Goal: Task Accomplishment & Management: Complete application form

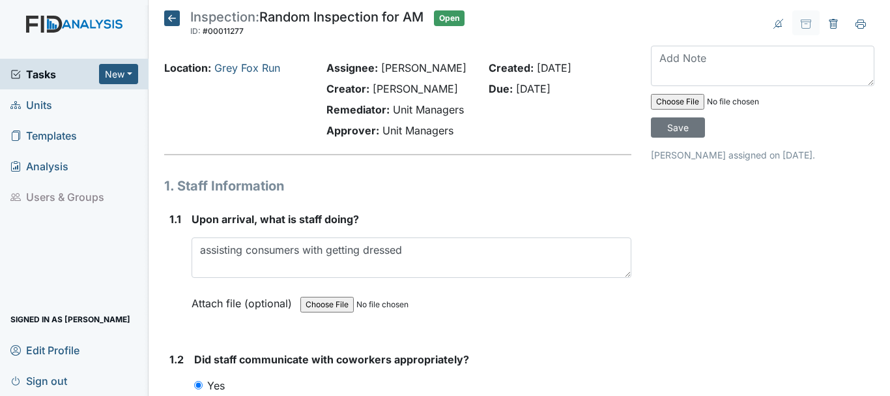
scroll to position [1542, 0]
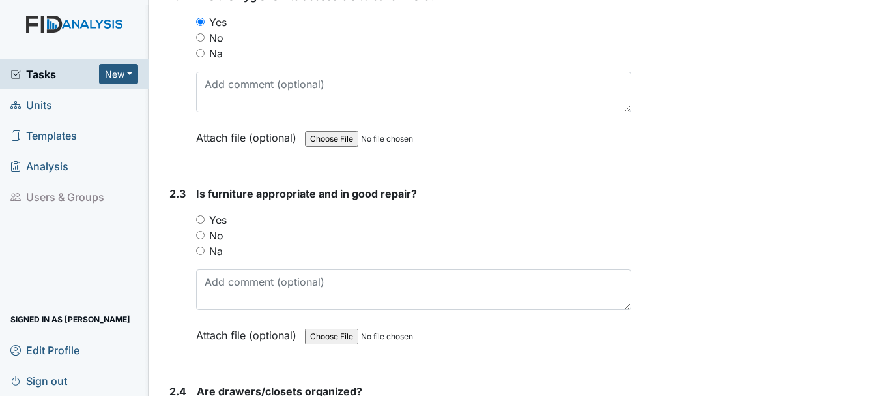
click at [202, 218] on input "Yes" at bounding box center [200, 219] width 8 height 8
radio input "true"
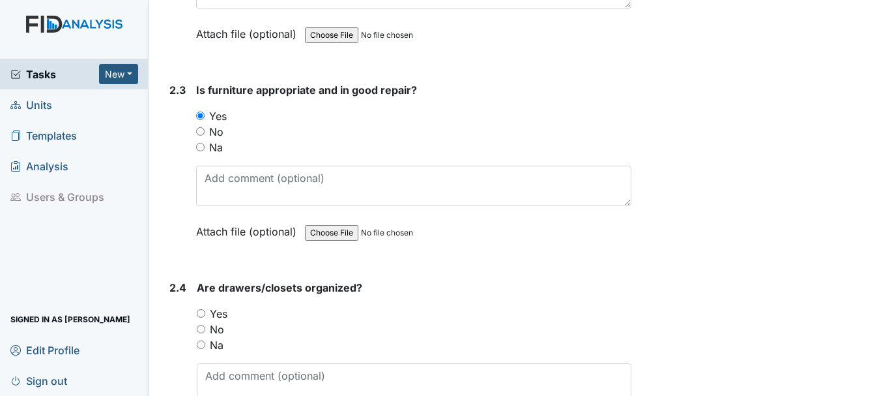
scroll to position [1735, 0]
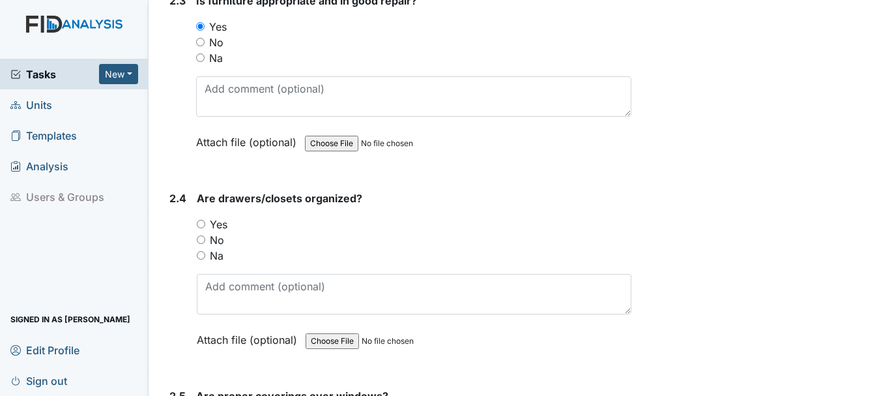
click at [198, 220] on input "Yes" at bounding box center [201, 224] width 8 height 8
radio input "true"
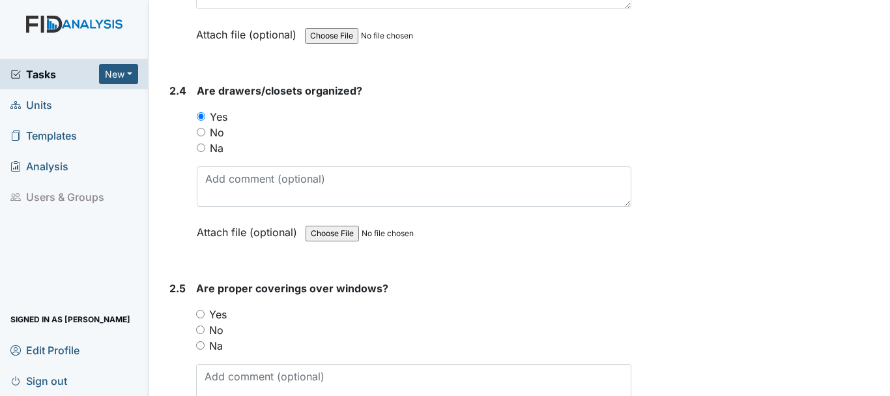
scroll to position [1892, 0]
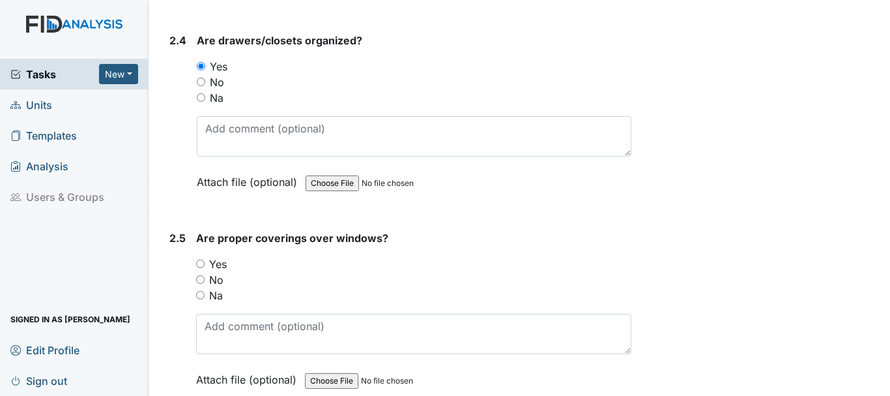
click at [201, 81] on input "No" at bounding box center [201, 82] width 8 height 8
radio input "true"
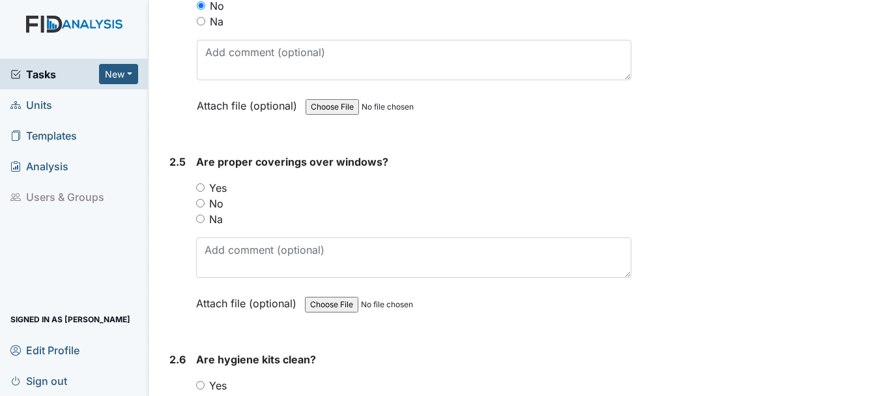
scroll to position [1972, 0]
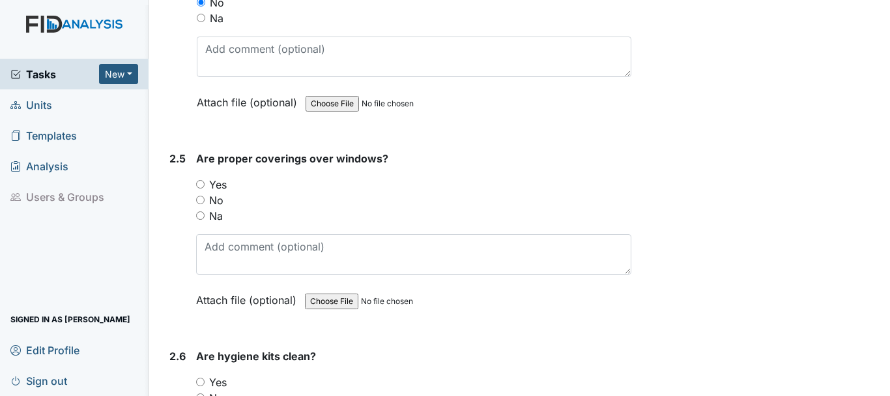
click at [201, 184] on input "Yes" at bounding box center [200, 184] width 8 height 8
radio input "true"
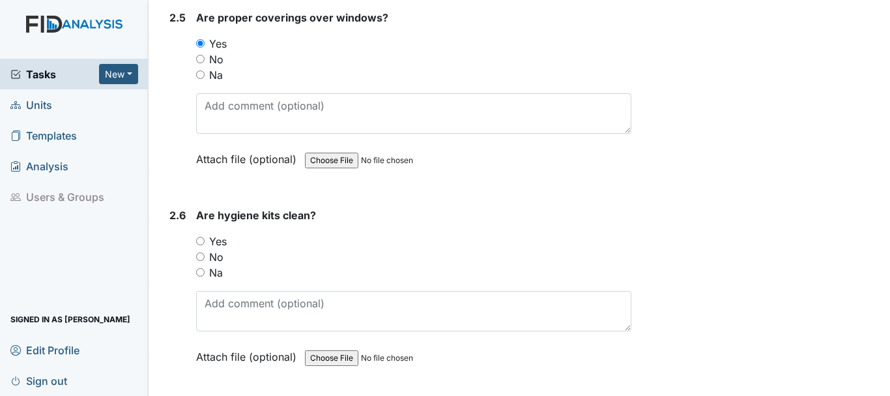
scroll to position [2114, 0]
click at [201, 239] on input "Yes" at bounding box center [200, 239] width 8 height 8
radio input "true"
click at [200, 256] on input "No" at bounding box center [200, 255] width 8 height 8
radio input "true"
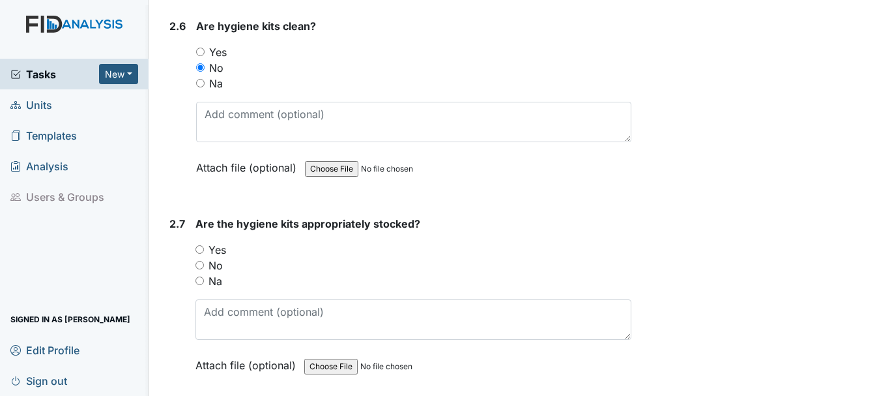
scroll to position [2302, 0]
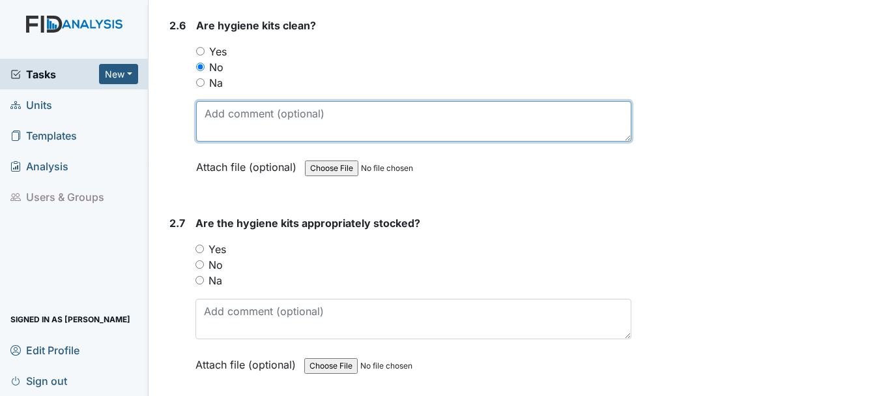
click at [262, 120] on textarea at bounding box center [413, 121] width 435 height 40
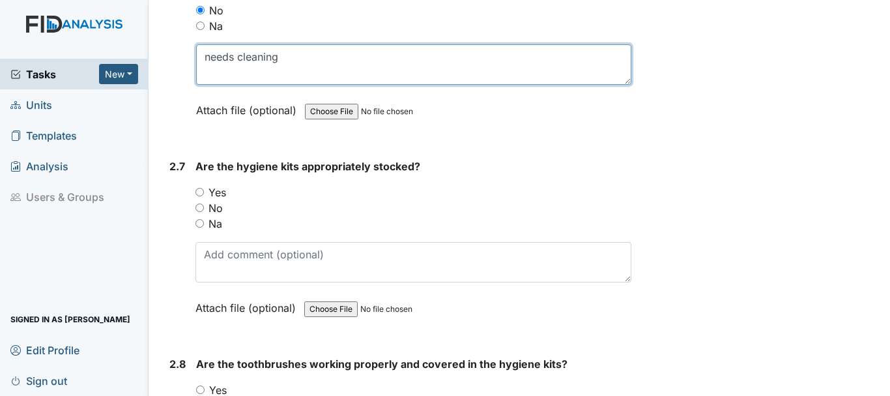
scroll to position [2379, 0]
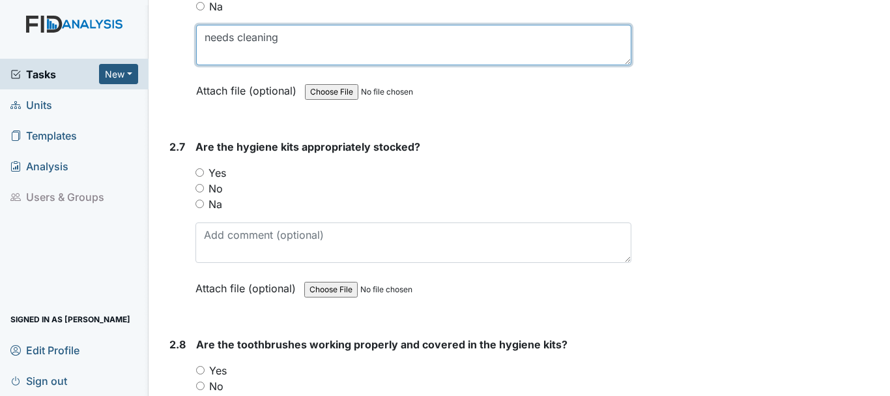
type textarea "needs cleaning"
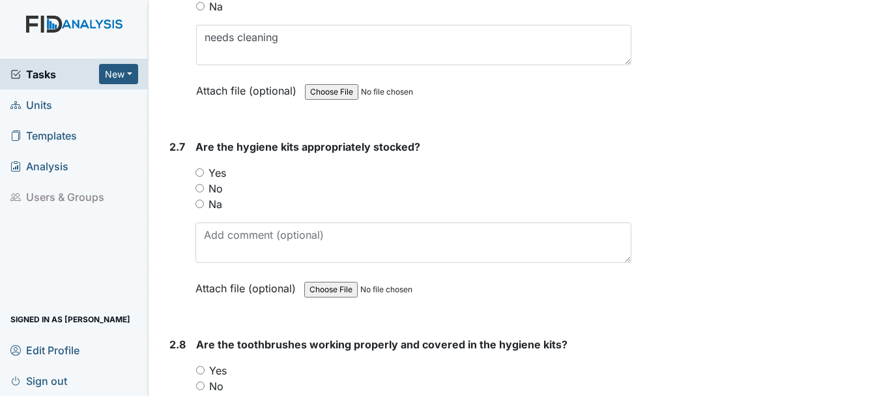
click at [198, 171] on input "Yes" at bounding box center [200, 172] width 8 height 8
radio input "true"
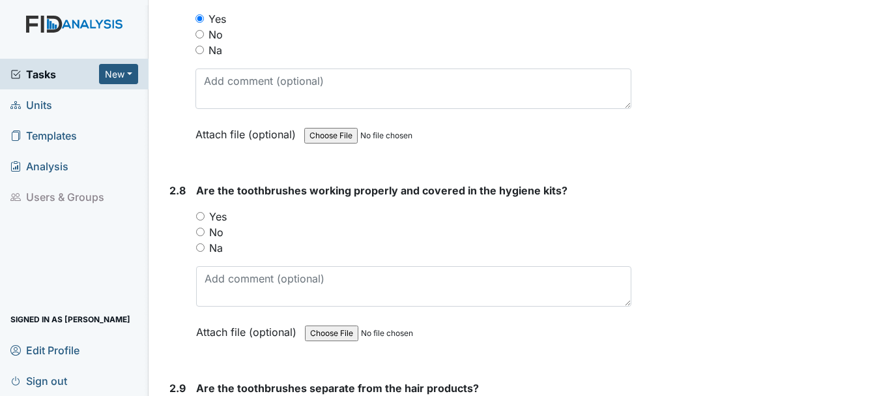
scroll to position [2534, 0]
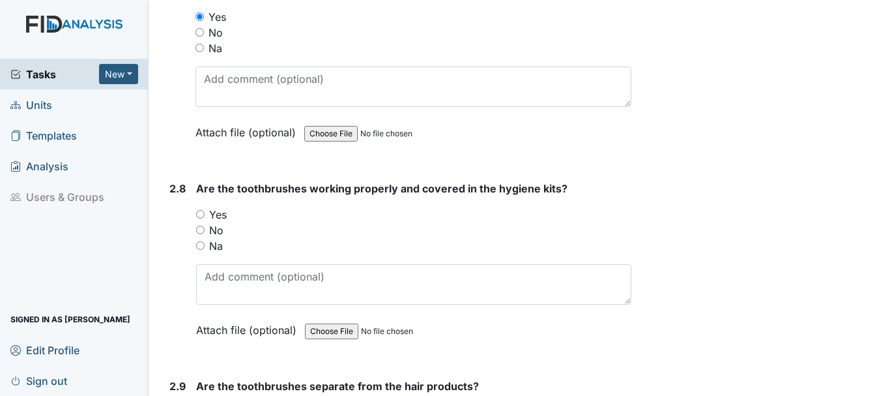
click at [205, 213] on input "Yes" at bounding box center [200, 214] width 8 height 8
radio input "true"
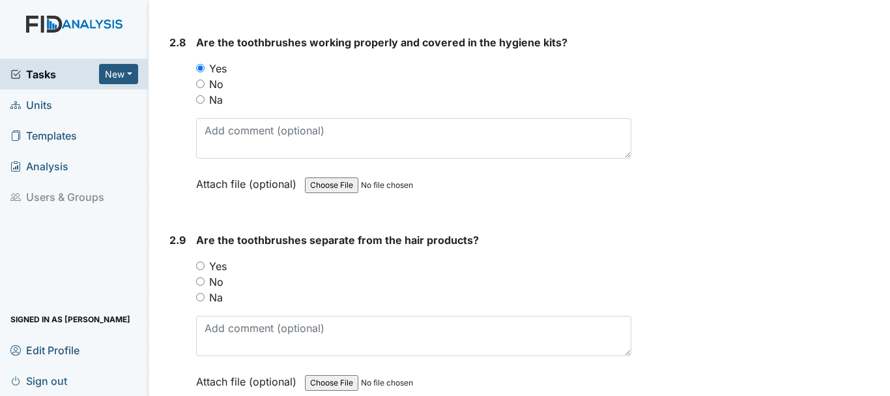
scroll to position [2700, 0]
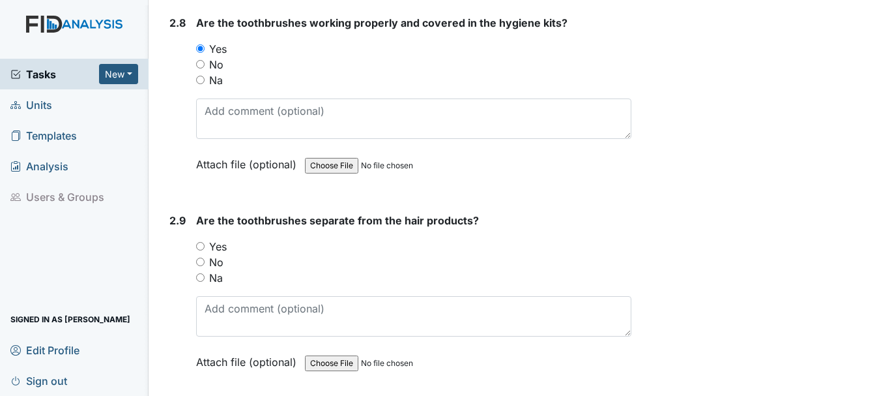
click at [201, 246] on input "Yes" at bounding box center [200, 246] width 8 height 8
radio input "true"
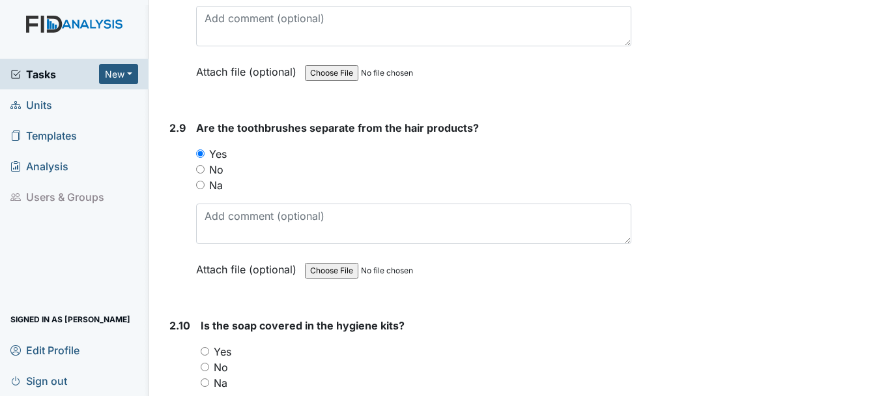
scroll to position [2894, 0]
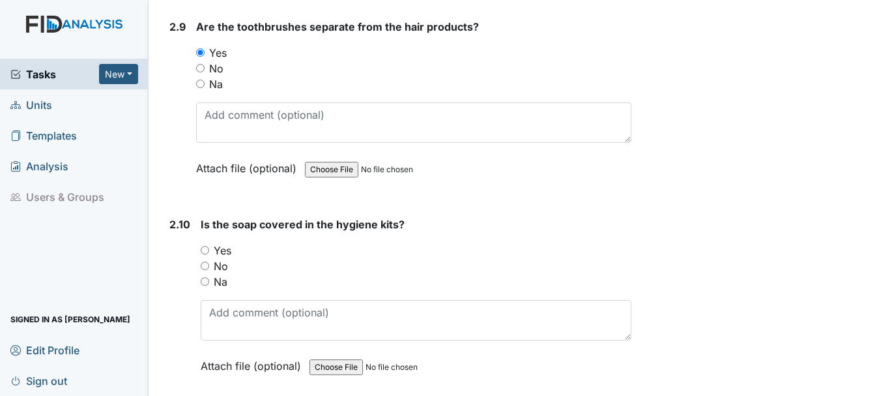
click at [207, 252] on input "Yes" at bounding box center [205, 250] width 8 height 8
radio input "true"
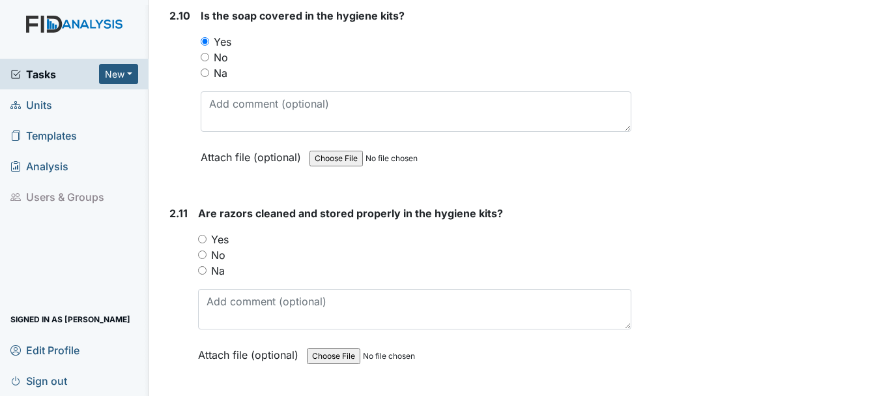
scroll to position [3116, 0]
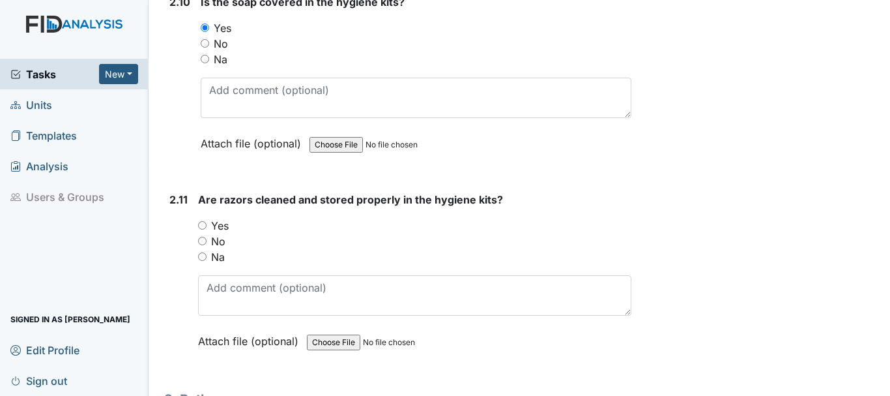
click at [202, 256] on input "Na" at bounding box center [202, 256] width 8 height 8
radio input "true"
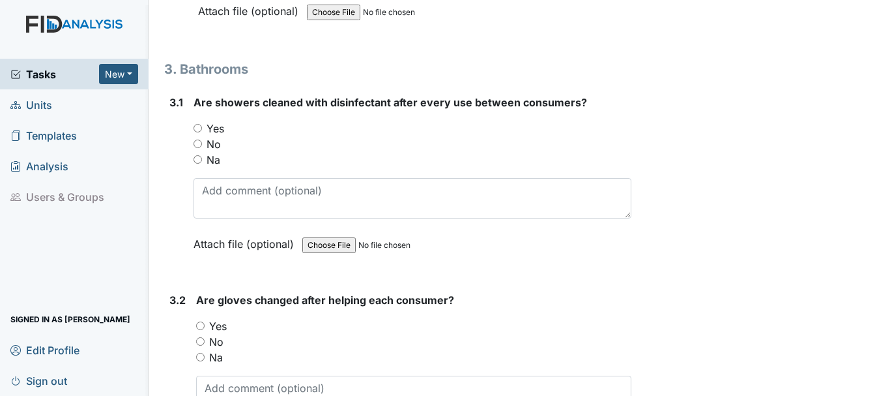
scroll to position [3447, 0]
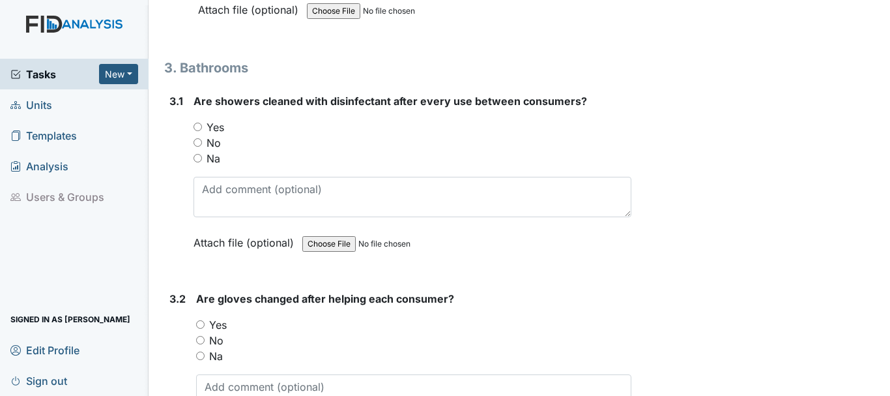
click at [201, 160] on input "Na" at bounding box center [198, 158] width 8 height 8
radio input "true"
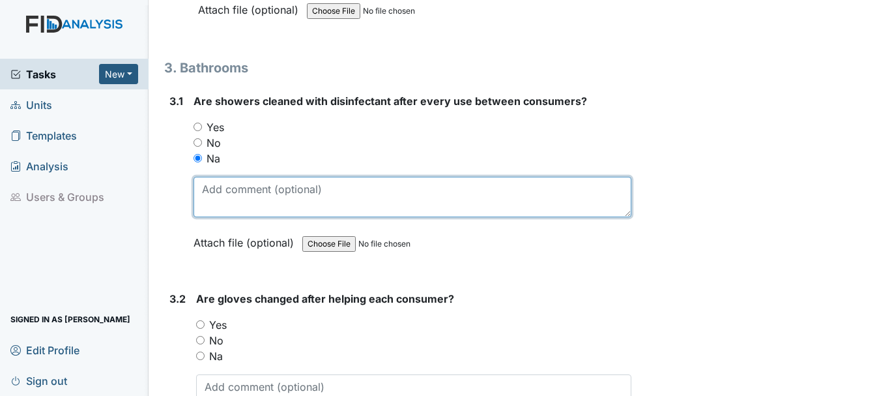
click at [337, 184] on textarea at bounding box center [413, 197] width 438 height 40
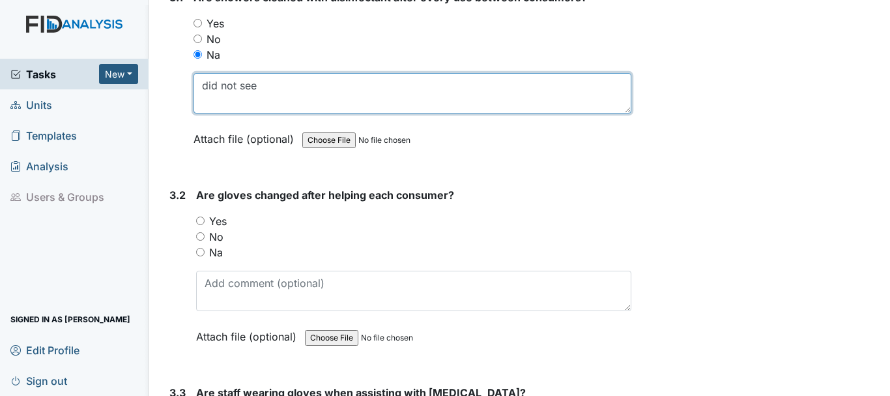
scroll to position [3551, 0]
type textarea "did not see"
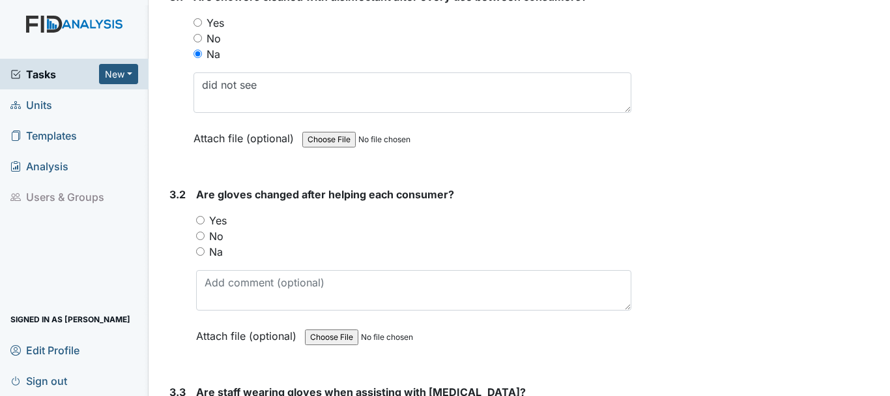
click at [202, 220] on input "Yes" at bounding box center [200, 220] width 8 height 8
radio input "true"
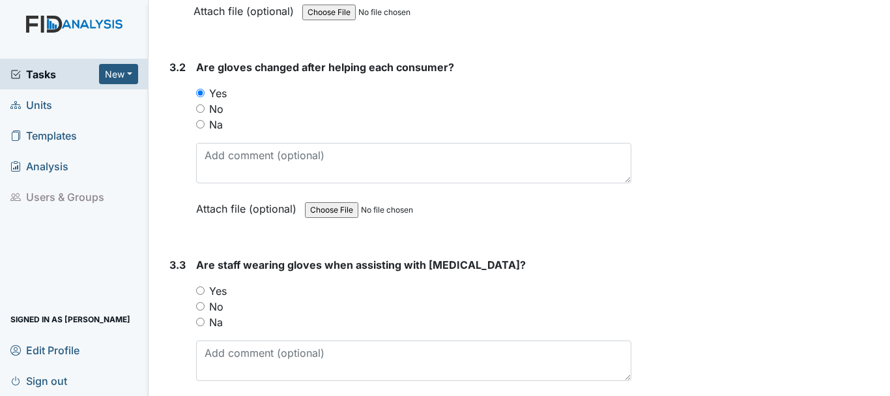
scroll to position [3680, 0]
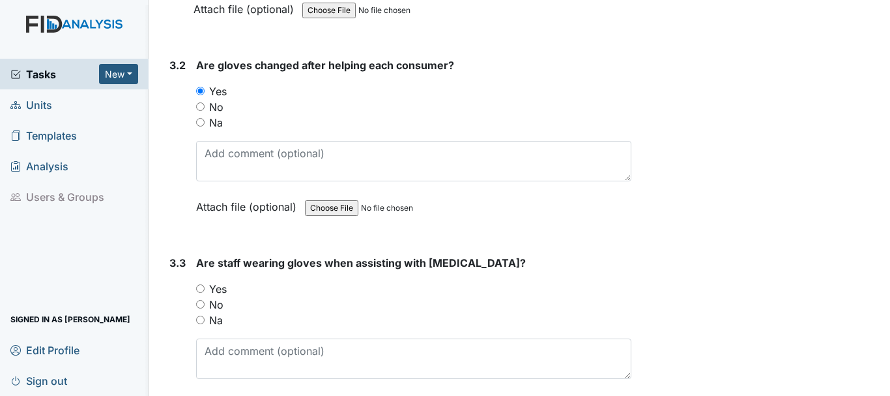
click at [200, 288] on input "Yes" at bounding box center [200, 288] width 8 height 8
radio input "true"
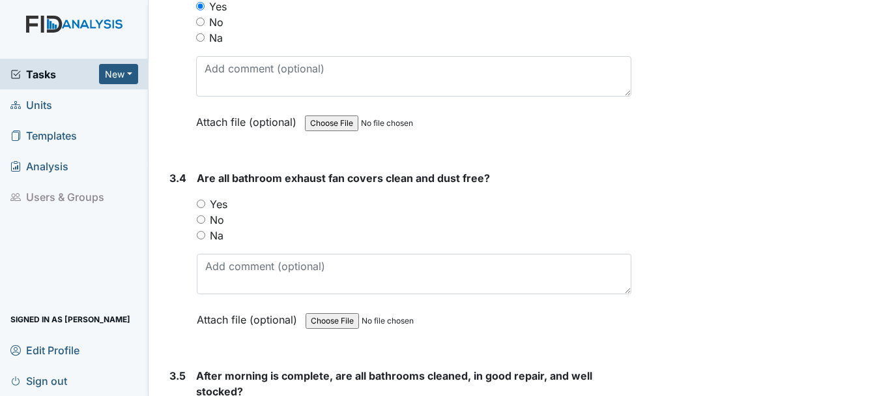
scroll to position [3967, 0]
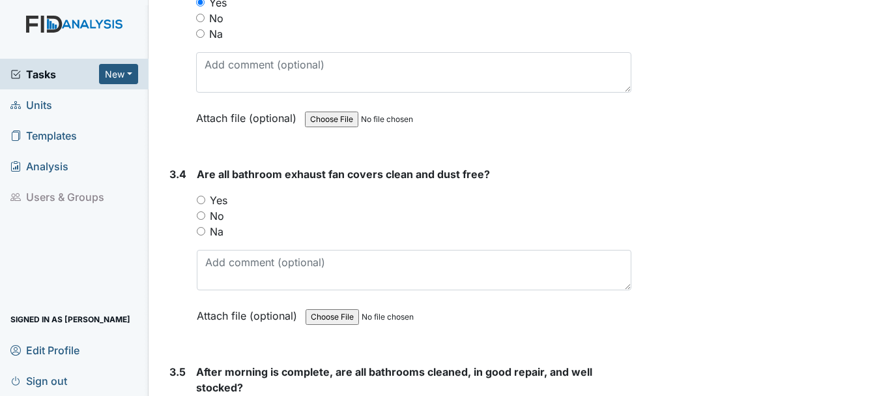
click at [202, 203] on input "Yes" at bounding box center [201, 200] width 8 height 8
radio input "true"
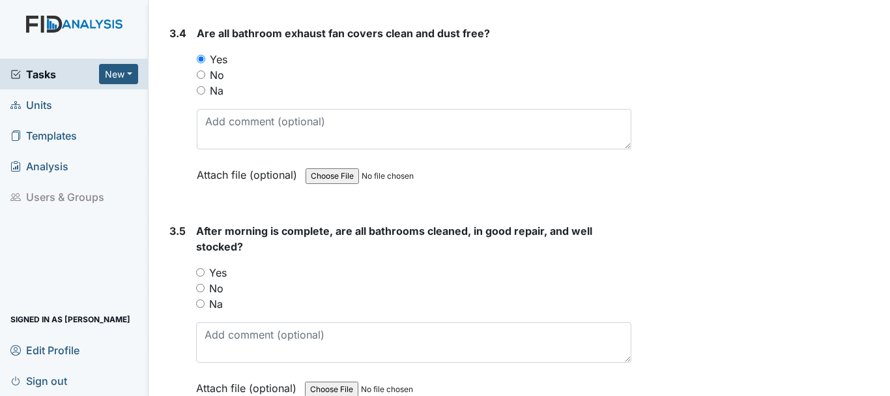
scroll to position [4108, 0]
click at [201, 271] on input "Yes" at bounding box center [200, 271] width 8 height 8
radio input "true"
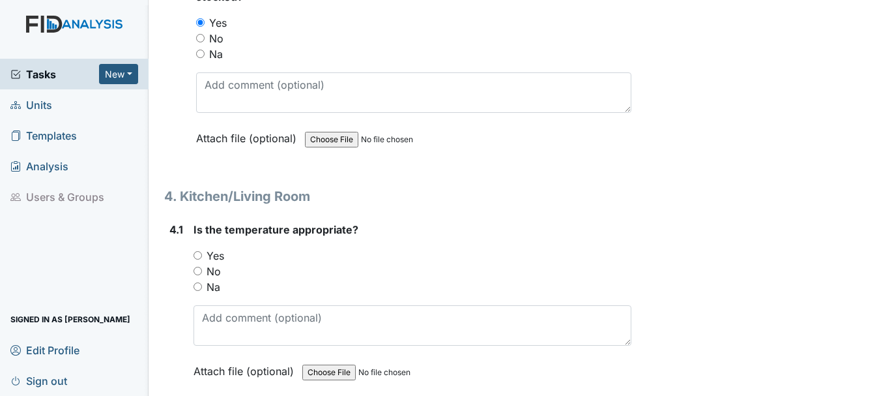
scroll to position [4360, 0]
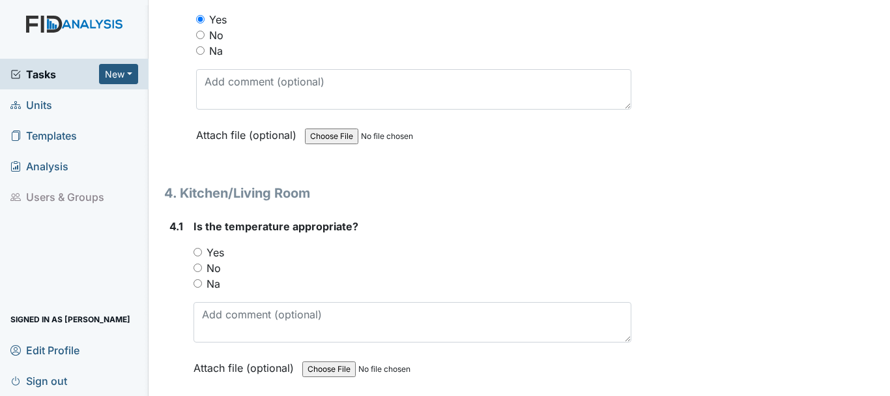
click at [198, 252] on input "Yes" at bounding box center [198, 252] width 8 height 8
radio input "true"
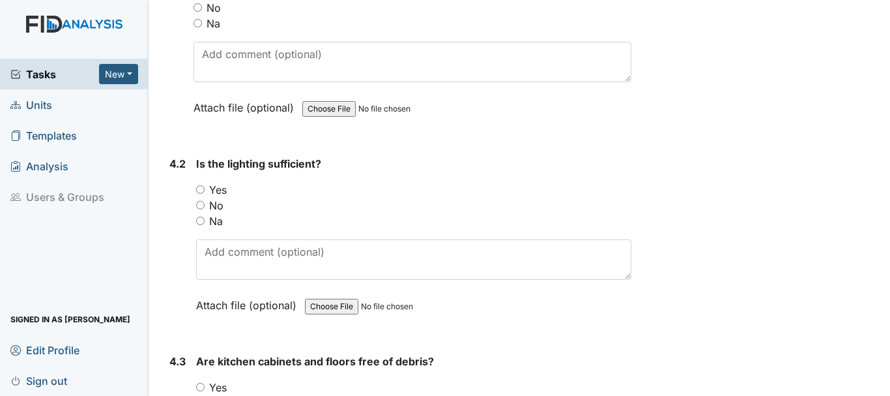
click at [201, 189] on input "Yes" at bounding box center [200, 189] width 8 height 8
radio input "true"
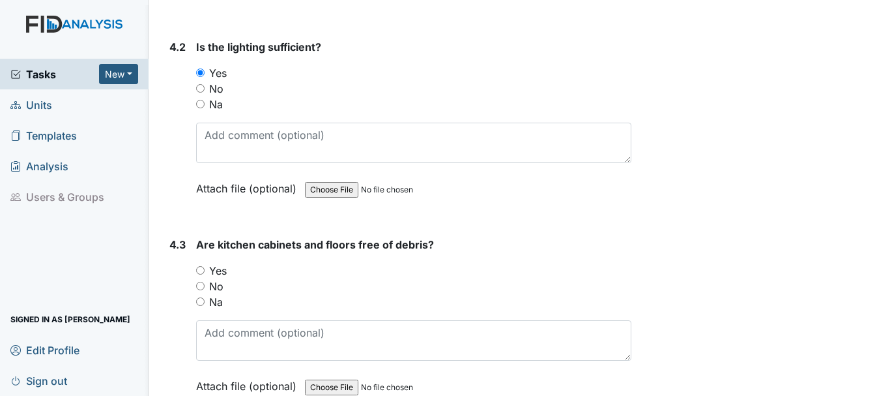
scroll to position [4748, 0]
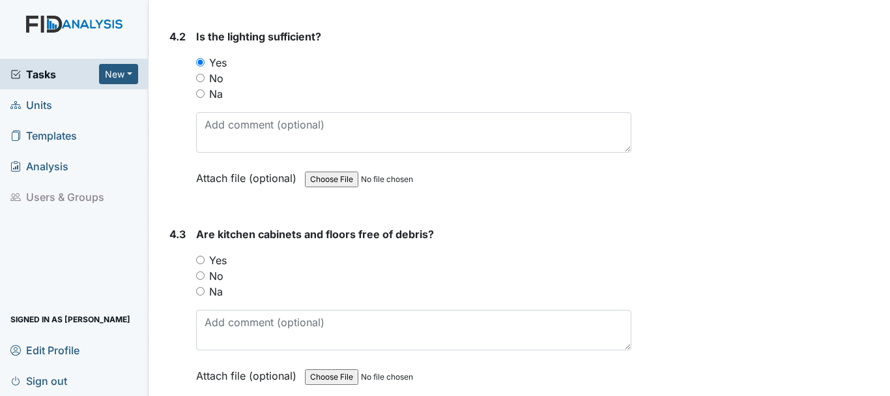
click at [203, 259] on input "Yes" at bounding box center [200, 260] width 8 height 8
radio input "true"
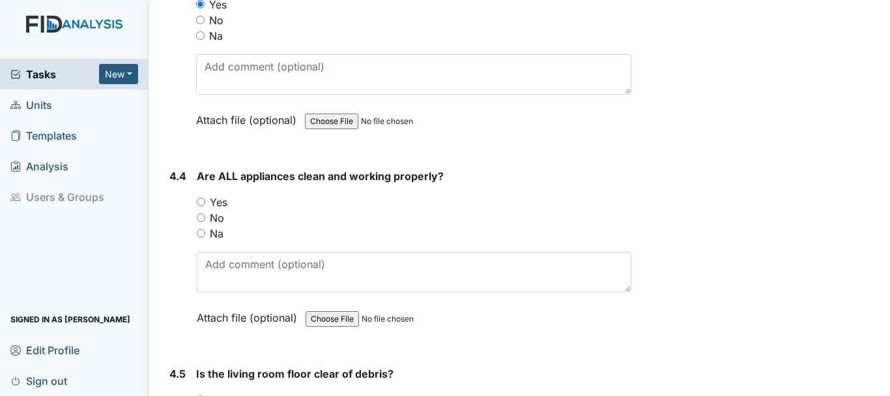
scroll to position [5004, 0]
click at [201, 201] on input "Yes" at bounding box center [201, 201] width 8 height 8
radio input "true"
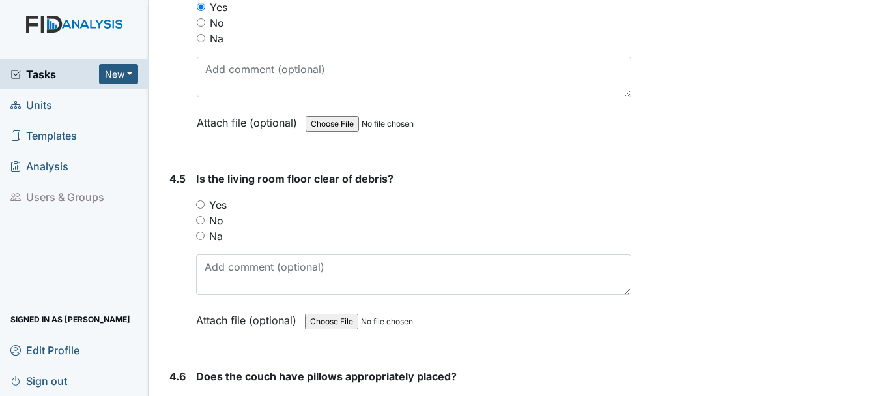
scroll to position [5205, 0]
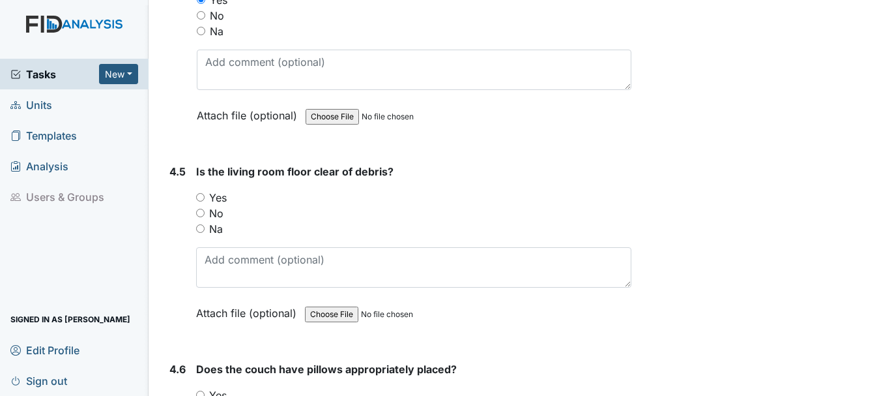
click at [201, 196] on input "Yes" at bounding box center [200, 197] width 8 height 8
radio input "true"
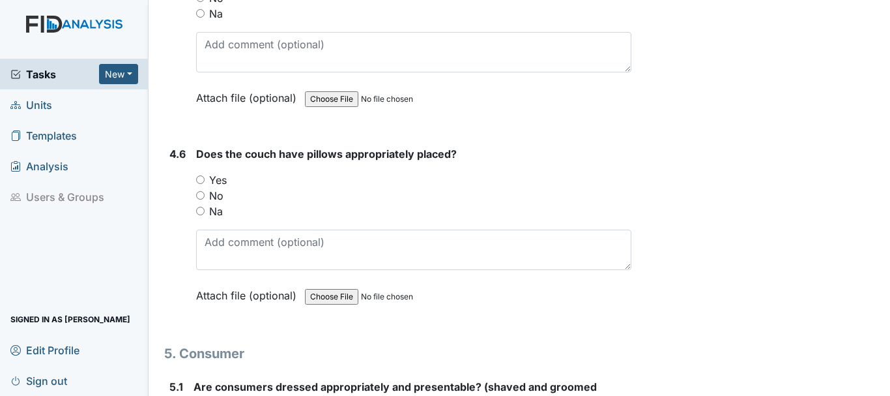
scroll to position [5422, 0]
click at [205, 175] on input "Yes" at bounding box center [200, 178] width 8 height 8
radio input "true"
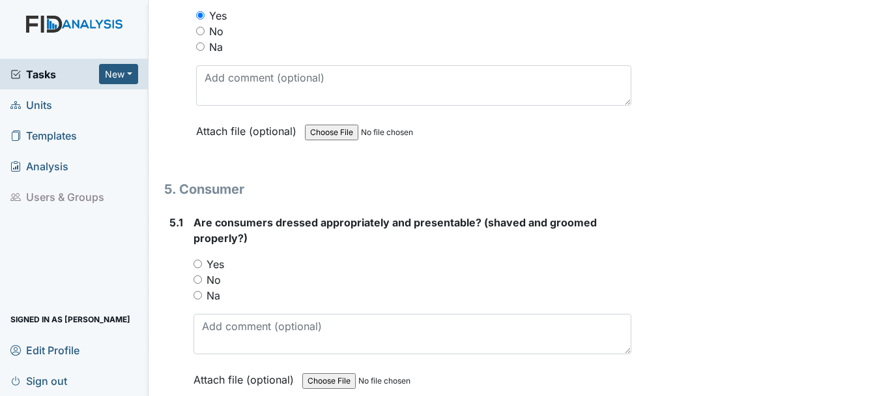
scroll to position [5595, 0]
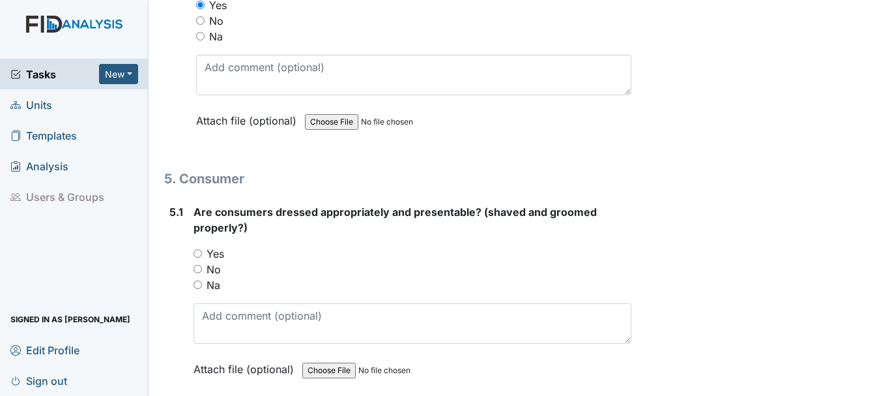
click at [198, 253] on input "Yes" at bounding box center [198, 253] width 8 height 8
radio input "true"
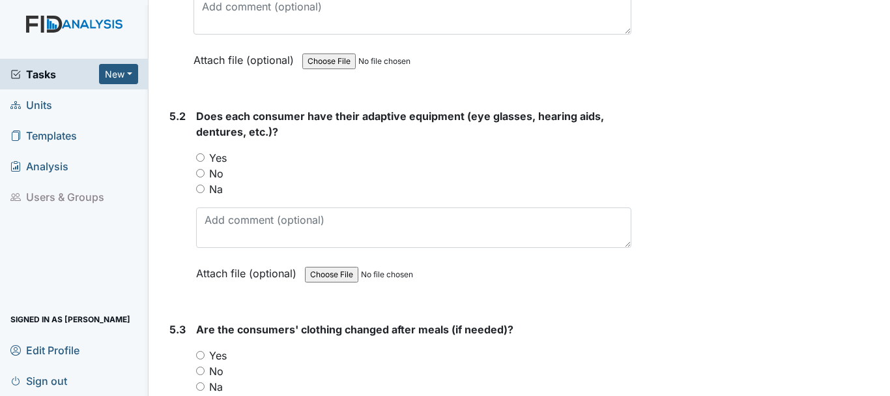
scroll to position [5905, 0]
click at [200, 156] on input "Yes" at bounding box center [200, 157] width 8 height 8
radio input "true"
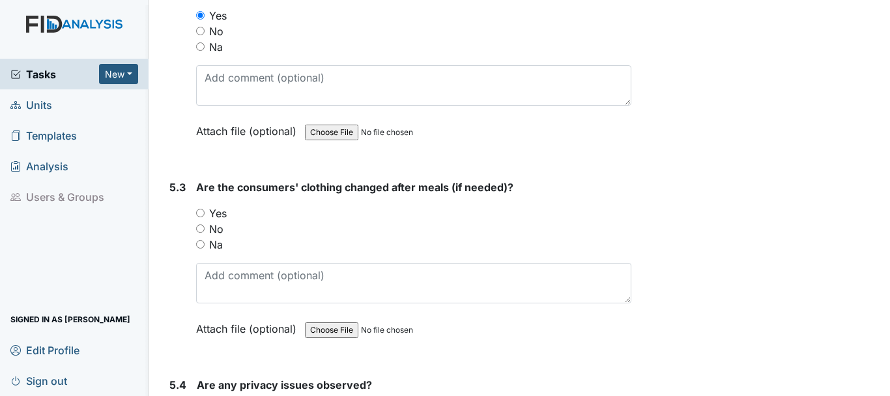
scroll to position [6049, 0]
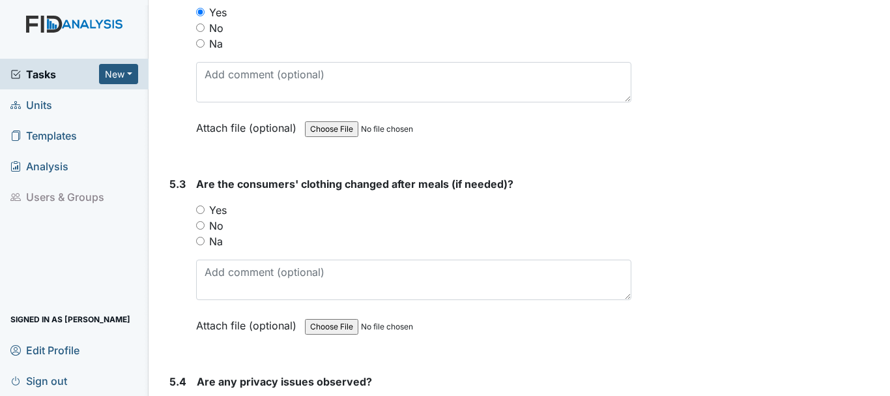
click at [203, 229] on input "No" at bounding box center [200, 225] width 8 height 8
radio input "true"
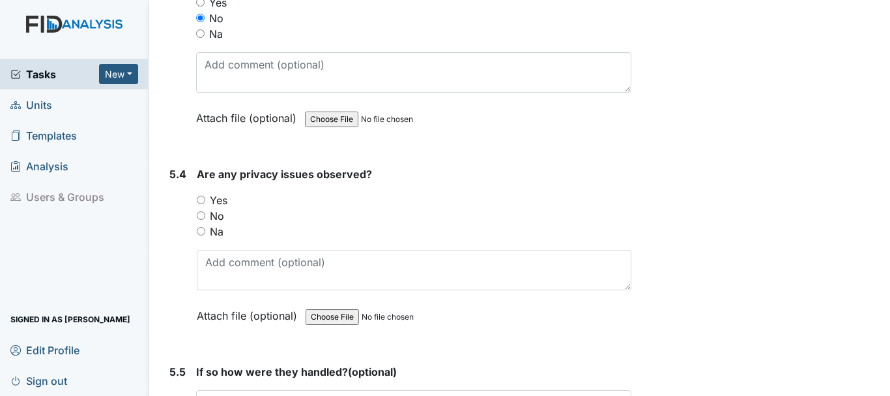
scroll to position [6261, 0]
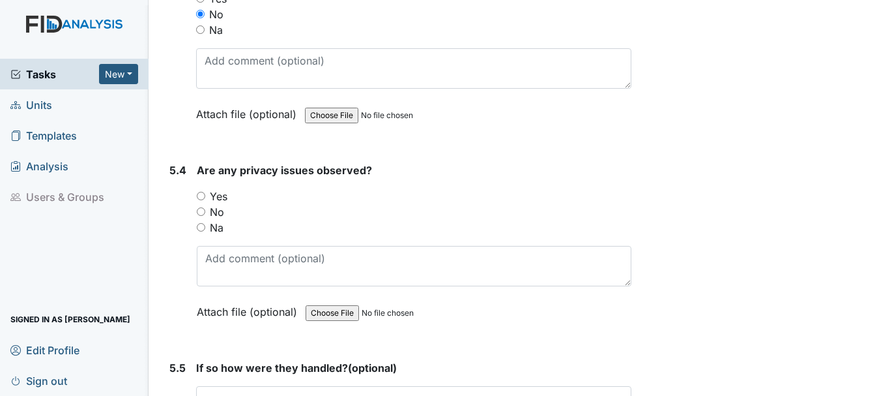
click at [278, 319] on label "Attach file (optional)" at bounding box center [250, 308] width 106 height 23
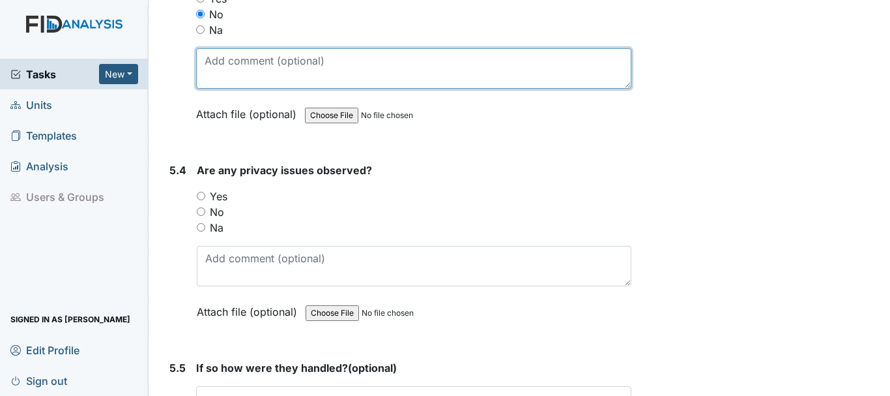
click at [267, 83] on textarea at bounding box center [413, 68] width 435 height 40
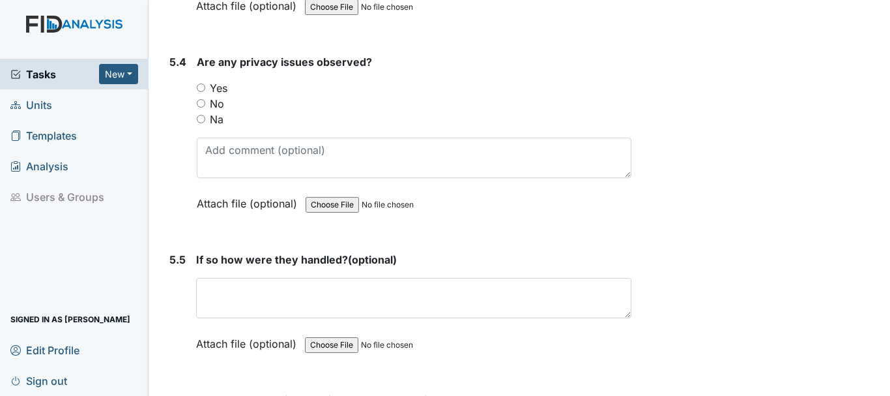
scroll to position [6372, 0]
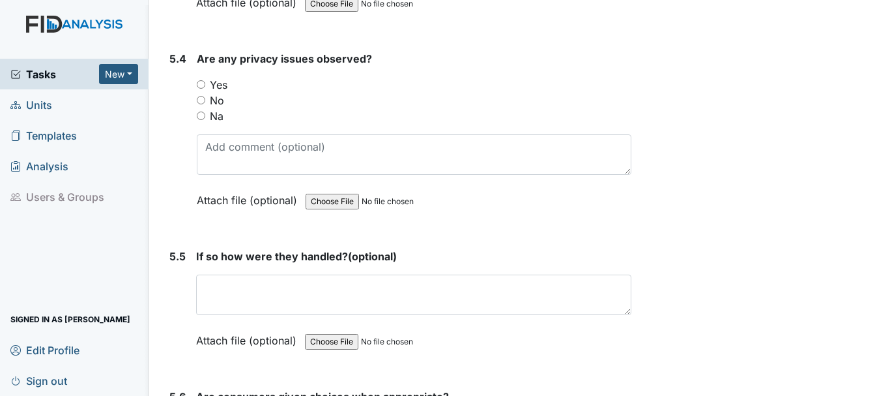
type textarea "none needs to be change"
click at [201, 100] on input "No" at bounding box center [201, 100] width 8 height 8
radio input "true"
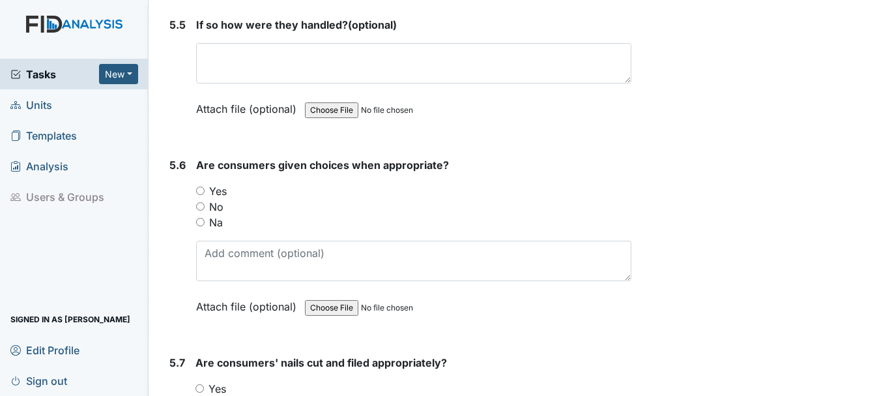
scroll to position [6607, 0]
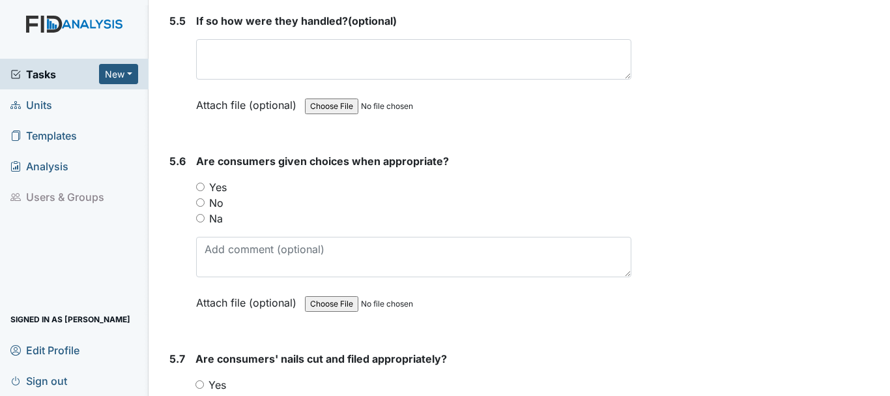
click at [200, 186] on input "Yes" at bounding box center [200, 187] width 8 height 8
radio input "true"
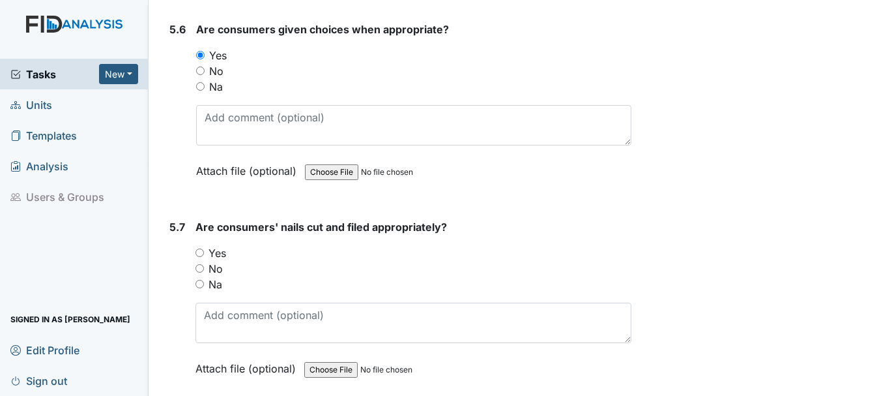
scroll to position [6742, 0]
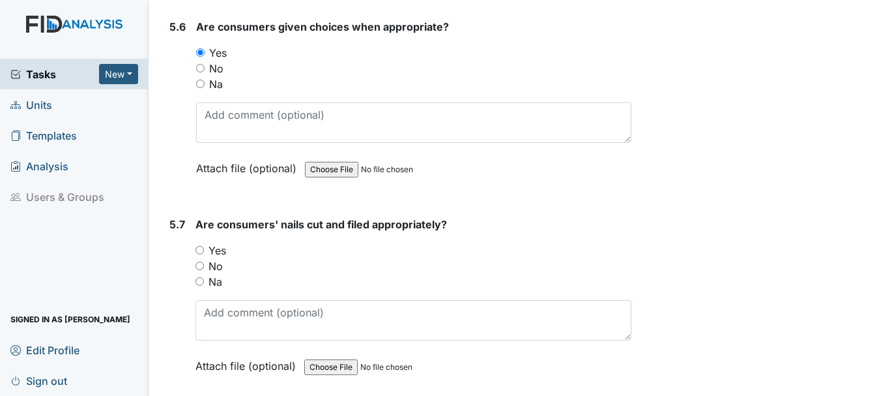
click at [199, 250] on input "Yes" at bounding box center [200, 250] width 8 height 8
radio input "true"
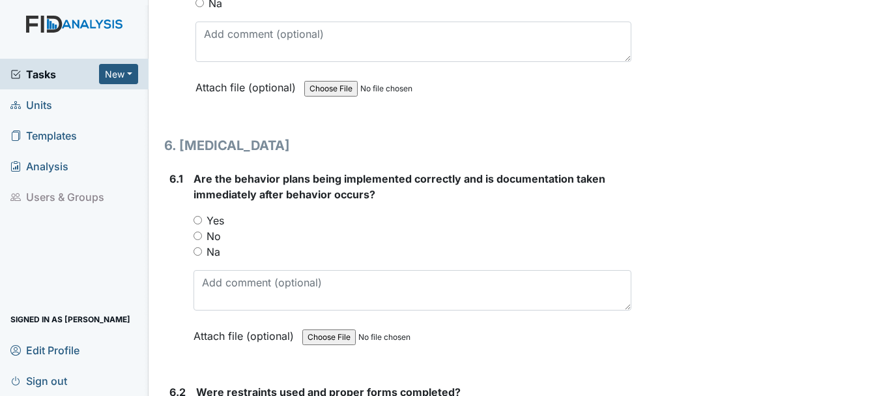
scroll to position [7023, 0]
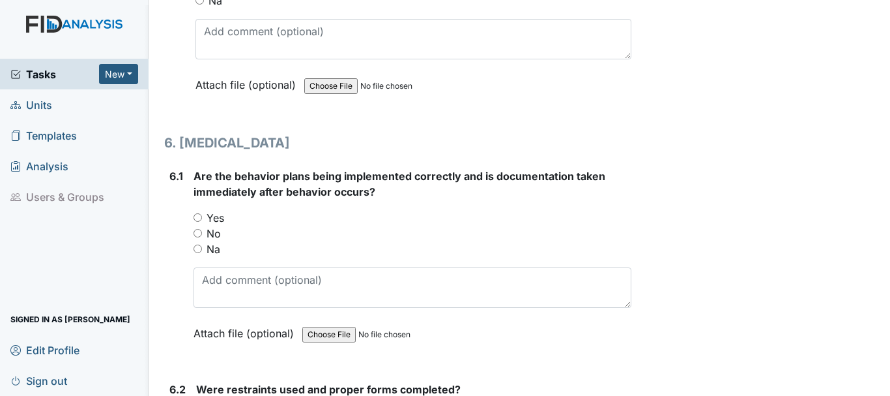
click at [198, 217] on input "Yes" at bounding box center [198, 217] width 8 height 8
radio input "true"
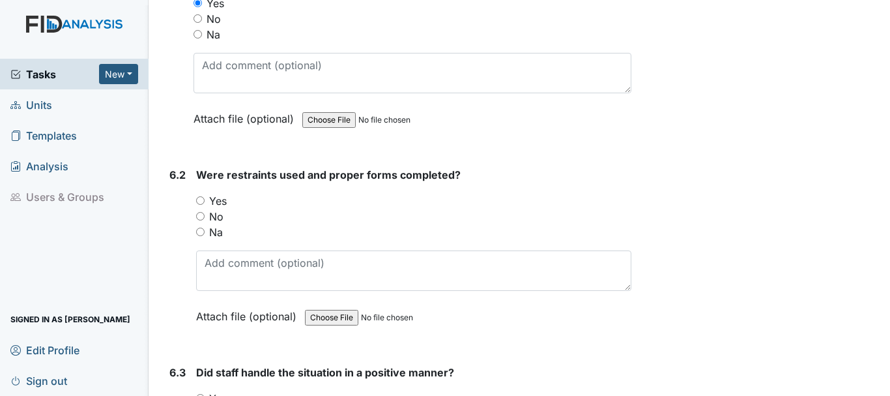
scroll to position [7242, 0]
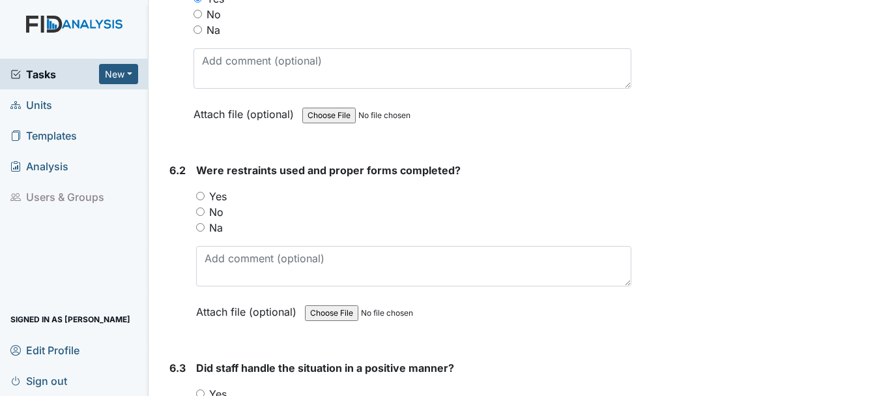
click at [201, 211] on input "No" at bounding box center [200, 211] width 8 height 8
radio input "true"
click at [203, 223] on input "Na" at bounding box center [200, 227] width 8 height 8
radio input "true"
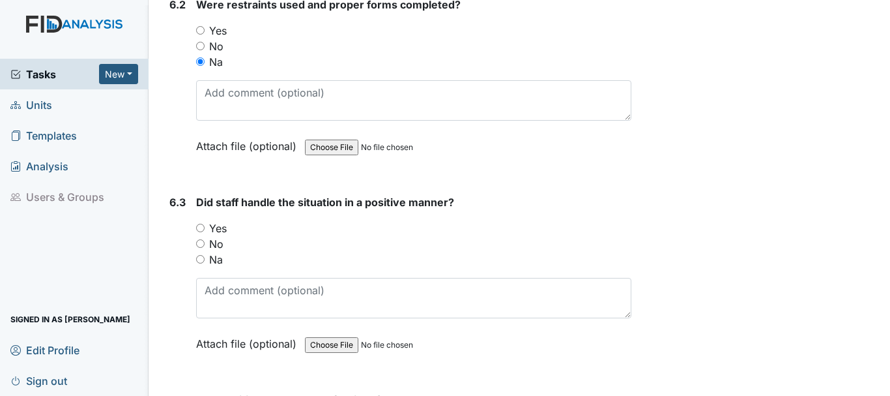
scroll to position [7419, 0]
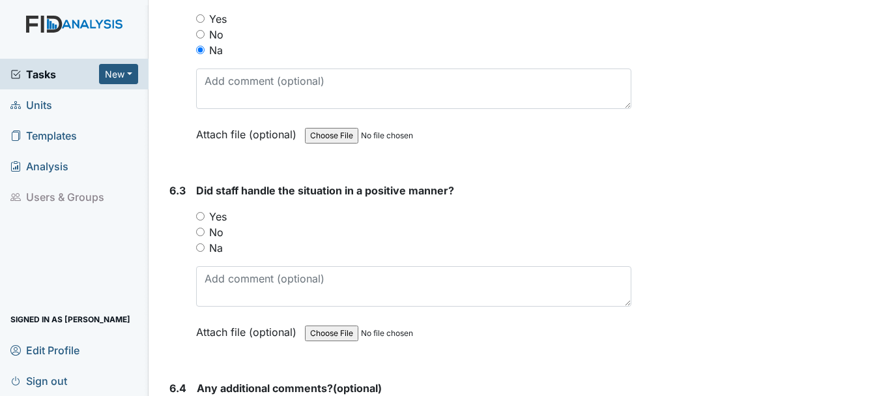
click at [200, 216] on input "Yes" at bounding box center [200, 216] width 8 height 8
radio input "true"
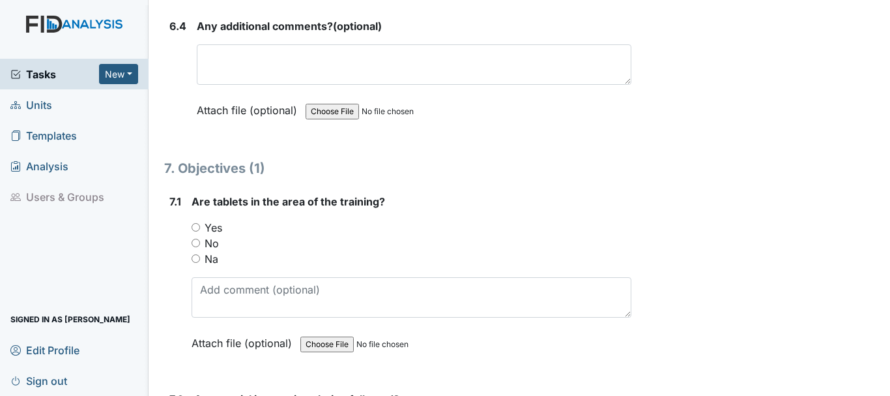
scroll to position [7792, 0]
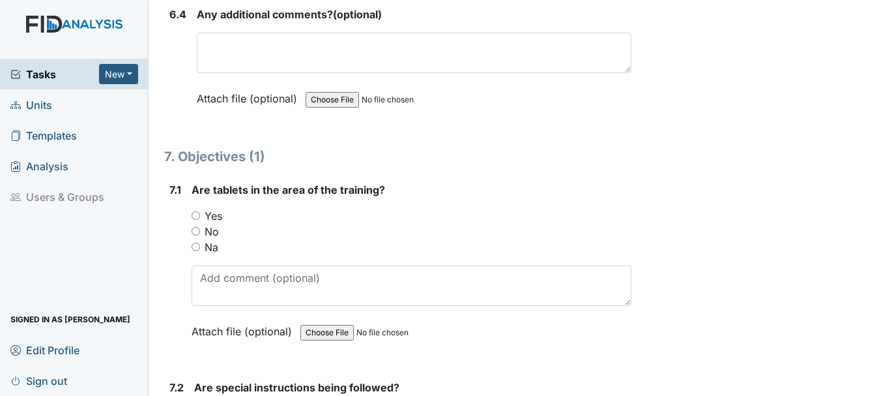
click at [197, 215] on input "Yes" at bounding box center [196, 215] width 8 height 8
radio input "true"
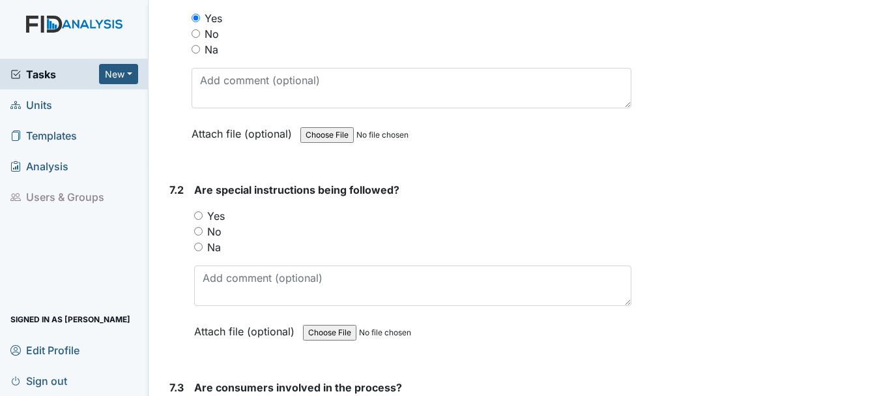
scroll to position [7999, 0]
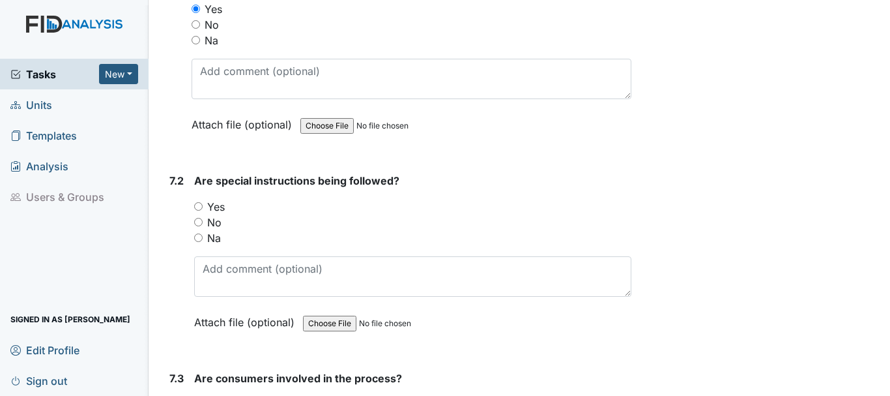
click at [199, 204] on input "Yes" at bounding box center [198, 206] width 8 height 8
radio input "true"
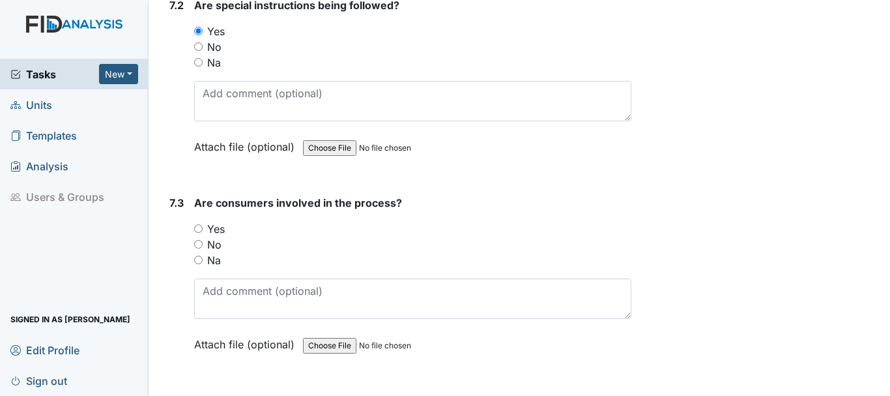
scroll to position [8184, 0]
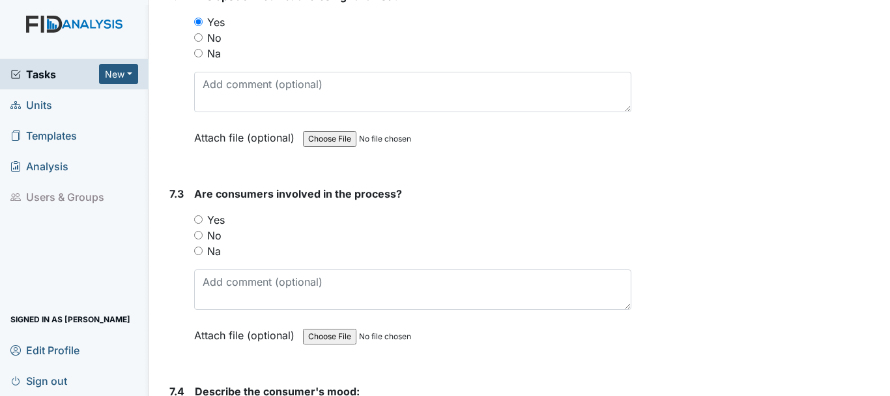
click at [201, 220] on input "Yes" at bounding box center [198, 219] width 8 height 8
radio input "true"
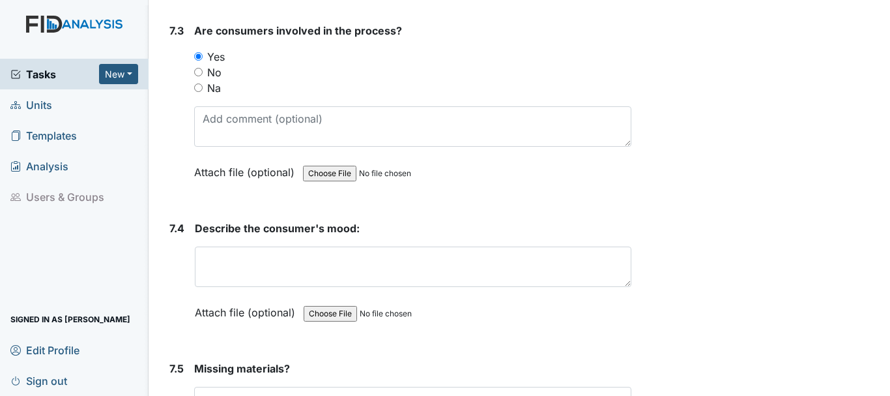
scroll to position [8374, 0]
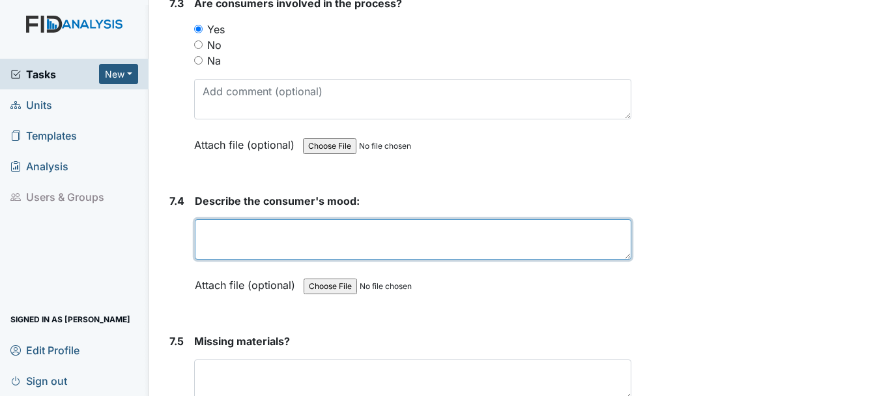
click at [295, 237] on textarea at bounding box center [413, 239] width 437 height 40
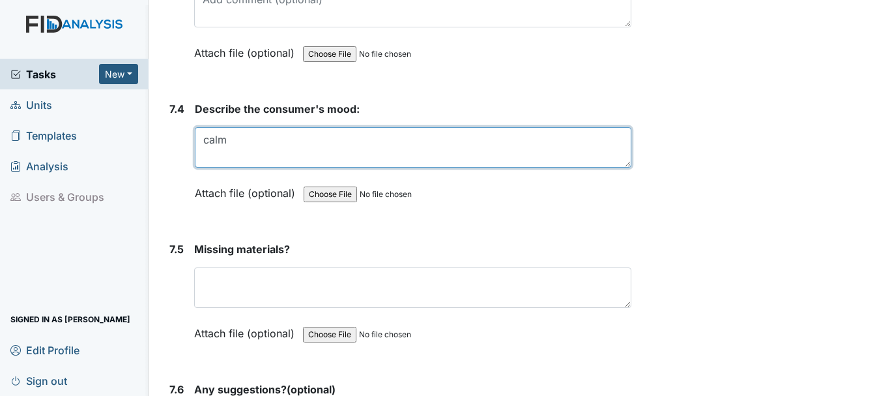
scroll to position [8474, 0]
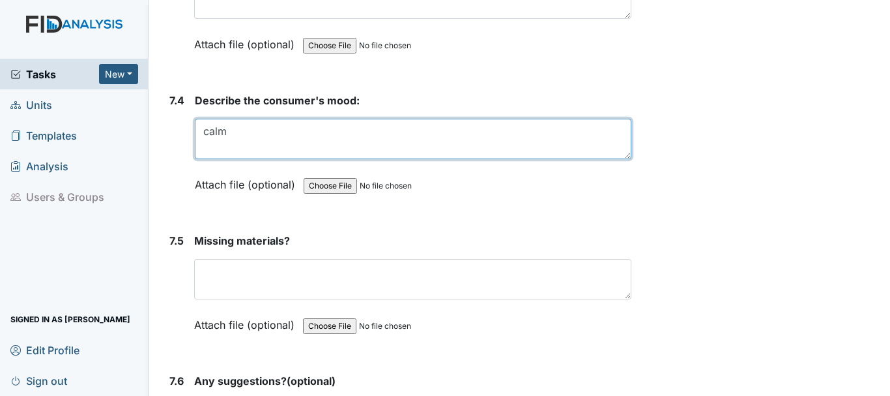
type textarea "calm"
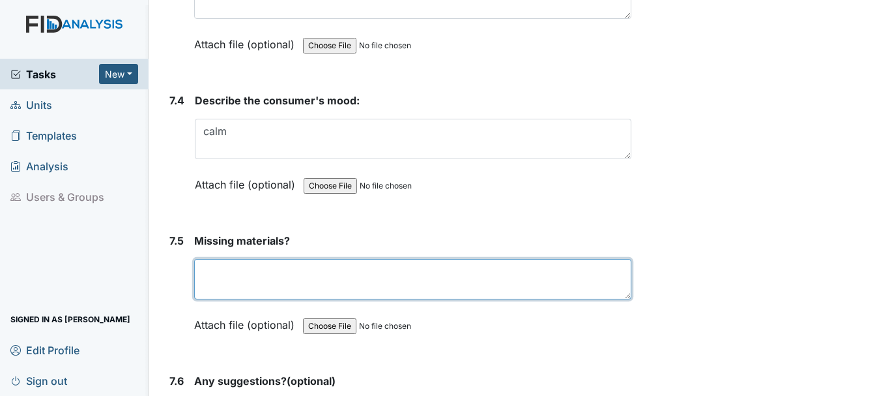
click at [298, 278] on textarea at bounding box center [412, 279] width 437 height 40
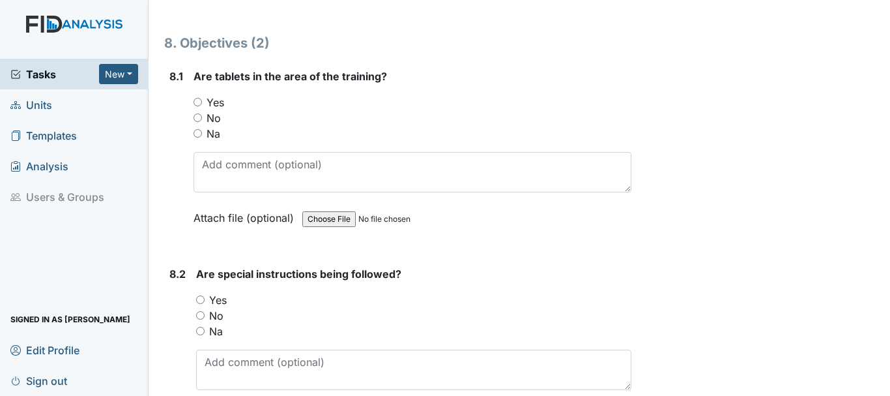
scroll to position [8961, 0]
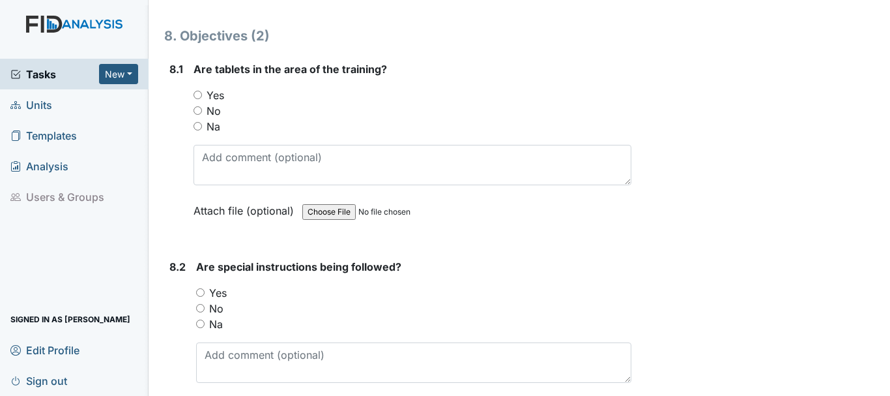
type textarea "none"
click at [199, 126] on input "Na" at bounding box center [198, 126] width 8 height 8
radio input "true"
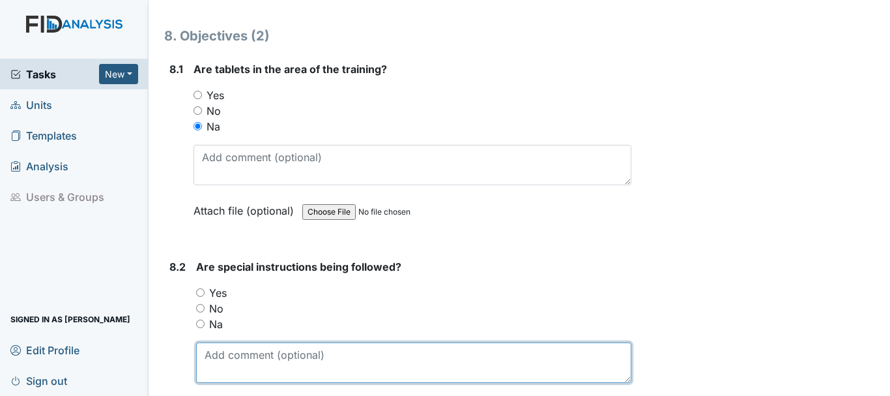
click at [211, 374] on textarea at bounding box center [413, 362] width 435 height 40
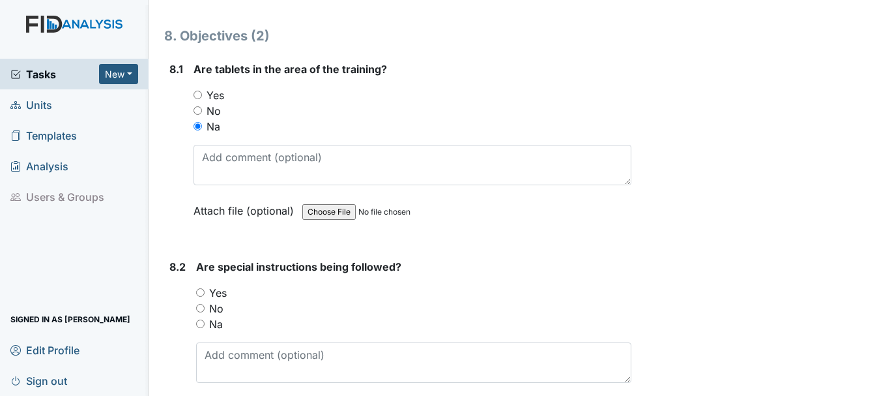
click at [201, 323] on input "Na" at bounding box center [200, 323] width 8 height 8
radio input "true"
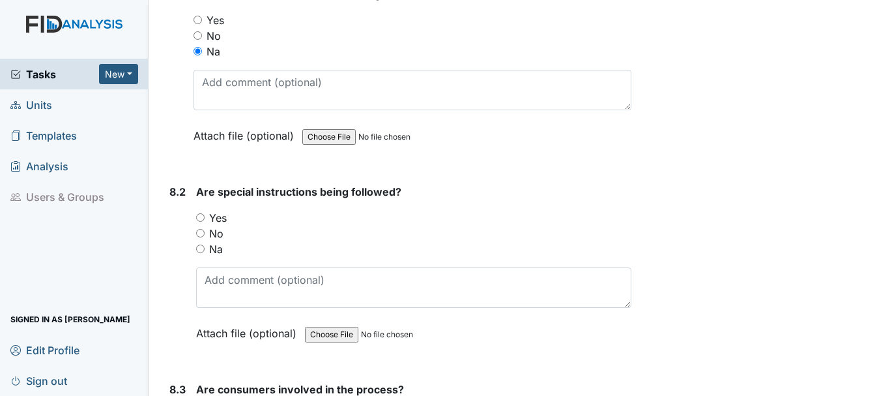
scroll to position [9058, 0]
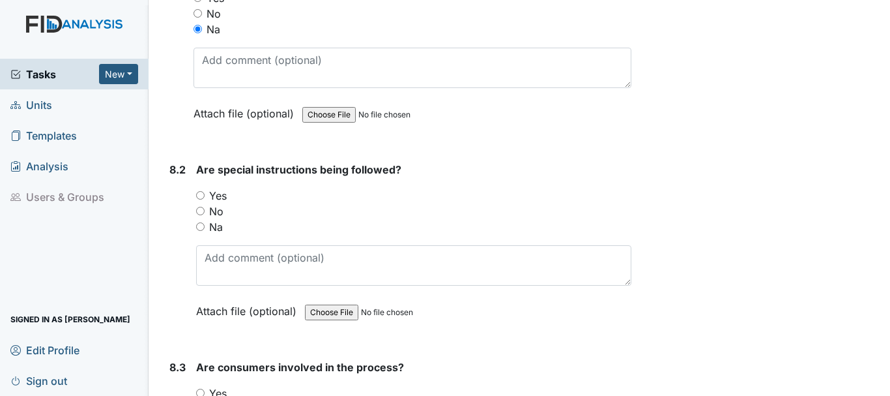
click at [201, 228] on input "Na" at bounding box center [200, 226] width 8 height 8
radio input "true"
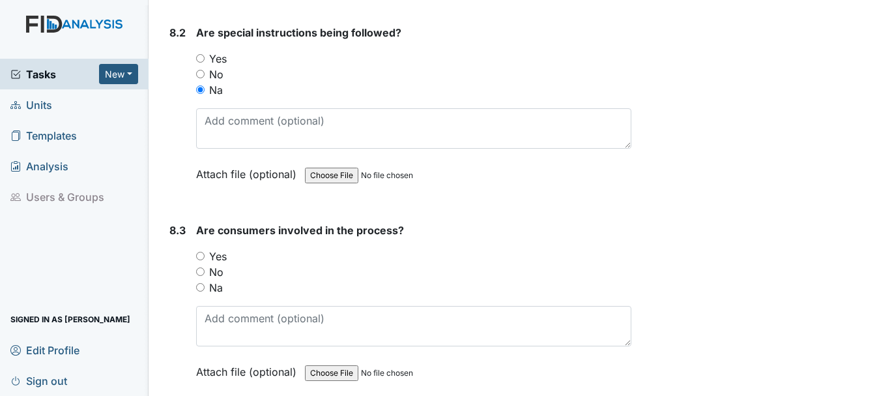
scroll to position [9200, 0]
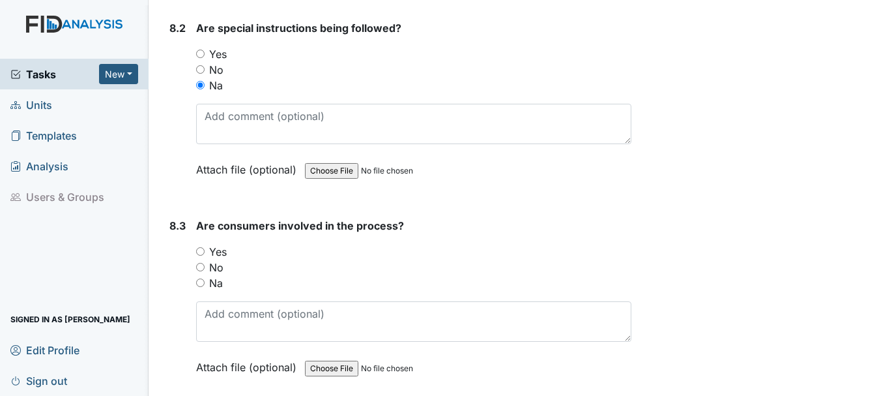
click at [201, 282] on input "Na" at bounding box center [200, 282] width 8 height 8
radio input "true"
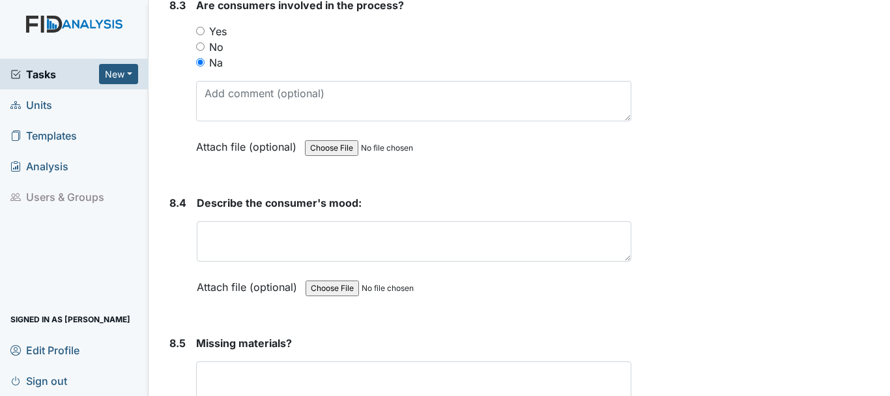
scroll to position [9423, 0]
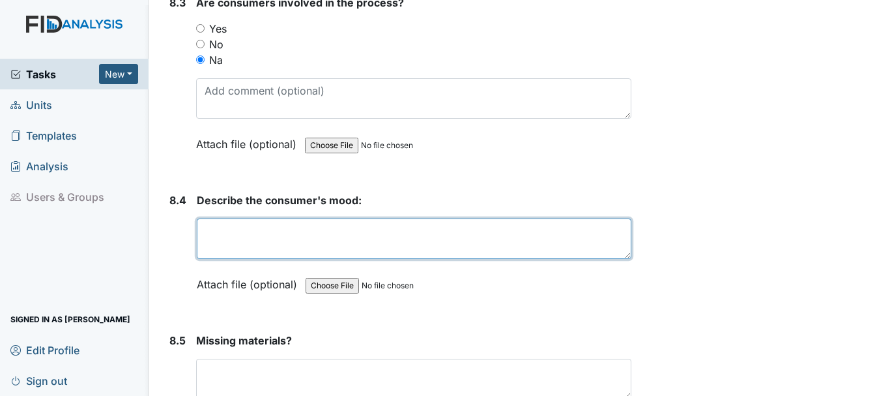
click at [321, 237] on textarea at bounding box center [414, 238] width 435 height 40
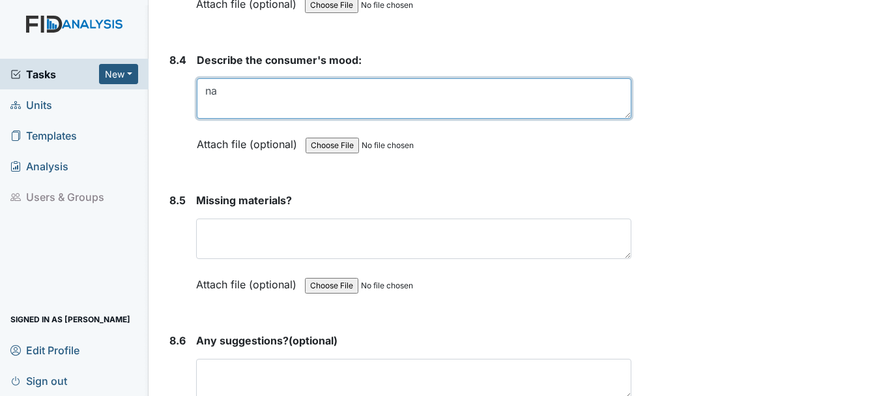
scroll to position [9564, 0]
type textarea "na"
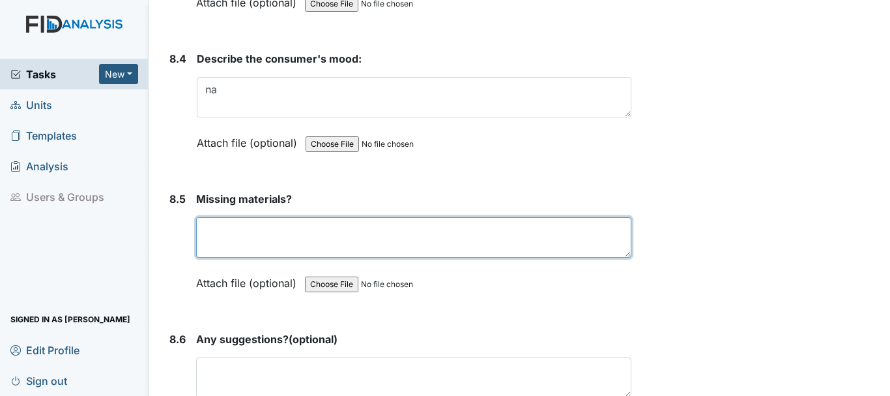
click at [291, 256] on textarea at bounding box center [413, 237] width 435 height 40
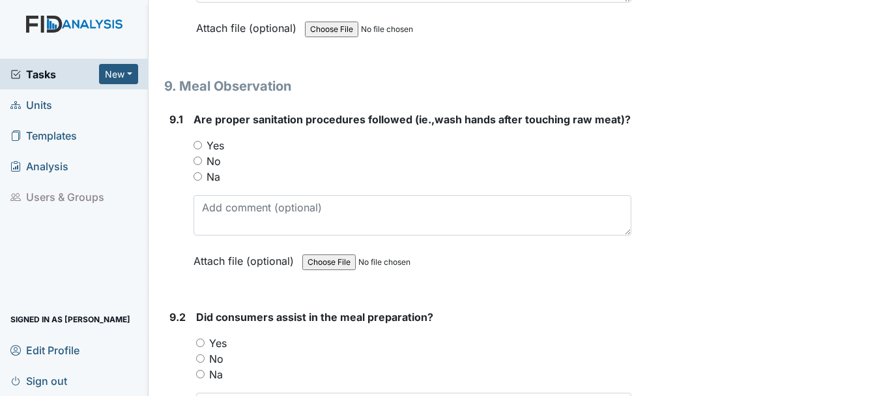
scroll to position [9966, 0]
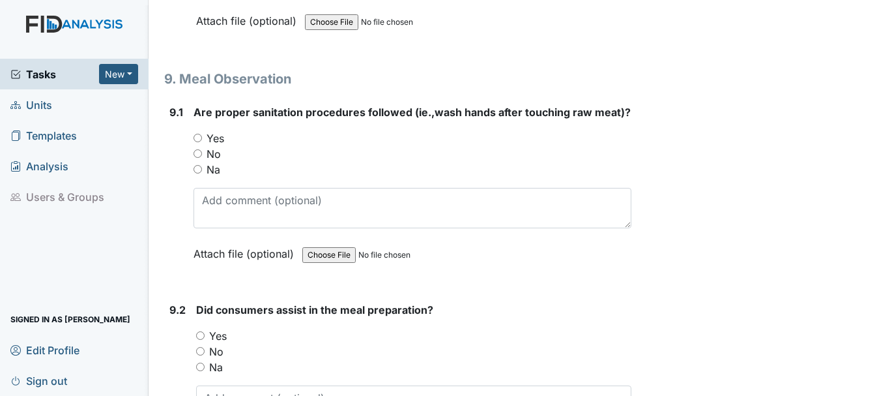
type textarea "na"
click at [198, 142] on input "Yes" at bounding box center [198, 138] width 8 height 8
radio input "true"
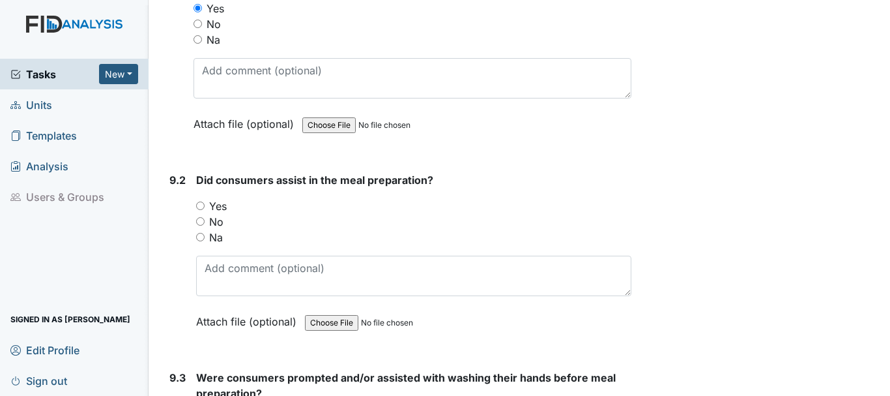
scroll to position [10100, 0]
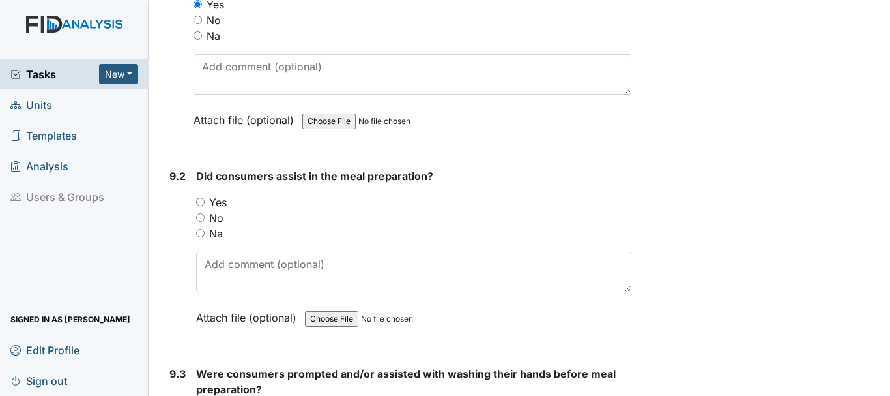
click at [201, 206] on input "Yes" at bounding box center [200, 202] width 8 height 8
radio input "true"
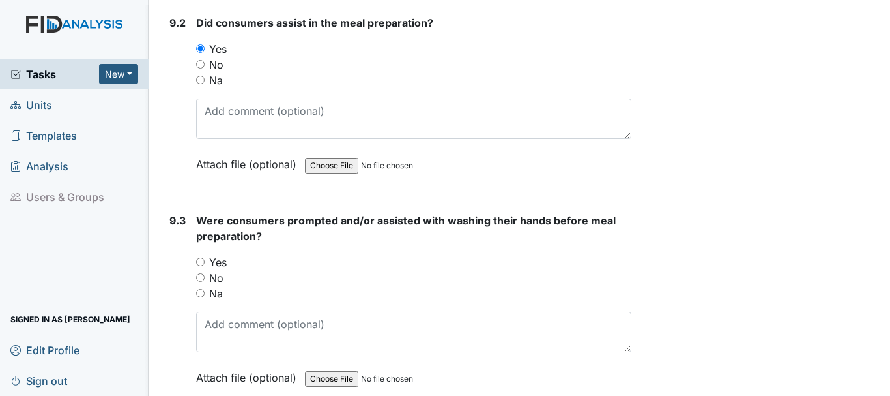
scroll to position [10262, 0]
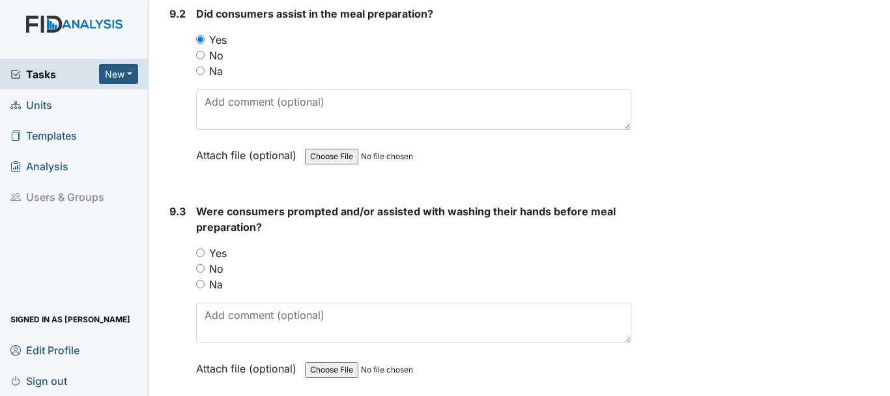
click at [200, 257] on input "Yes" at bounding box center [200, 252] width 8 height 8
radio input "true"
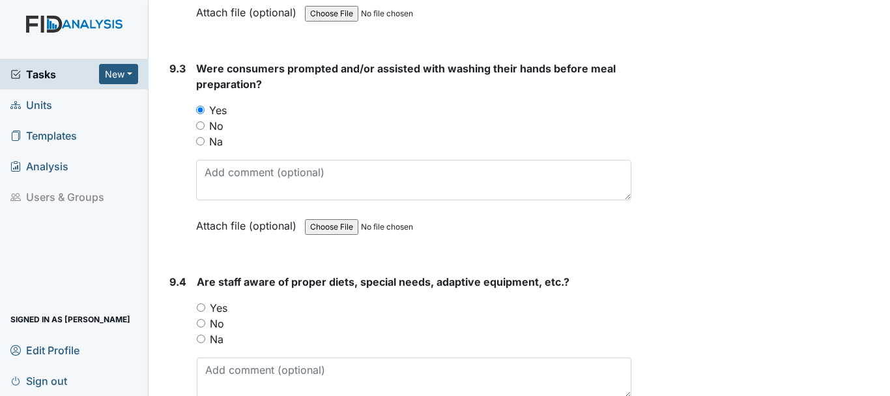
scroll to position [10414, 0]
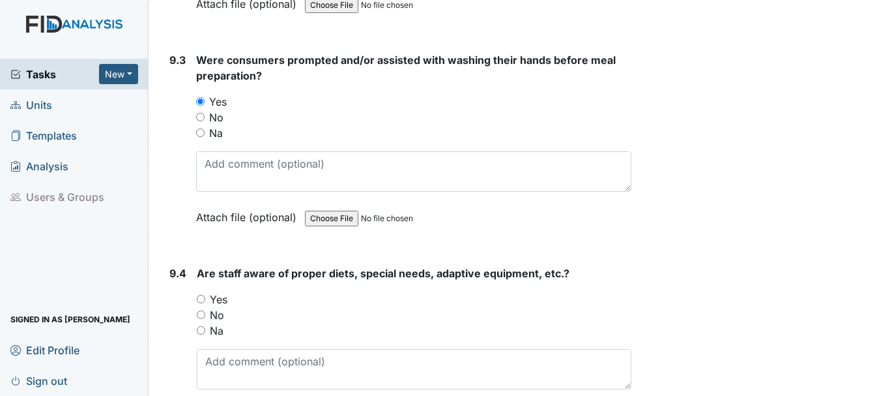
click at [201, 303] on input "Yes" at bounding box center [201, 299] width 8 height 8
radio input "true"
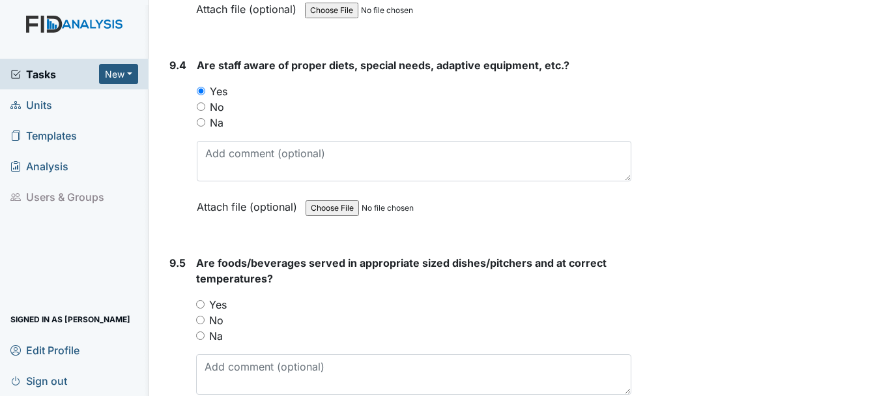
click at [214, 312] on label "Yes" at bounding box center [218, 305] width 18 height 16
click at [205, 308] on input "Yes" at bounding box center [200, 304] width 8 height 8
radio input "true"
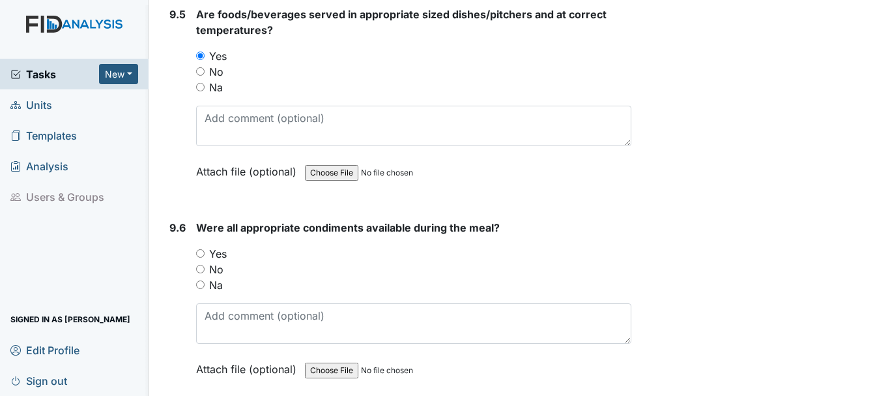
scroll to position [10873, 0]
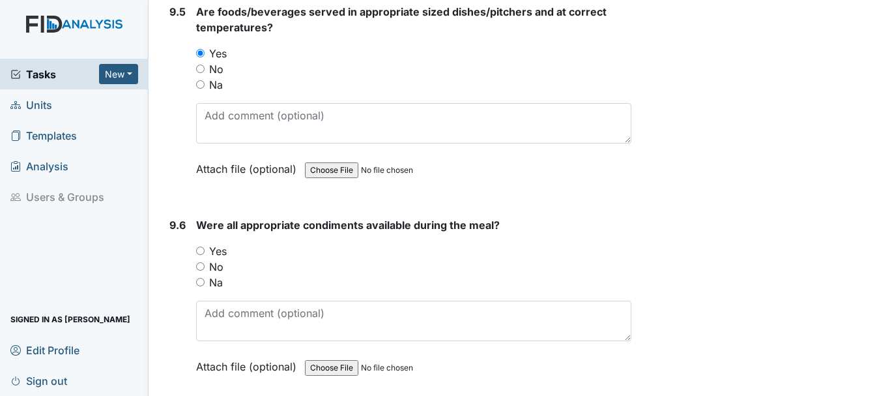
click at [201, 255] on input "Yes" at bounding box center [200, 250] width 8 height 8
radio input "true"
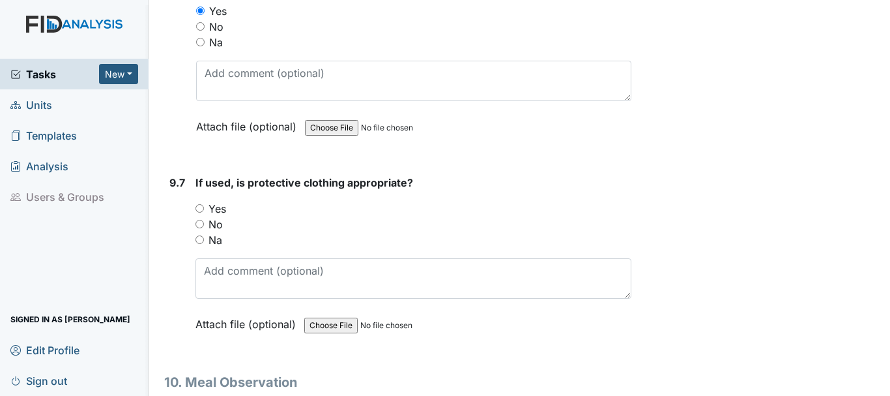
scroll to position [11114, 0]
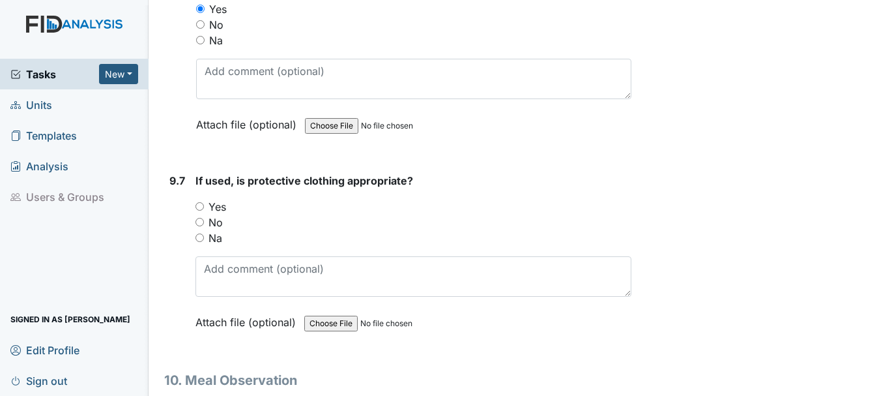
click at [203, 211] on input "Yes" at bounding box center [200, 206] width 8 height 8
radio input "true"
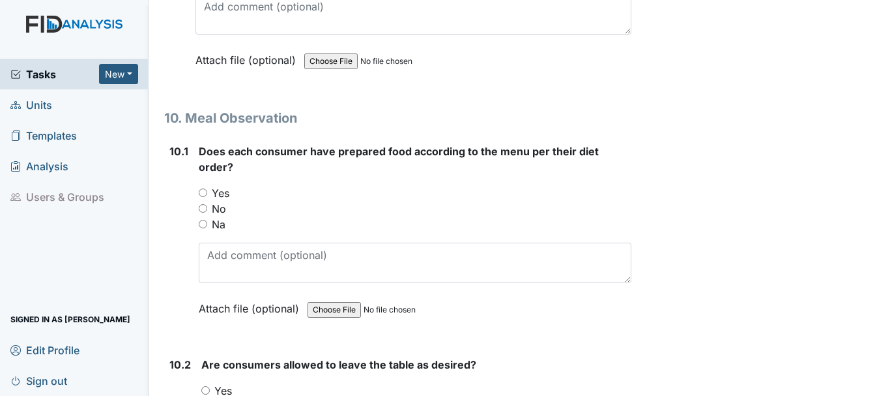
scroll to position [11380, 0]
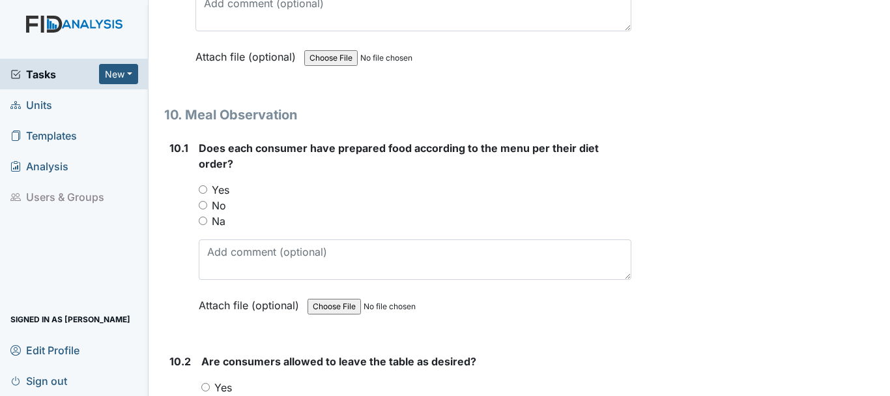
click at [220, 198] on label "Yes" at bounding box center [221, 190] width 18 height 16
click at [207, 194] on input "Yes" at bounding box center [203, 189] width 8 height 8
radio input "true"
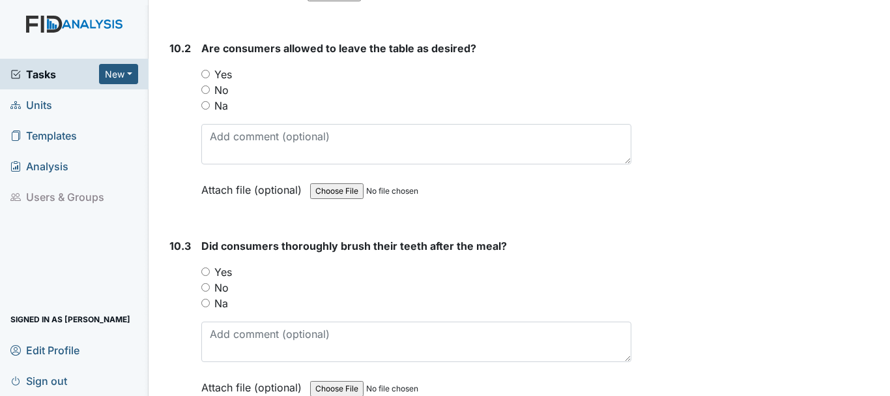
scroll to position [11693, 0]
click at [207, 78] on input "Yes" at bounding box center [205, 73] width 8 height 8
radio input "true"
click at [202, 275] on input "Yes" at bounding box center [205, 271] width 8 height 8
radio input "true"
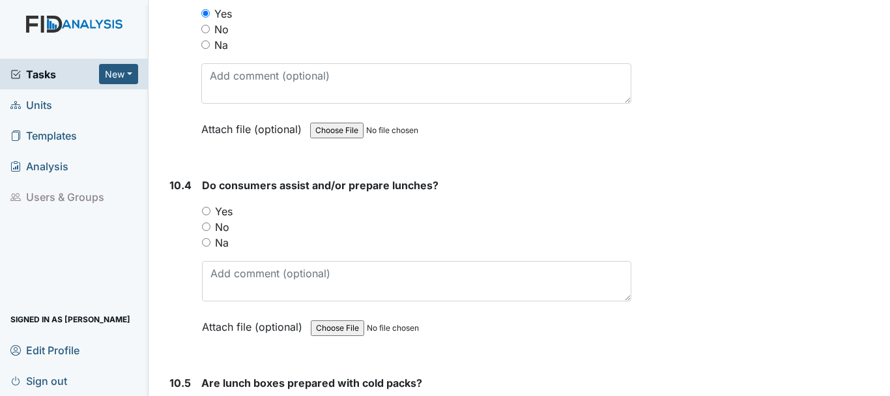
scroll to position [11961, 0]
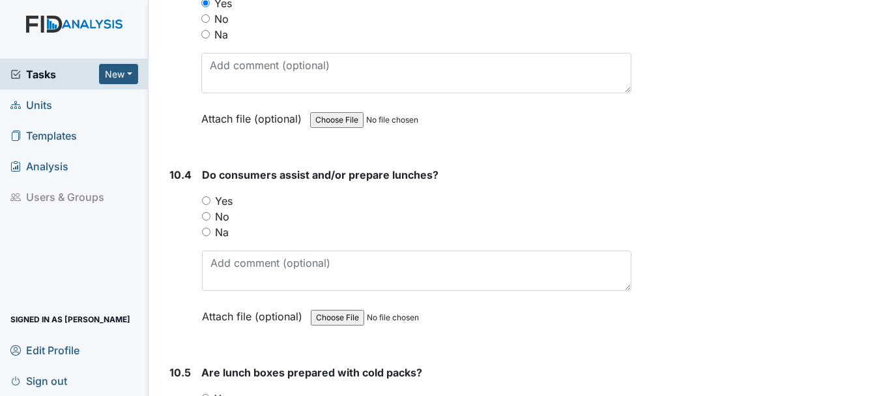
click at [208, 236] on input "Na" at bounding box center [206, 232] width 8 height 8
radio input "true"
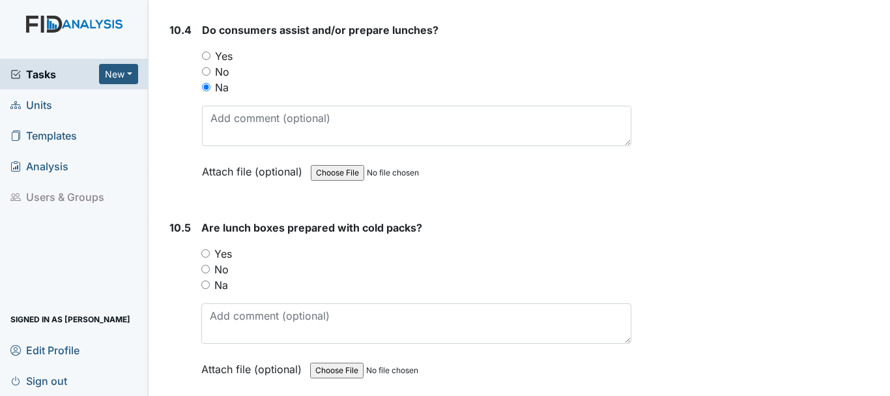
scroll to position [12113, 0]
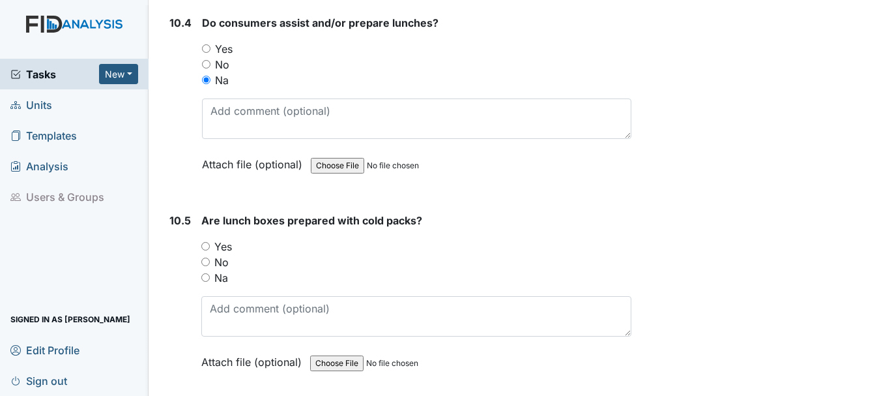
click at [205, 250] on input "Yes" at bounding box center [205, 246] width 8 height 8
radio input "true"
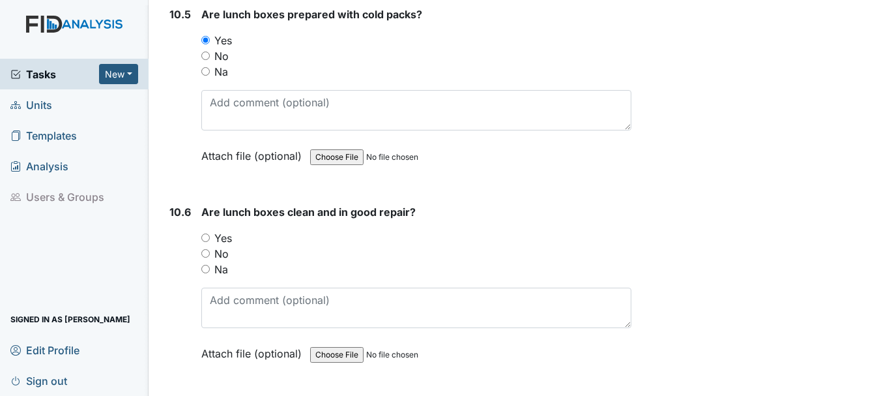
scroll to position [12322, 0]
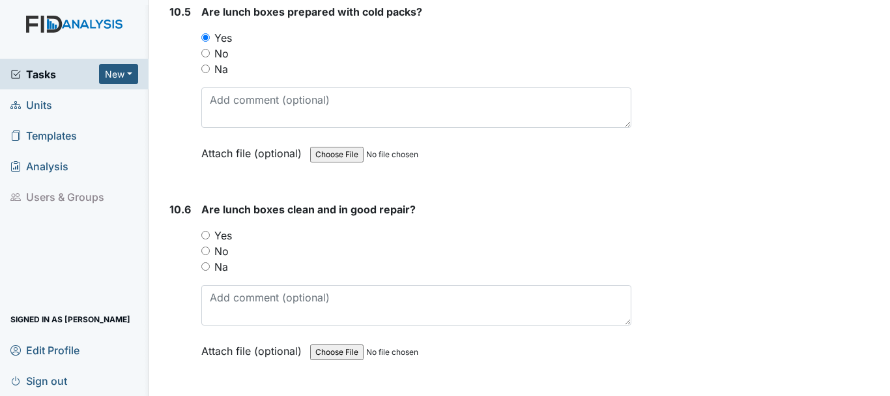
click at [205, 239] on input "Yes" at bounding box center [205, 235] width 8 height 8
radio input "true"
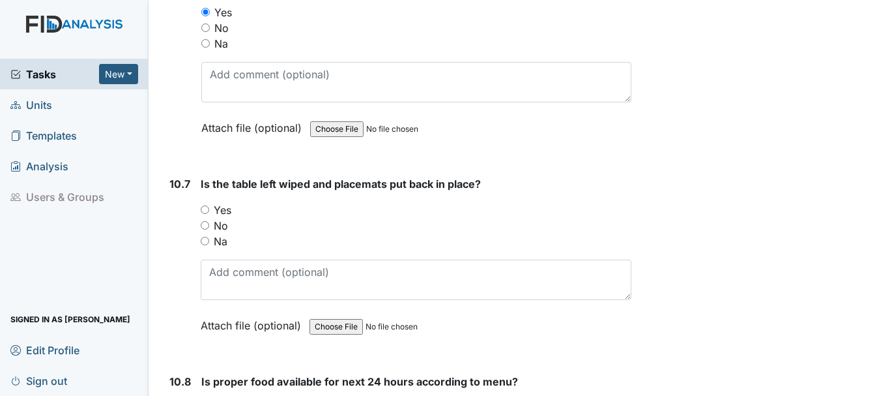
scroll to position [12550, 0]
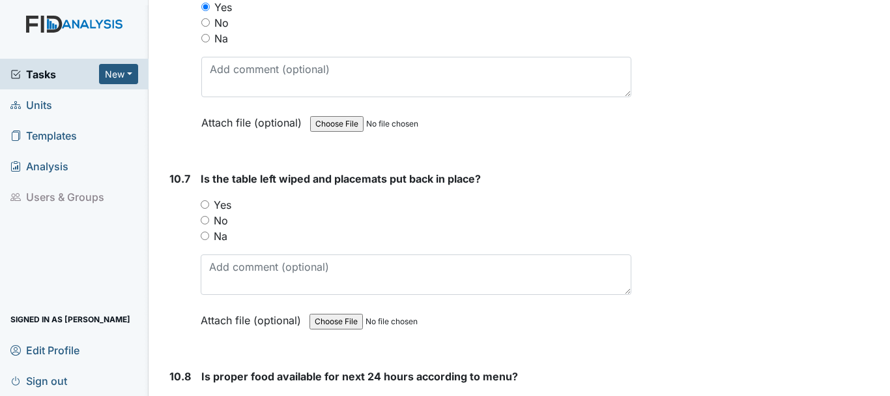
click at [206, 209] on input "Yes" at bounding box center [205, 204] width 8 height 8
radio input "true"
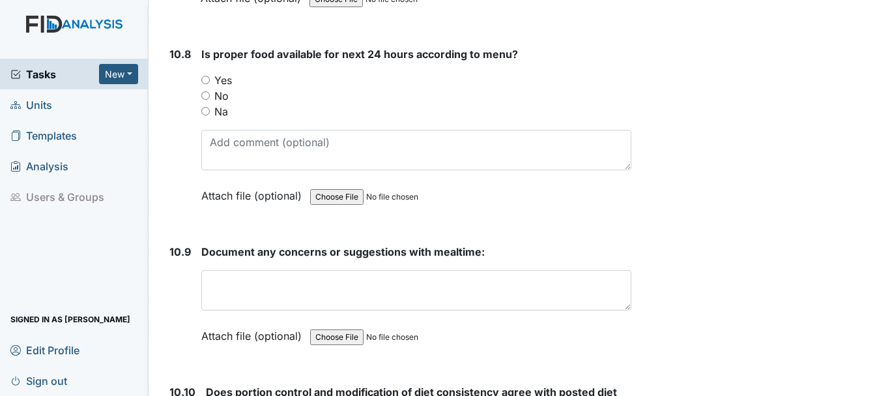
scroll to position [12897, 0]
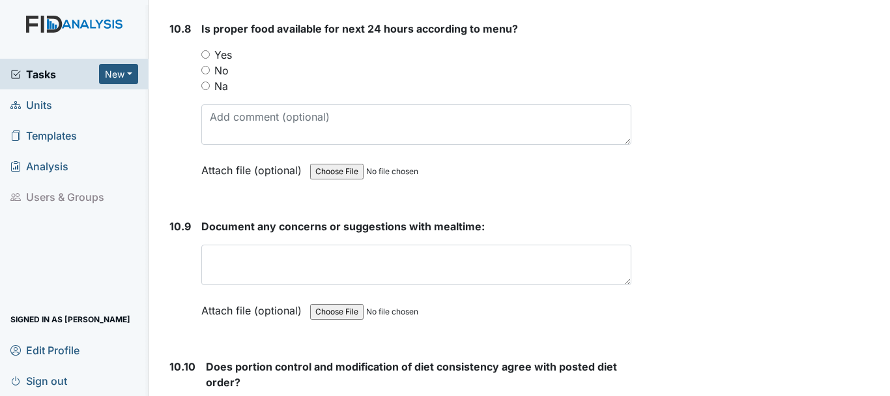
click at [220, 63] on label "Yes" at bounding box center [223, 55] width 18 height 16
click at [210, 59] on input "Yes" at bounding box center [205, 54] width 8 height 8
radio input "true"
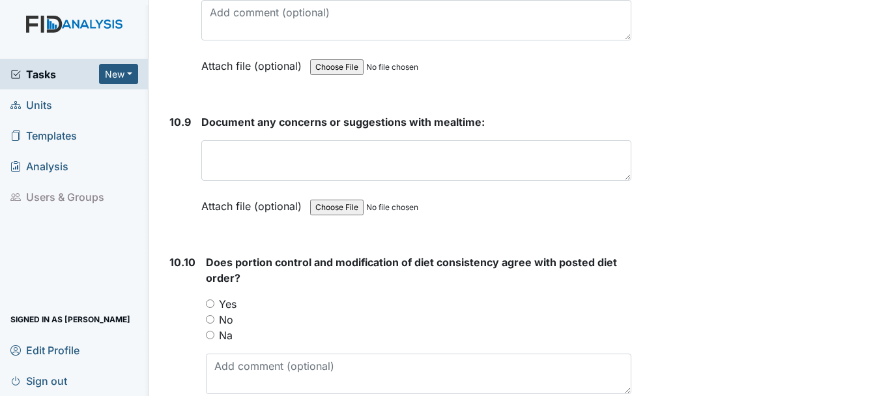
scroll to position [13003, 0]
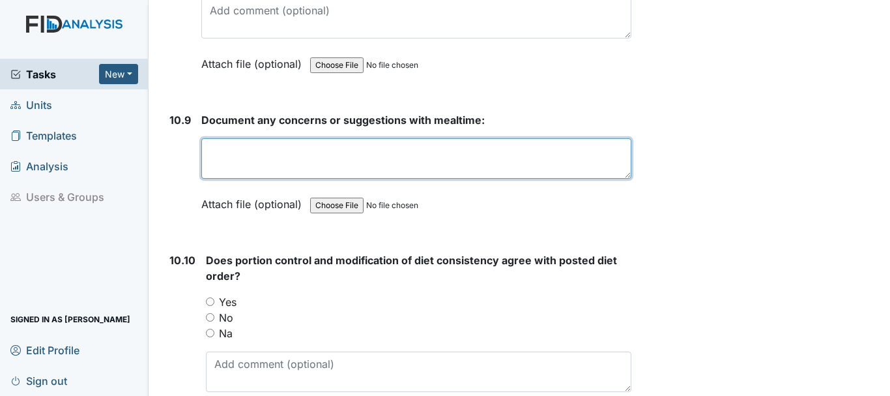
click at [301, 172] on textarea at bounding box center [416, 158] width 430 height 40
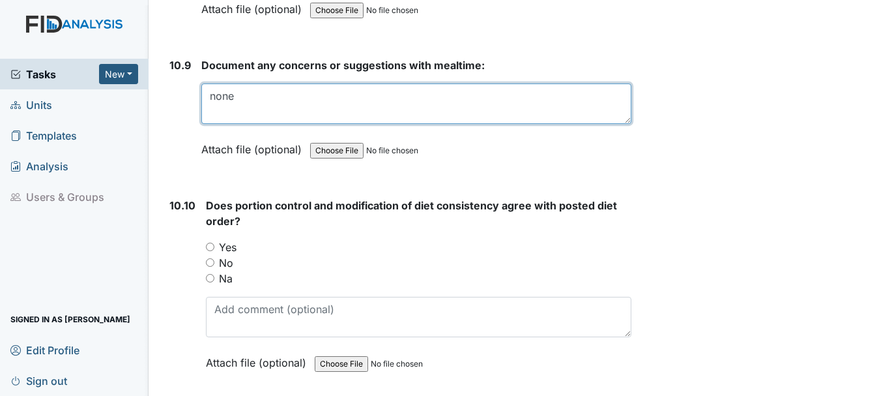
scroll to position [13116, 0]
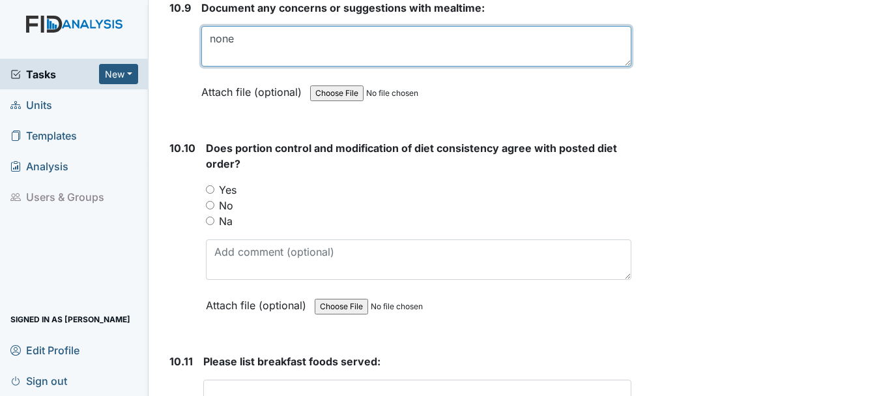
type textarea "none"
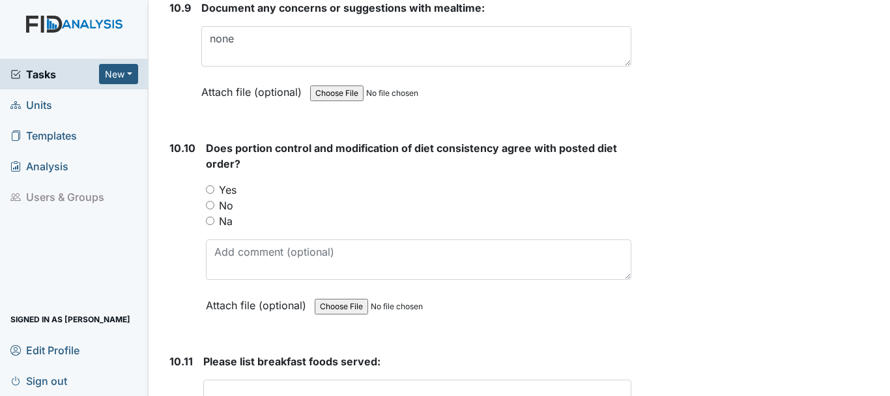
click at [211, 194] on input "Yes" at bounding box center [210, 189] width 8 height 8
radio input "true"
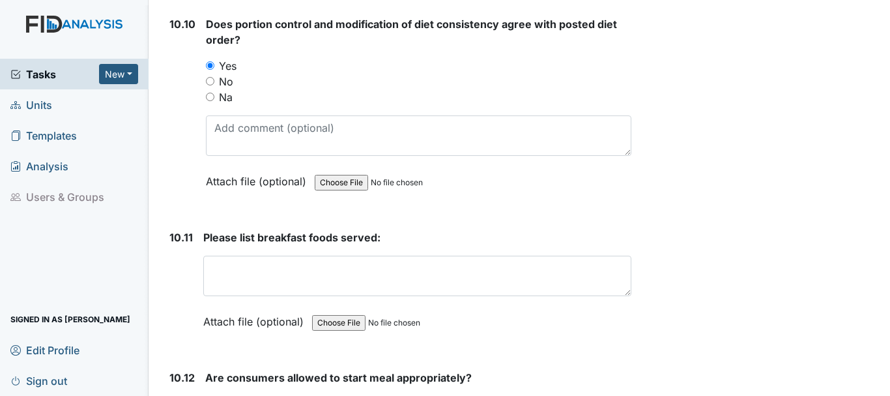
scroll to position [13242, 0]
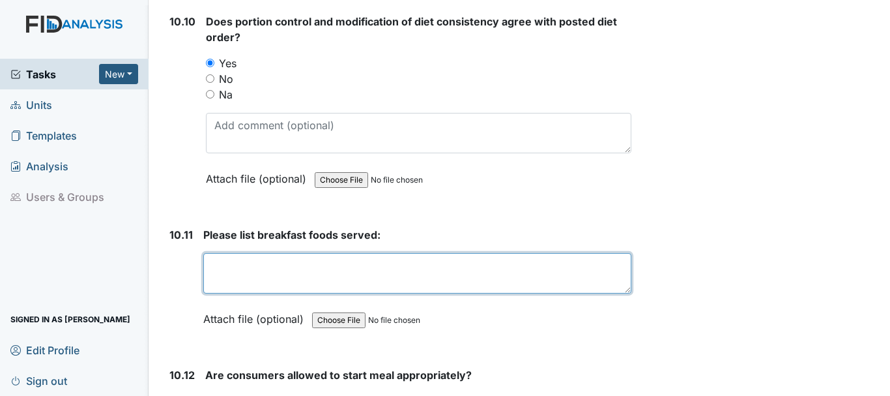
click at [278, 276] on textarea at bounding box center [417, 273] width 428 height 40
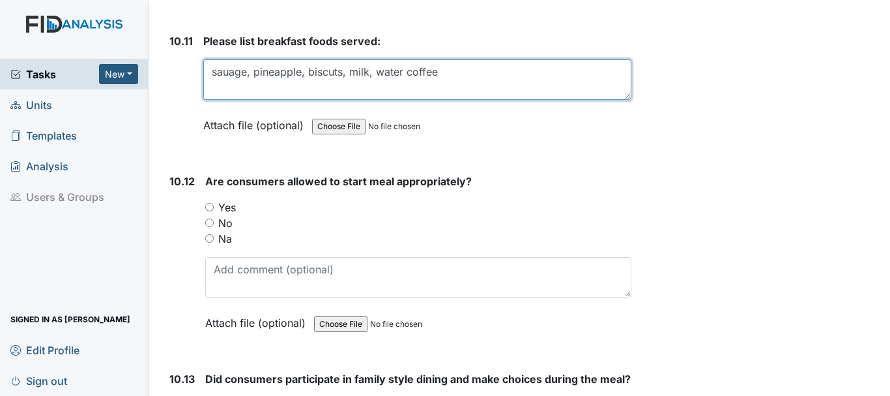
scroll to position [13446, 0]
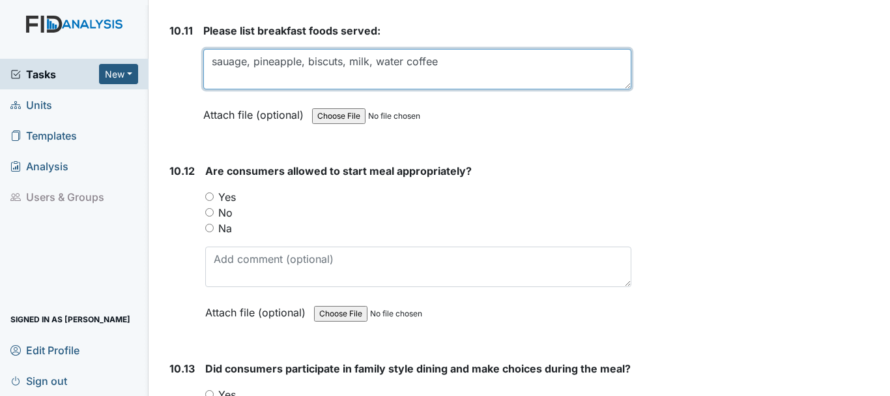
type textarea "sauage, pineapple, biscuts, milk, water coffee"
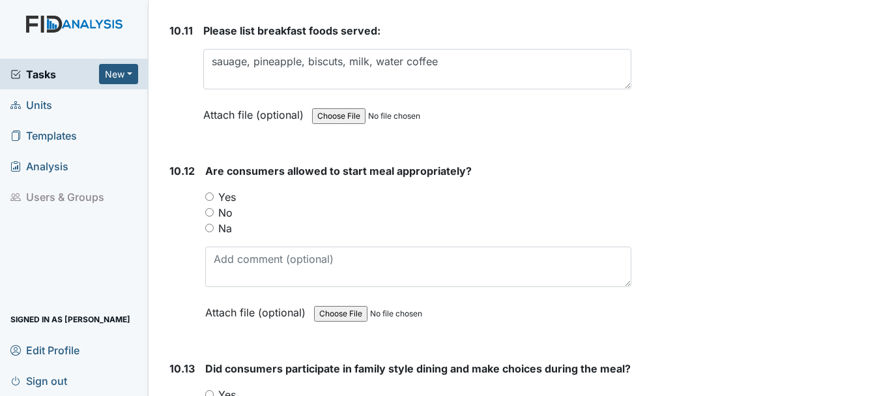
click at [229, 220] on label "No" at bounding box center [225, 213] width 14 height 16
click at [214, 216] on input "No" at bounding box center [209, 212] width 8 height 8
radio input "true"
click at [209, 201] on input "Yes" at bounding box center [209, 196] width 8 height 8
radio input "true"
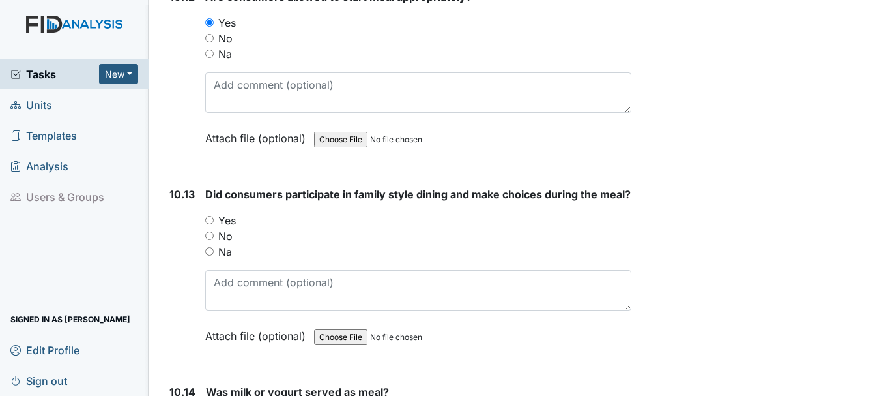
scroll to position [13634, 0]
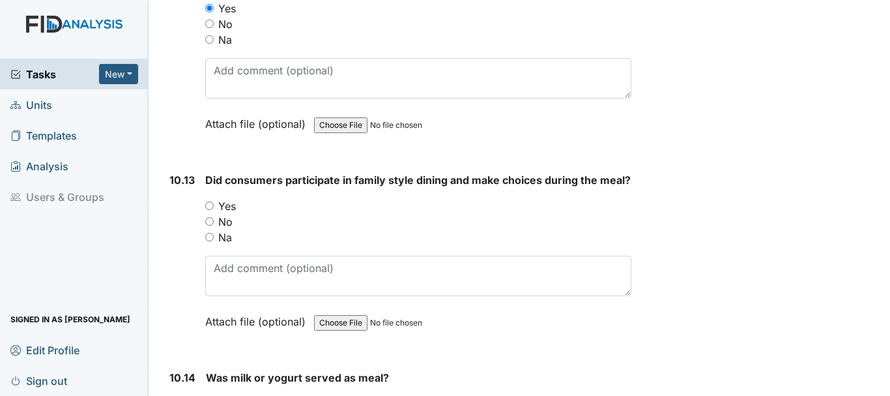
click at [209, 210] on input "Yes" at bounding box center [209, 205] width 8 height 8
radio input "true"
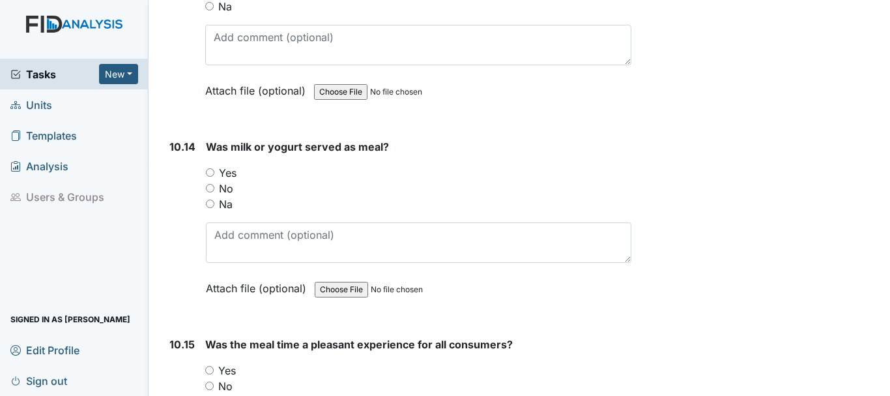
click at [209, 177] on input "Yes" at bounding box center [210, 172] width 8 height 8
radio input "true"
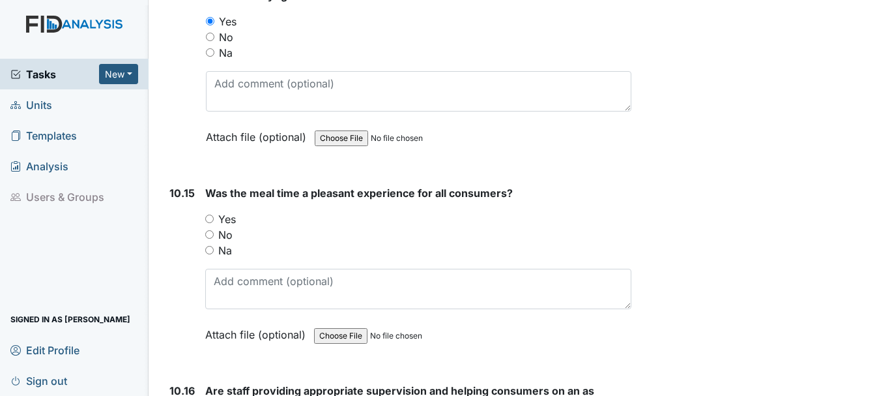
scroll to position [14018, 0]
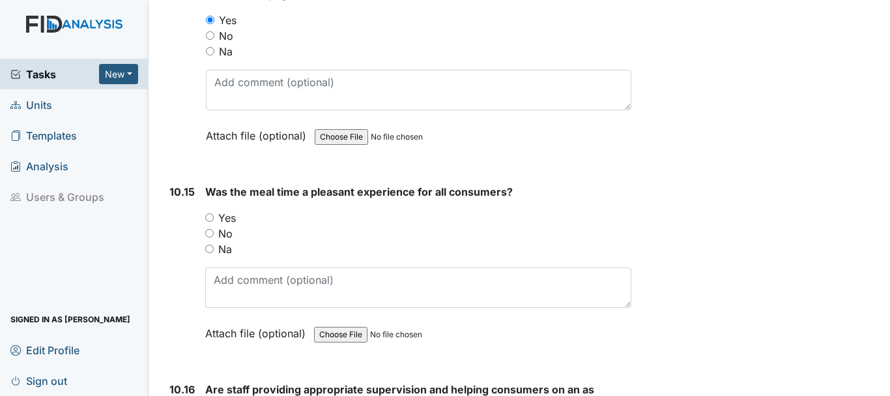
click at [211, 222] on input "Yes" at bounding box center [209, 217] width 8 height 8
radio input "true"
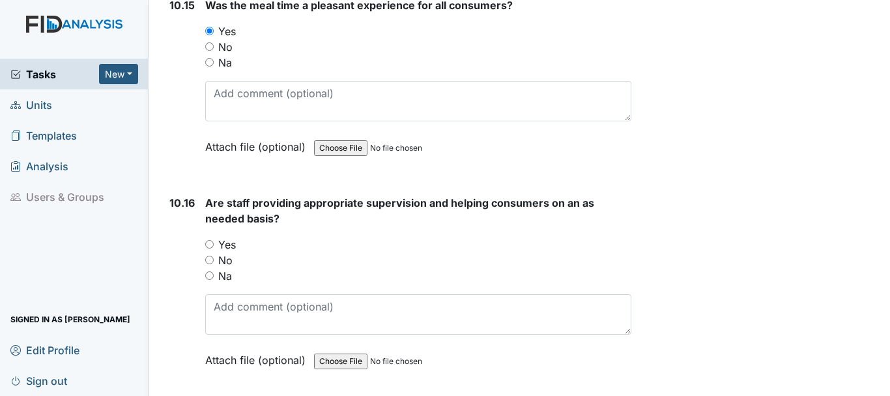
scroll to position [14222, 0]
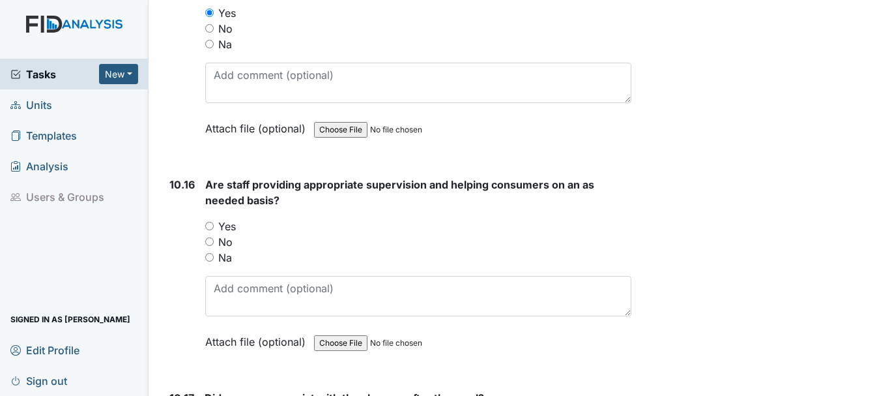
click at [213, 230] on input "Yes" at bounding box center [209, 226] width 8 height 8
radio input "true"
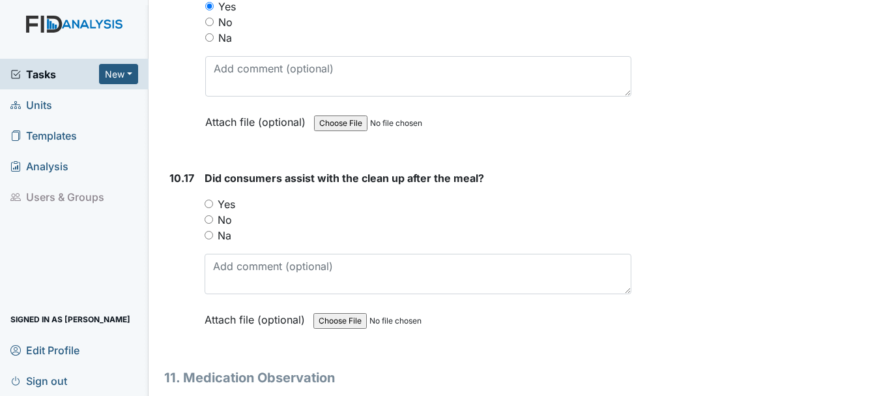
scroll to position [14445, 0]
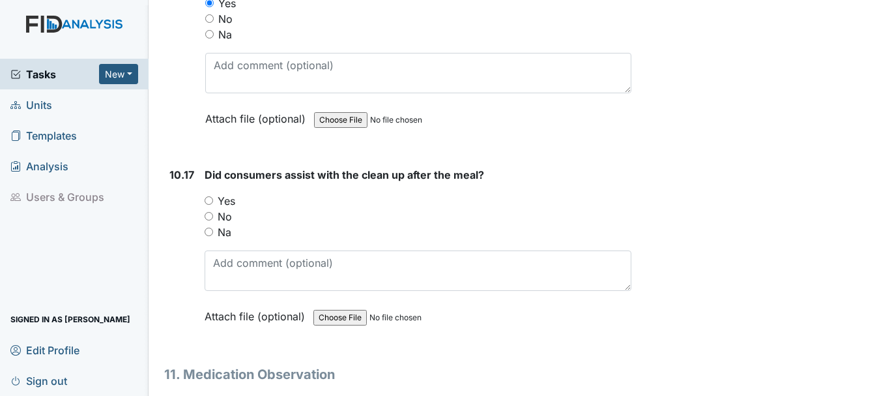
click at [211, 205] on input "Yes" at bounding box center [209, 200] width 8 height 8
radio input "true"
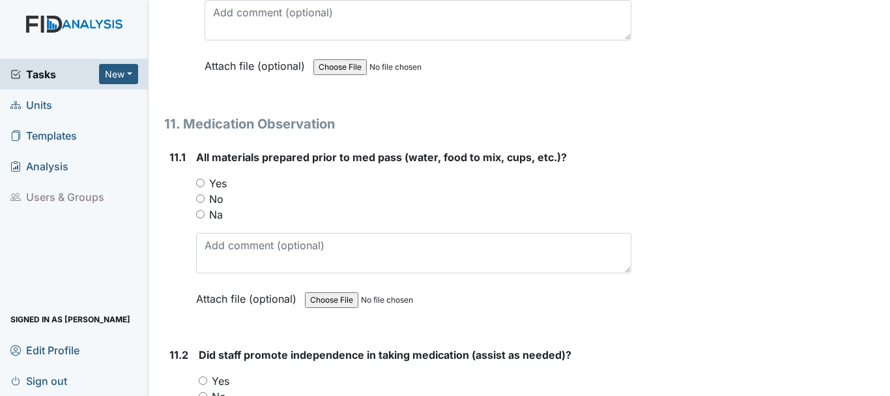
scroll to position [14696, 0]
click at [200, 186] on input "Yes" at bounding box center [200, 182] width 8 height 8
radio input "true"
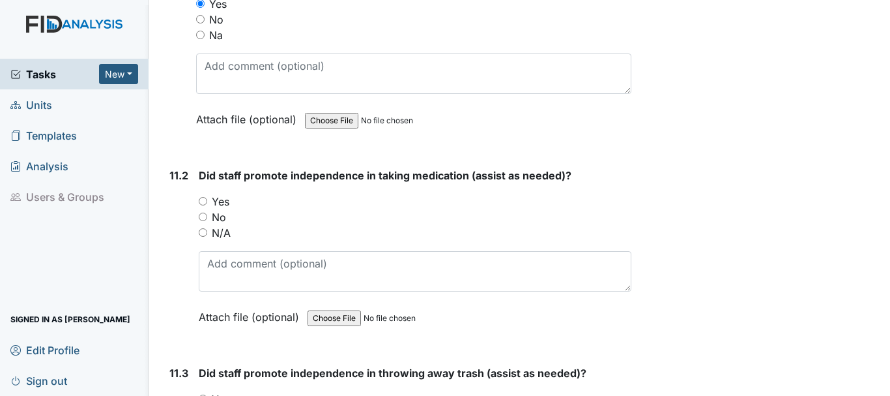
scroll to position [14898, 0]
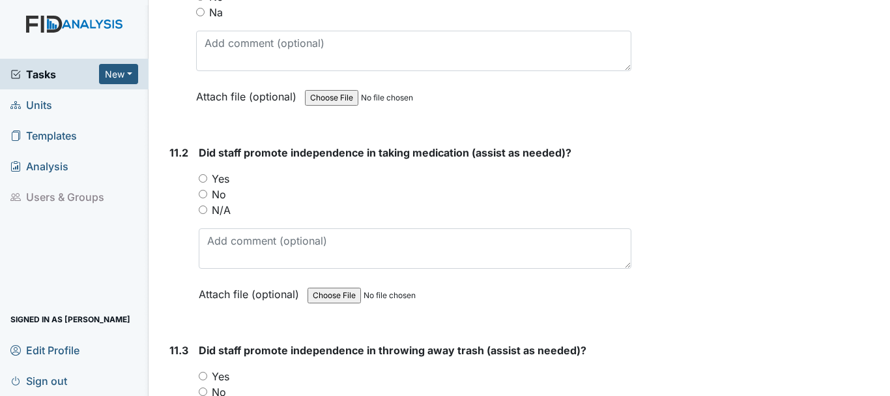
click at [205, 183] on input "Yes" at bounding box center [203, 178] width 8 height 8
radio input "true"
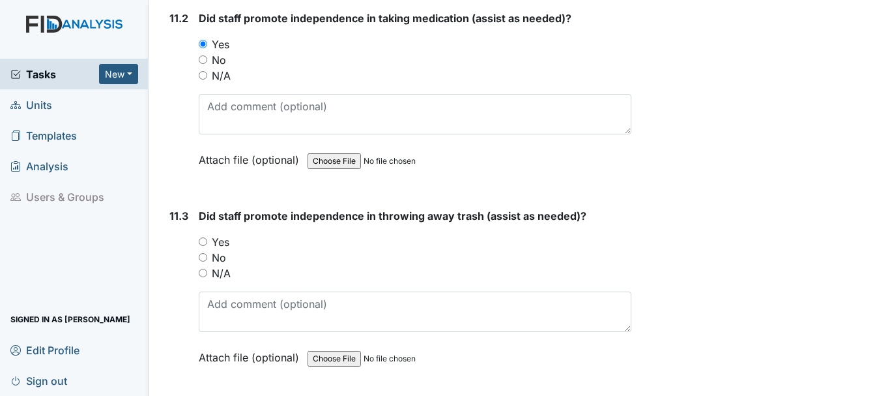
click at [203, 246] on input "Yes" at bounding box center [203, 241] width 8 height 8
radio input "true"
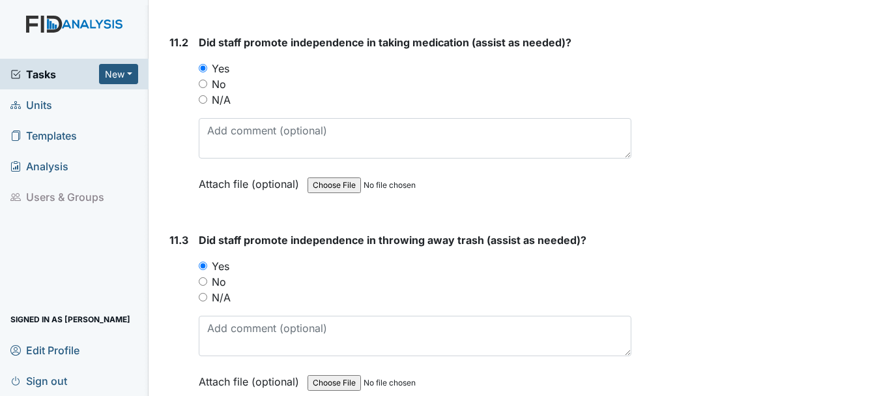
scroll to position [14992, 0]
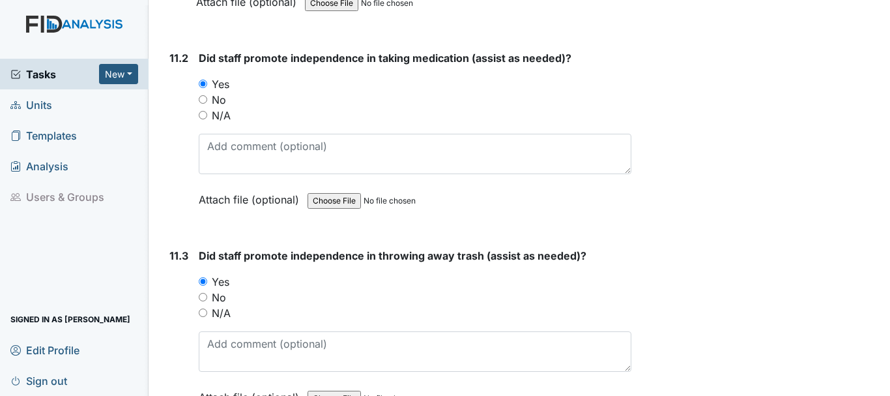
click at [205, 119] on input "N/A" at bounding box center [203, 115] width 8 height 8
radio input "true"
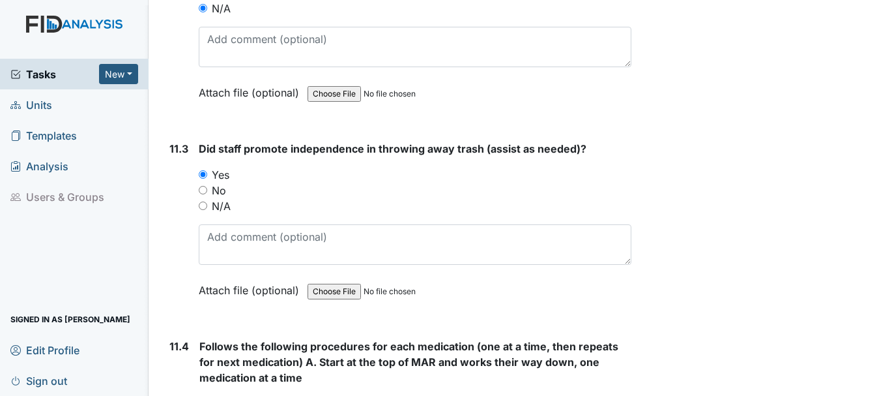
click at [203, 210] on input "N/A" at bounding box center [203, 205] width 8 height 8
radio input "true"
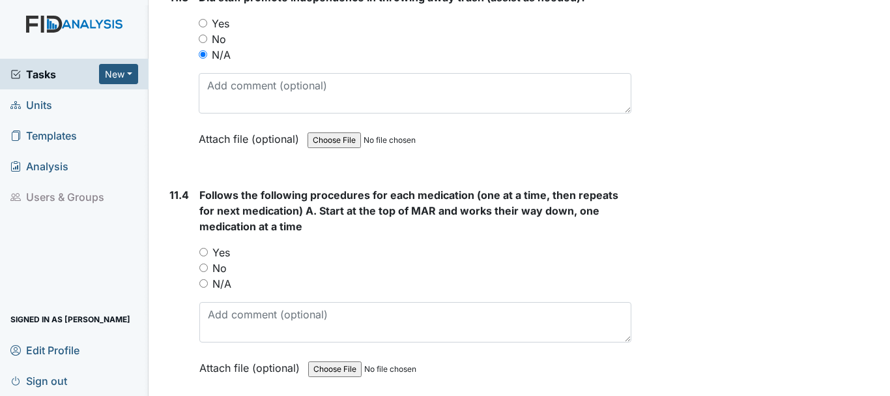
click at [206, 287] on input "N/A" at bounding box center [203, 283] width 8 height 8
radio input "true"
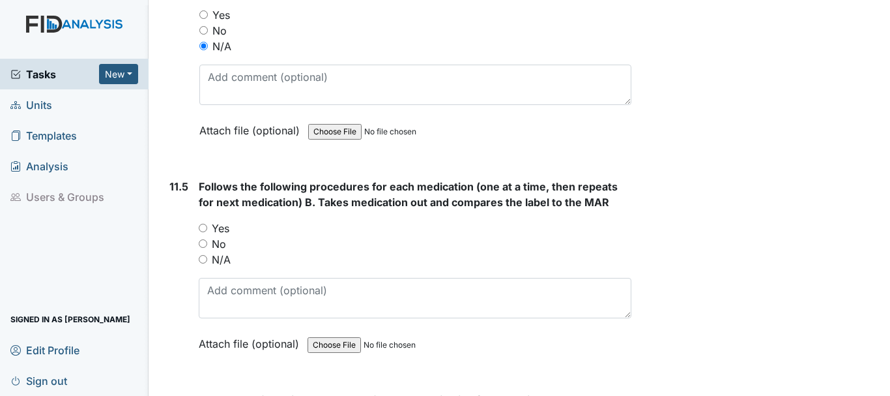
click at [204, 263] on input "N/A" at bounding box center [203, 259] width 8 height 8
radio input "true"
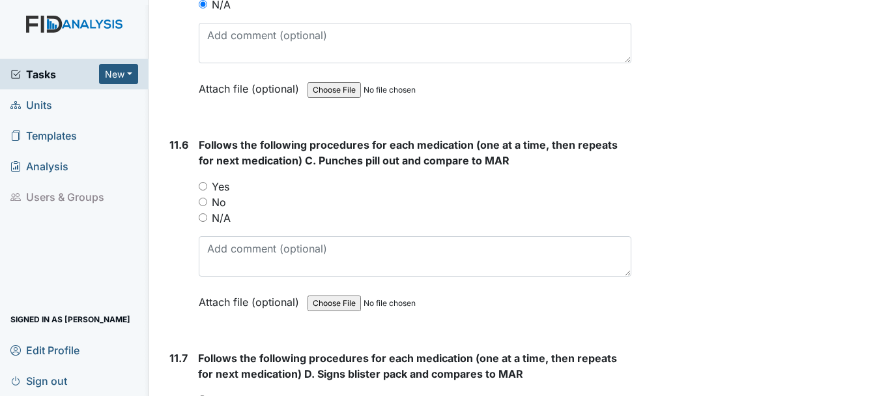
click at [204, 222] on input "N/A" at bounding box center [203, 217] width 8 height 8
radio input "true"
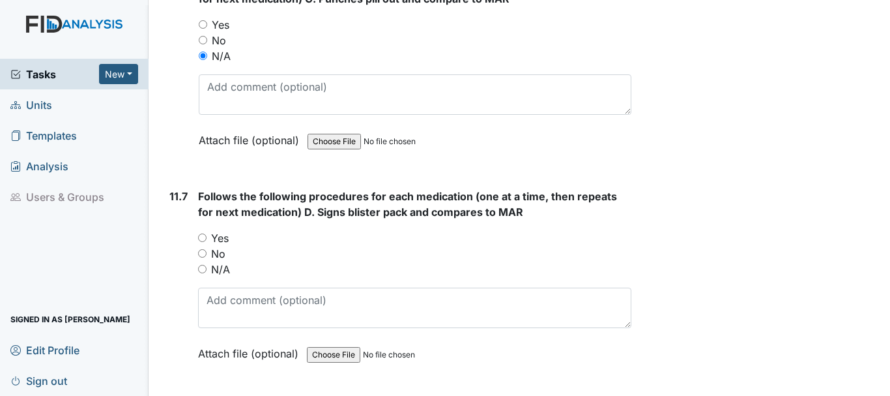
scroll to position [15905, 0]
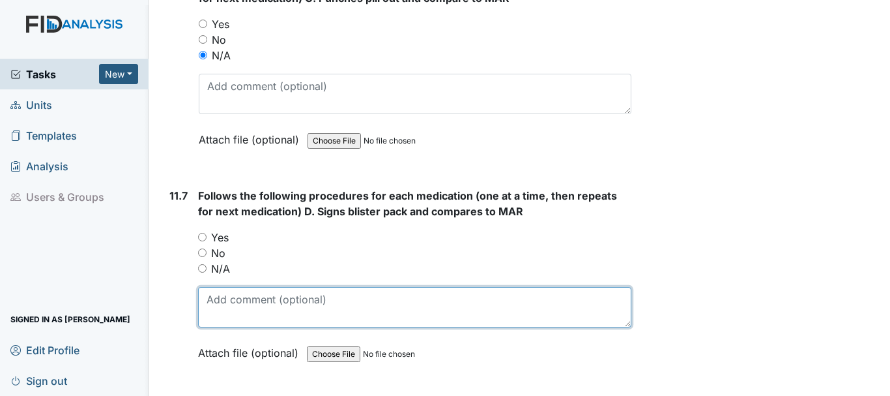
click at [205, 320] on textarea at bounding box center [414, 307] width 433 height 40
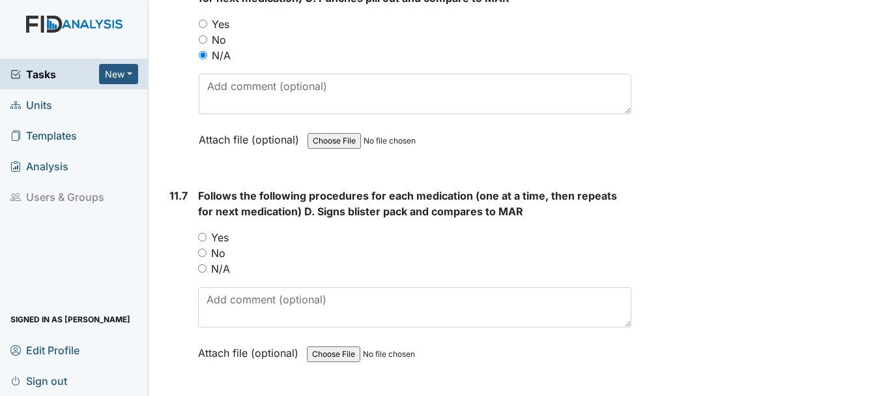
click at [202, 272] on input "N/A" at bounding box center [202, 268] width 8 height 8
radio input "true"
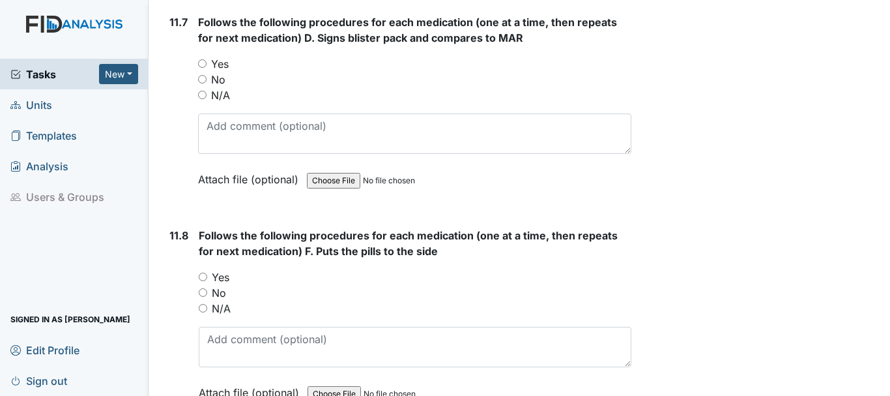
scroll to position [16084, 0]
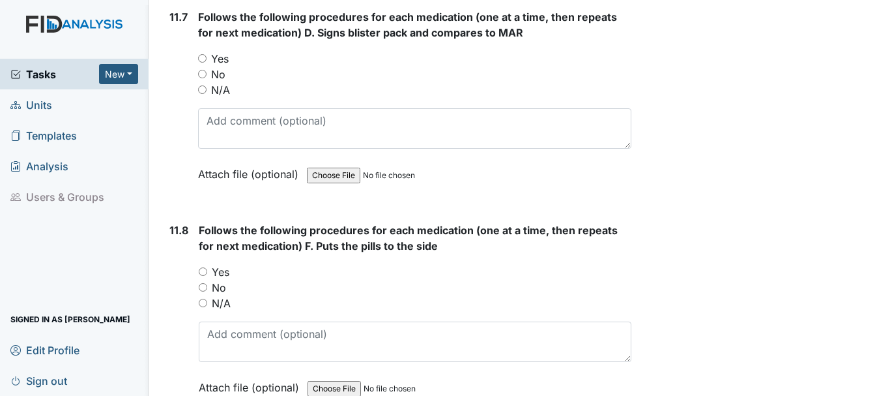
click at [203, 94] on input "N/A" at bounding box center [202, 89] width 8 height 8
radio input "true"
click at [201, 307] on input "N/A" at bounding box center [203, 303] width 8 height 8
radio input "true"
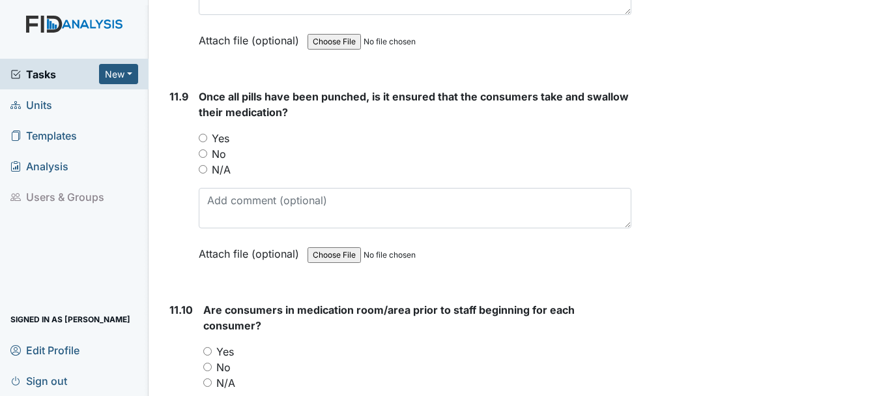
scroll to position [16431, 0]
click at [203, 173] on input "N/A" at bounding box center [203, 168] width 8 height 8
radio input "true"
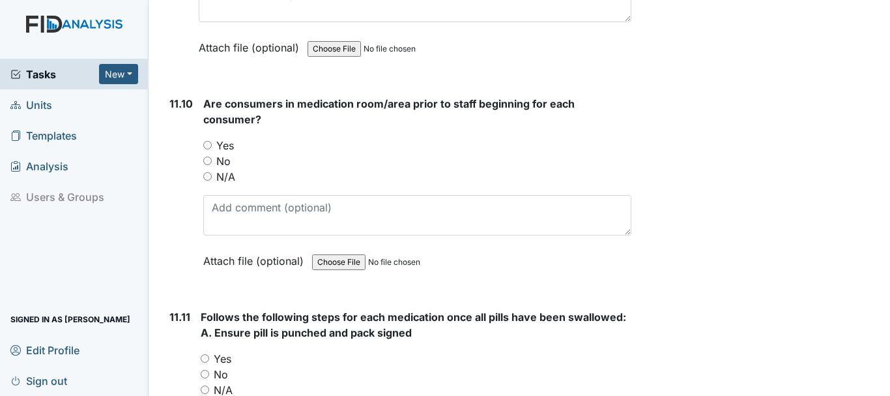
scroll to position [16637, 0]
click at [207, 149] on input "Yes" at bounding box center [207, 144] width 8 height 8
radio input "true"
click at [207, 180] on input "N/A" at bounding box center [207, 175] width 8 height 8
radio input "true"
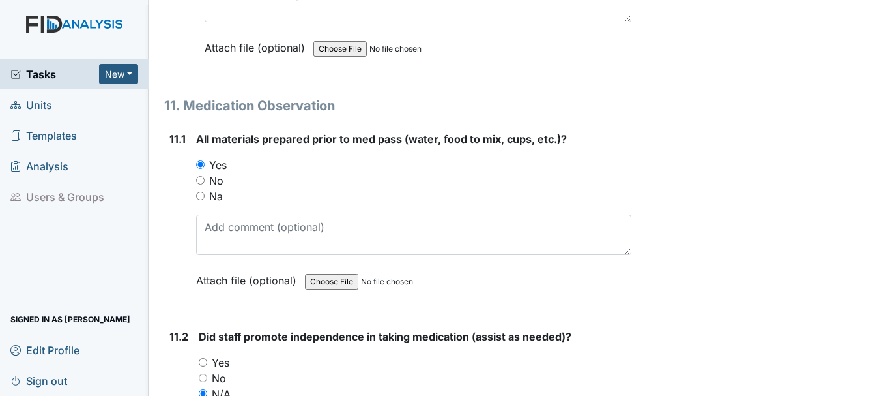
scroll to position [14711, 0]
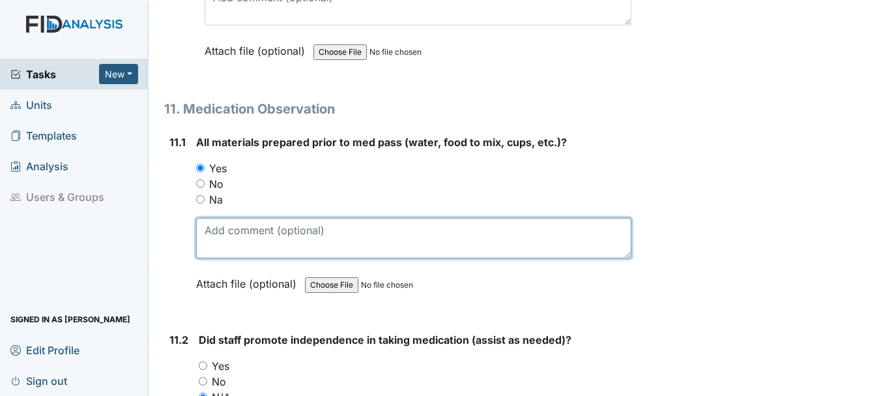
click at [247, 258] on textarea at bounding box center [413, 238] width 435 height 40
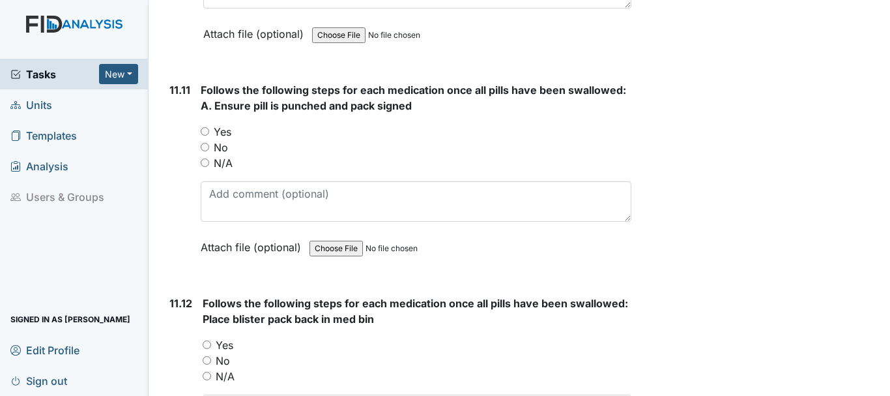
scroll to position [16864, 0]
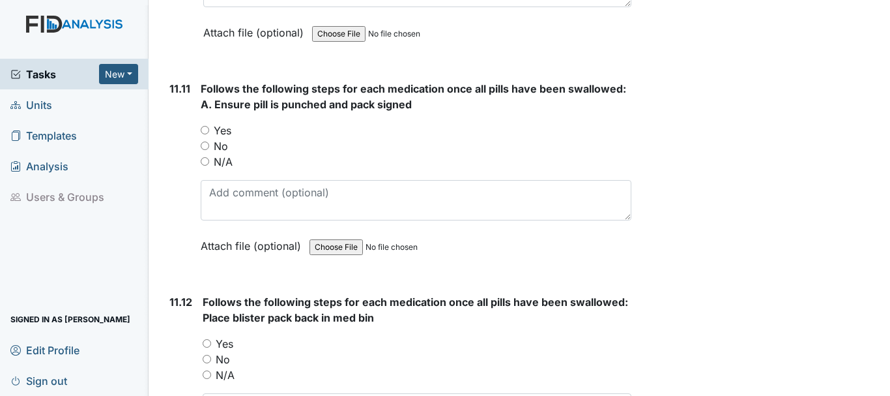
type textarea "did not see working the floor"
click at [205, 166] on input "N/A" at bounding box center [205, 161] width 8 height 8
radio input "true"
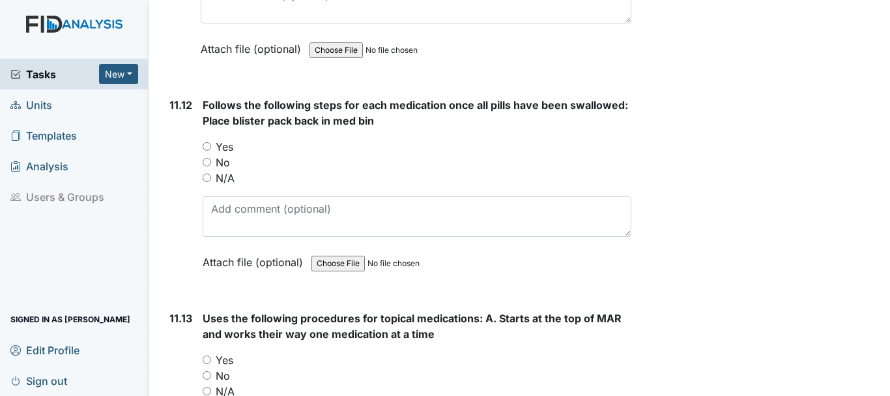
scroll to position [17072, 0]
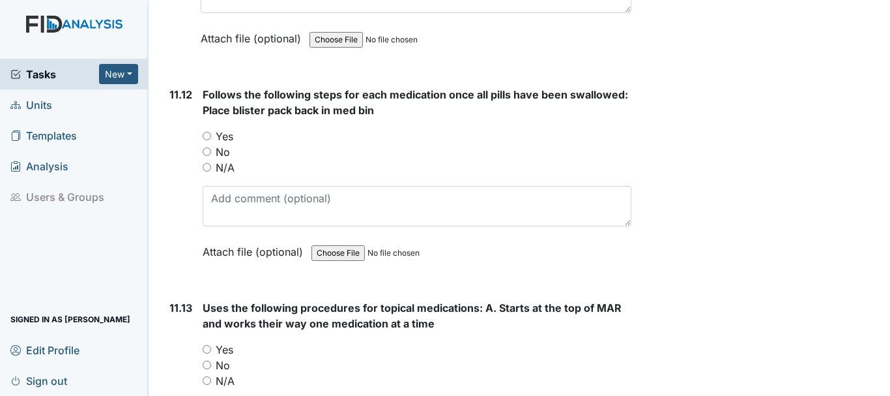
click at [207, 171] on input "N/A" at bounding box center [207, 167] width 8 height 8
radio input "true"
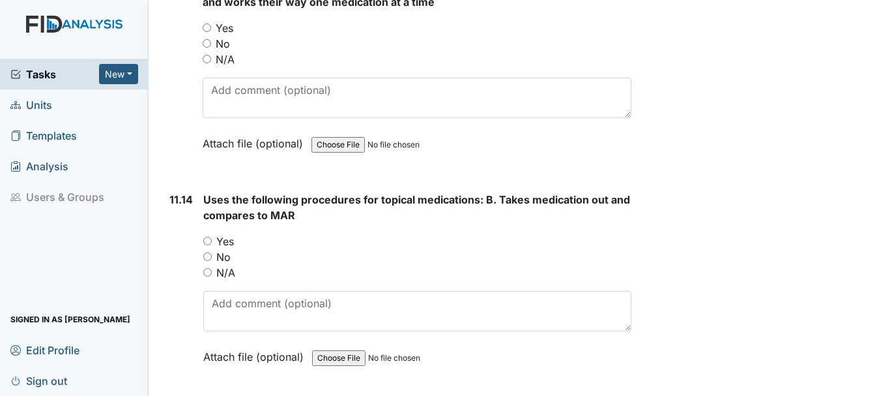
scroll to position [17394, 0]
click at [207, 63] on input "N/A" at bounding box center [207, 58] width 8 height 8
radio input "true"
click at [203, 276] on input "N/A" at bounding box center [207, 271] width 8 height 8
radio input "true"
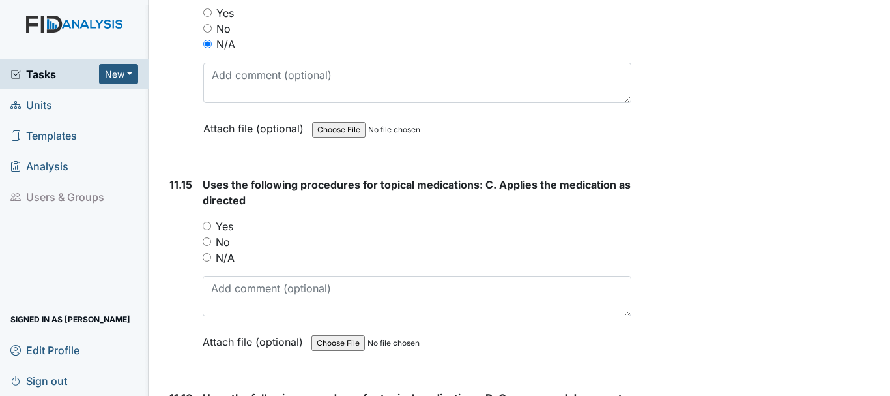
scroll to position [17641, 0]
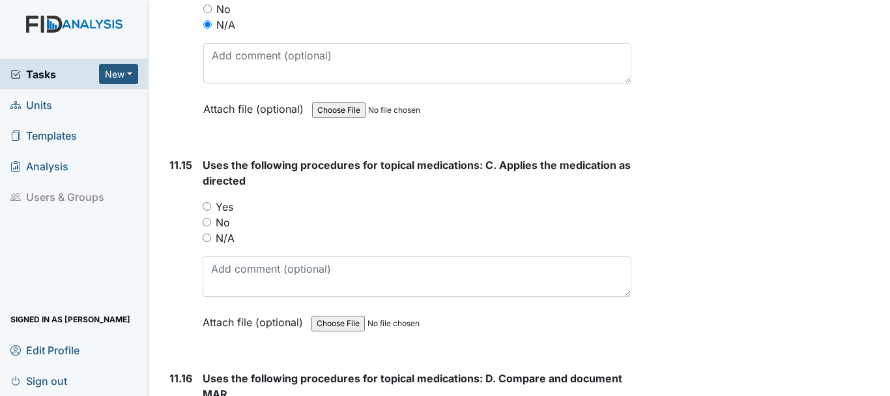
click at [207, 242] on input "N/A" at bounding box center [207, 237] width 8 height 8
radio input "true"
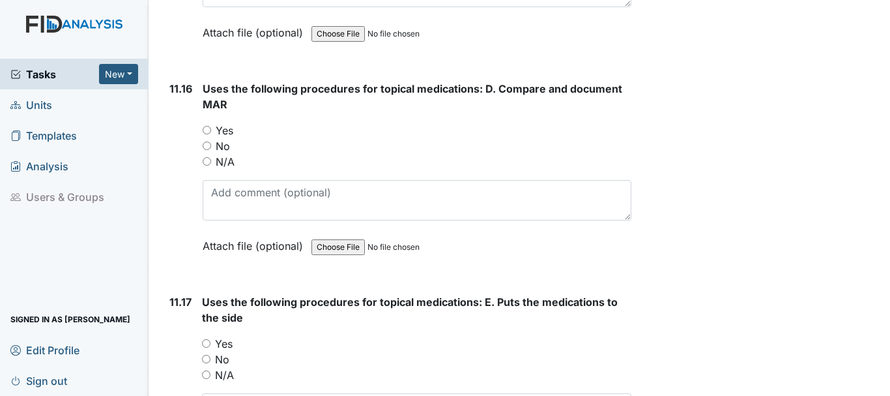
scroll to position [17931, 0]
click at [207, 165] on input "N/A" at bounding box center [207, 160] width 8 height 8
radio input "true"
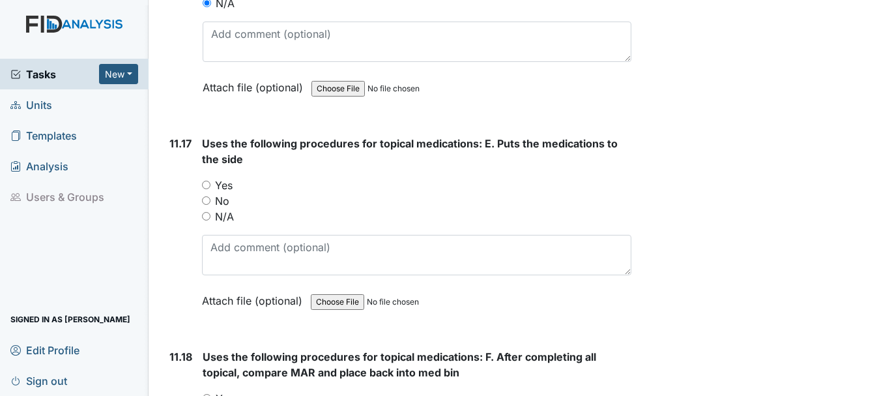
scroll to position [18100, 0]
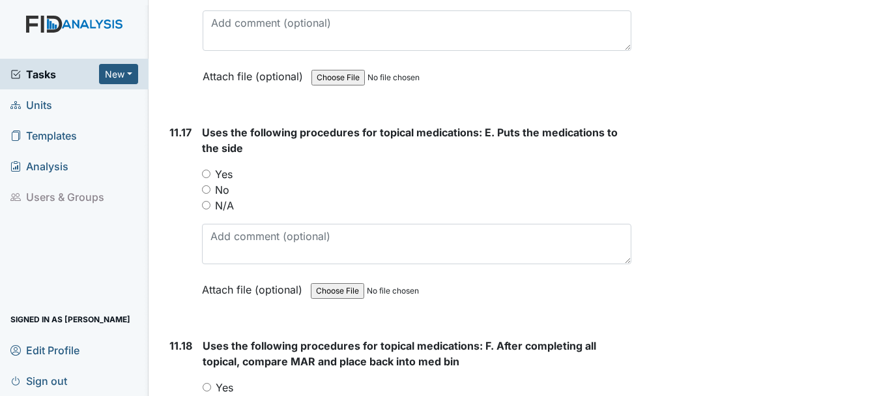
click at [206, 209] on input "N/A" at bounding box center [206, 205] width 8 height 8
radio input "true"
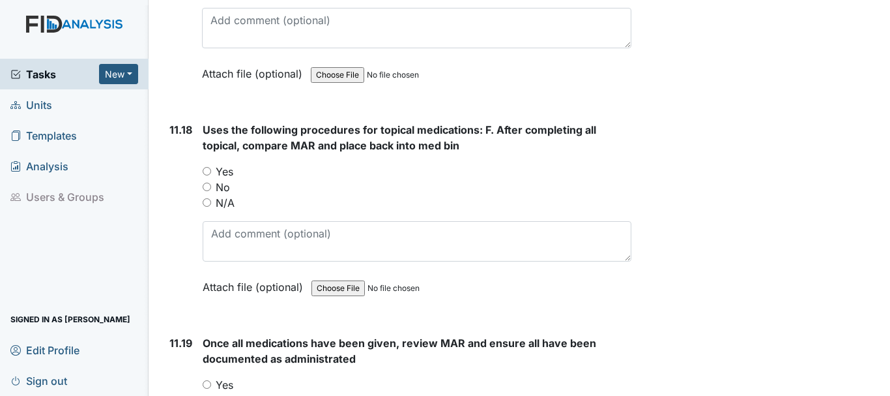
click at [207, 207] on input "N/A" at bounding box center [207, 202] width 8 height 8
radio input "true"
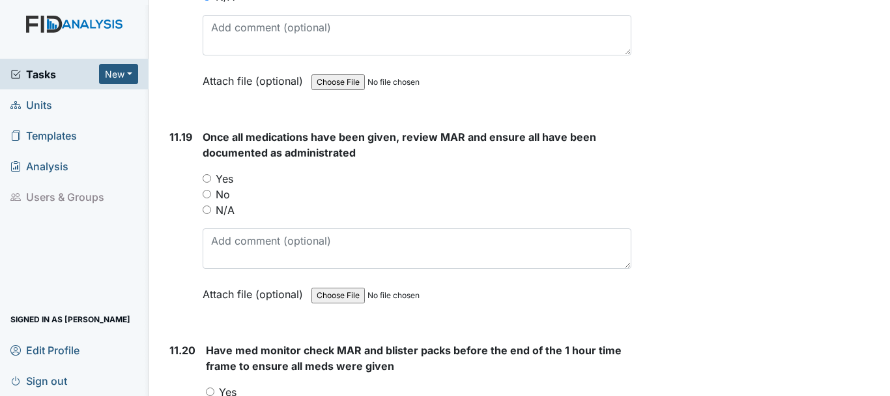
scroll to position [18523, 0]
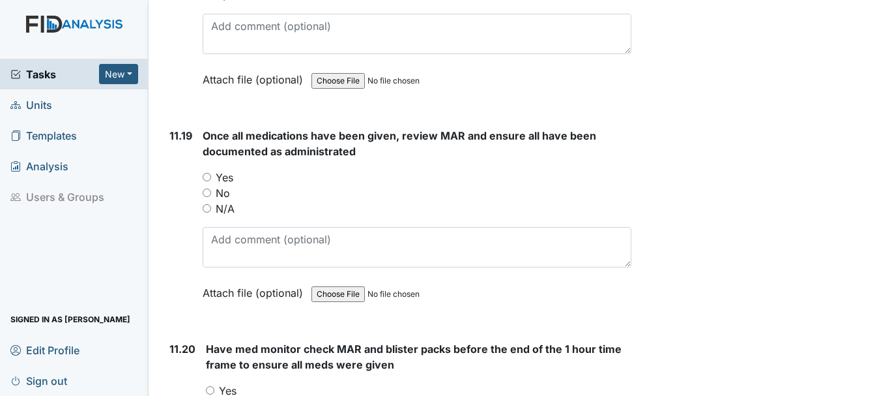
click at [207, 213] on input "N/A" at bounding box center [207, 208] width 8 height 8
radio input "true"
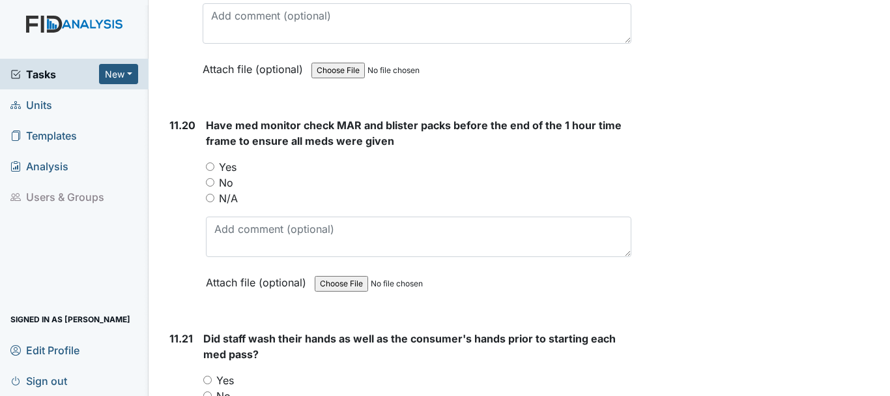
scroll to position [18758, 0]
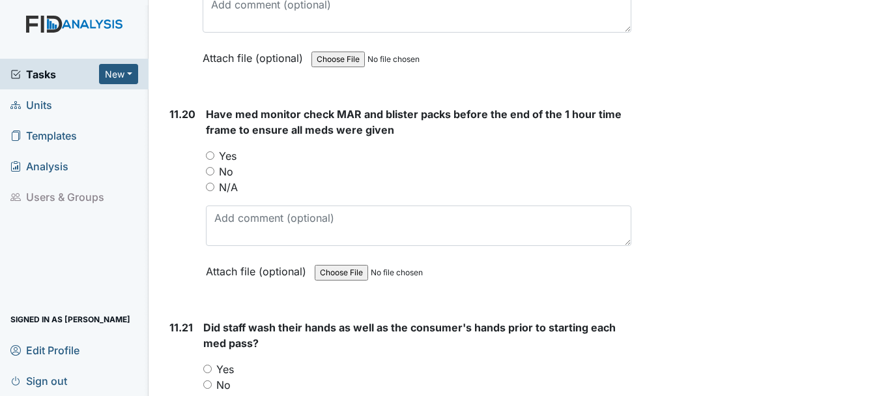
click at [210, 191] on input "N/A" at bounding box center [210, 187] width 8 height 8
radio input "true"
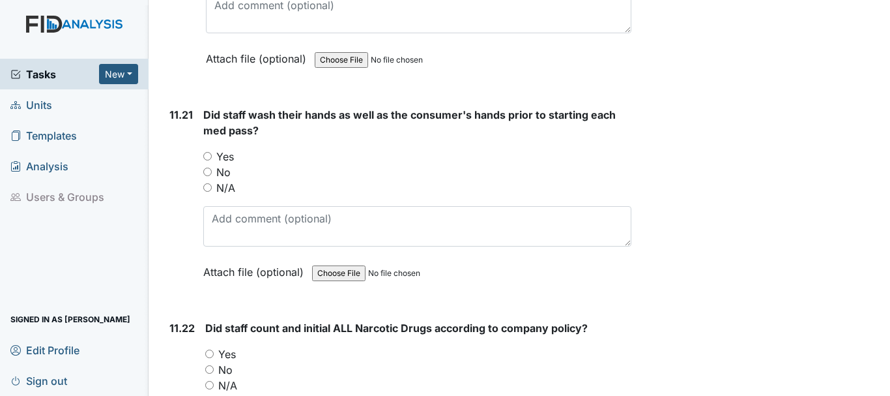
scroll to position [18975, 0]
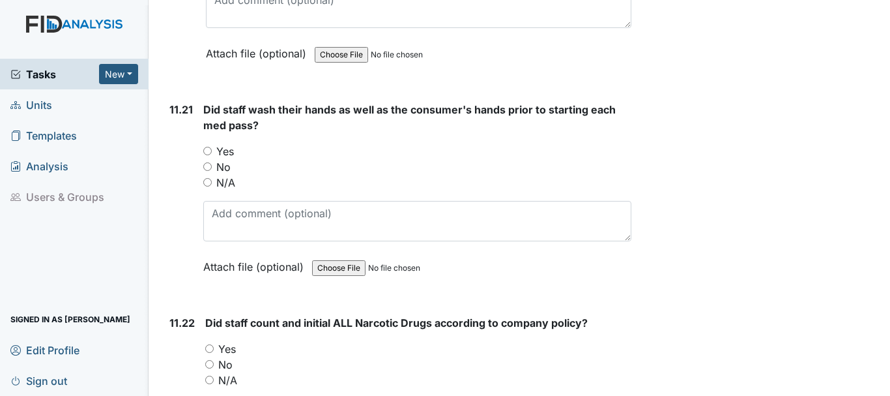
click at [207, 186] on input "N/A" at bounding box center [207, 182] width 8 height 8
radio input "true"
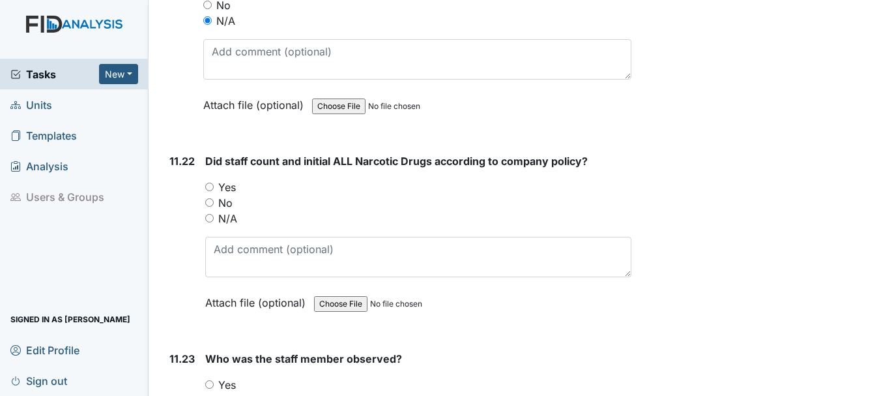
scroll to position [19140, 0]
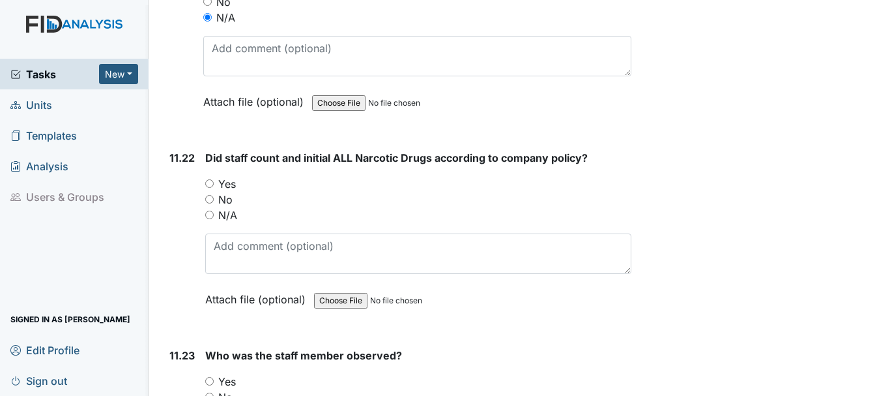
click at [209, 219] on input "N/A" at bounding box center [209, 215] width 8 height 8
radio input "true"
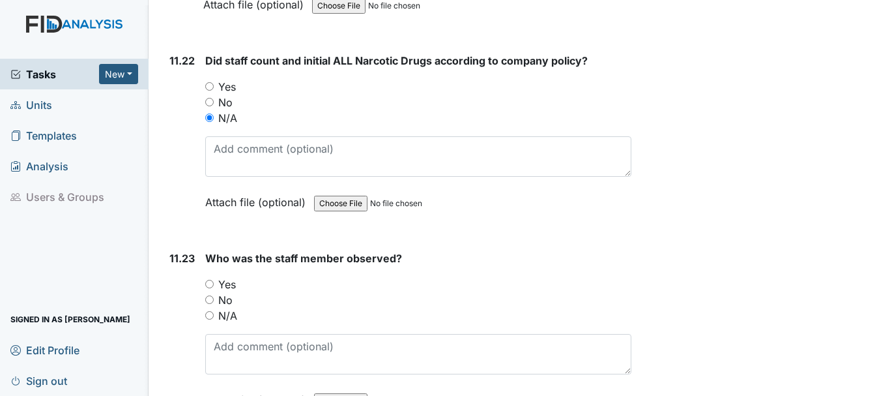
scroll to position [19338, 0]
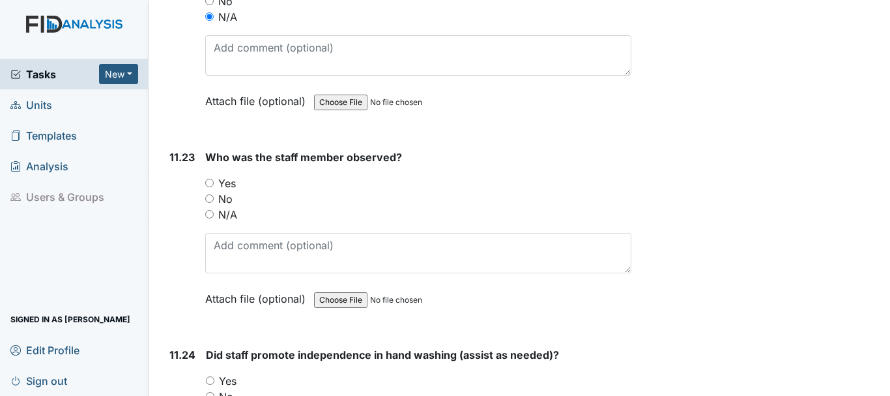
click at [210, 218] on input "N/A" at bounding box center [209, 214] width 8 height 8
radio input "true"
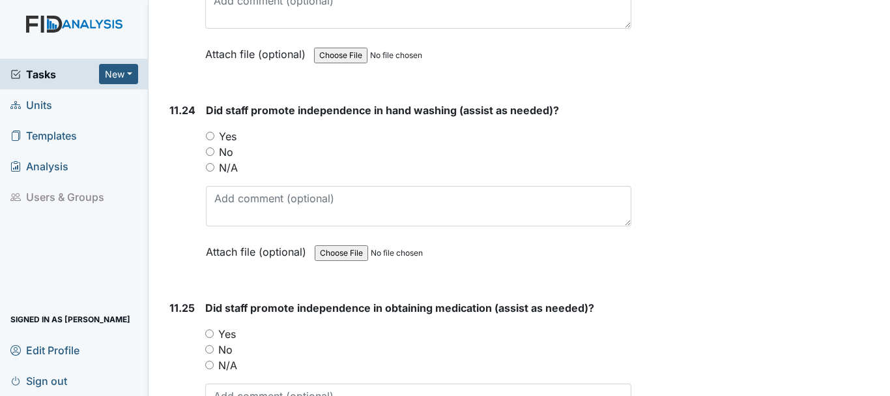
scroll to position [19584, 0]
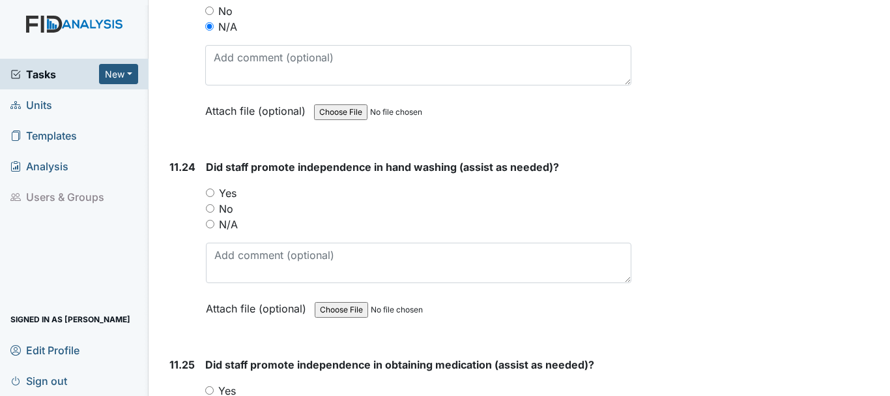
click at [209, 228] on input "N/A" at bounding box center [210, 224] width 8 height 8
radio input "true"
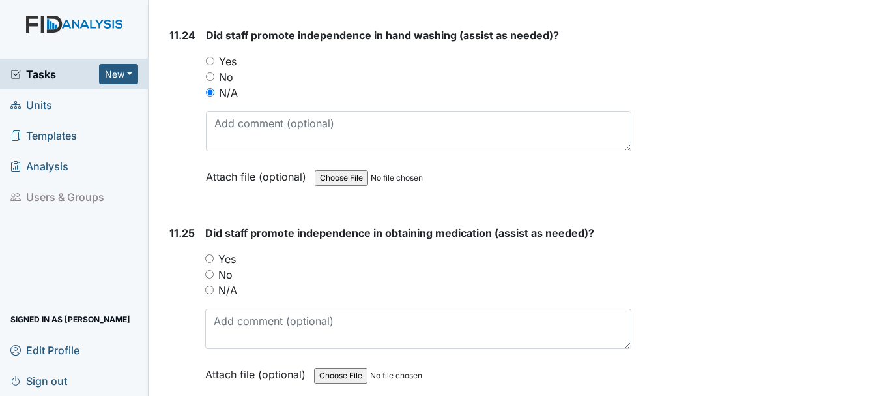
scroll to position [19741, 0]
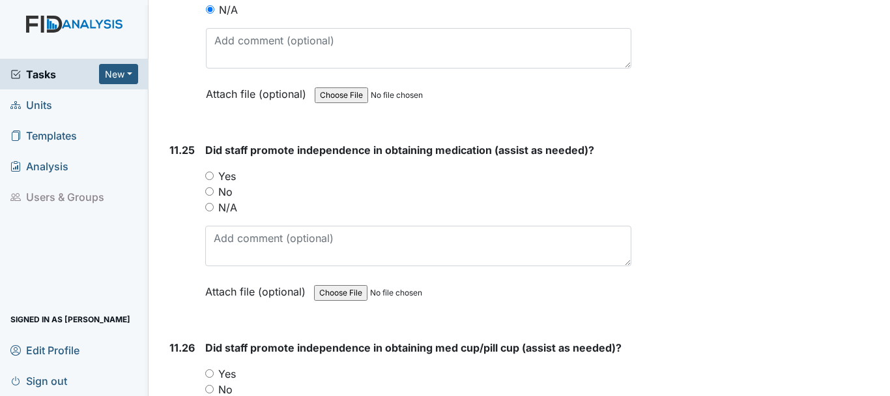
click at [211, 211] on input "N/A" at bounding box center [209, 207] width 8 height 8
radio input "true"
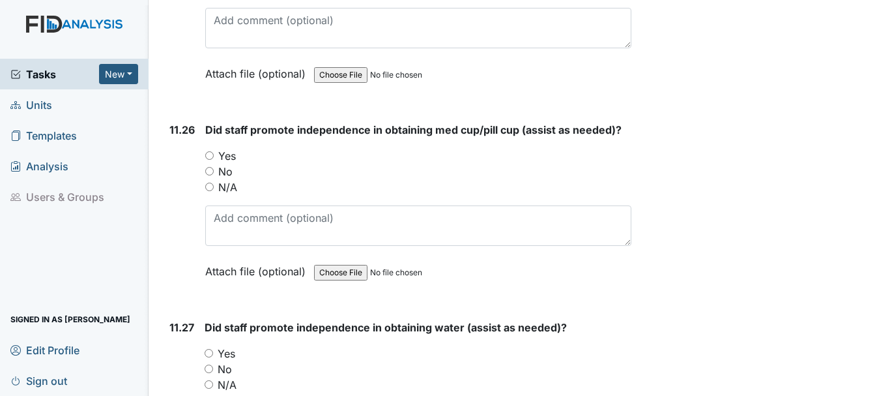
scroll to position [19965, 0]
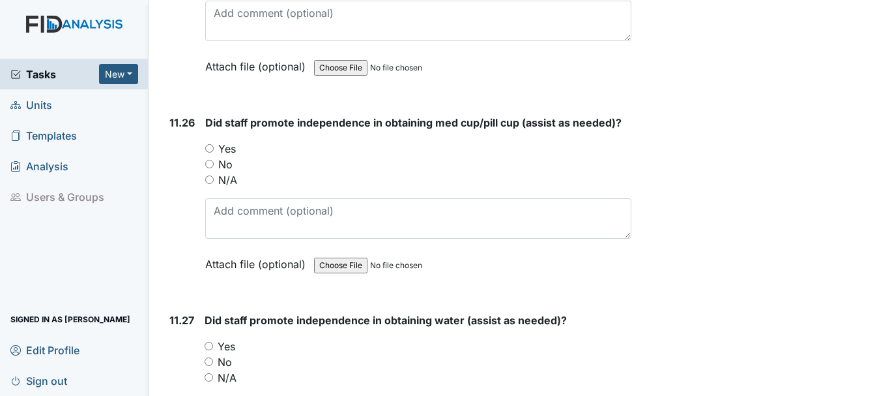
click at [212, 184] on input "N/A" at bounding box center [209, 179] width 8 height 8
radio input "true"
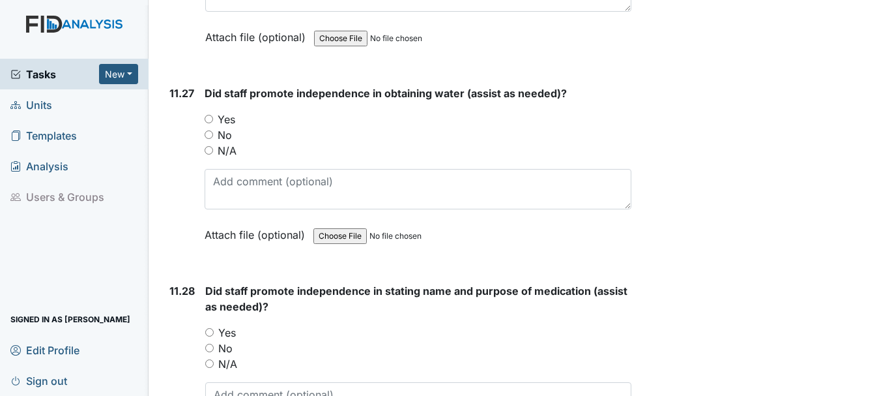
scroll to position [20197, 0]
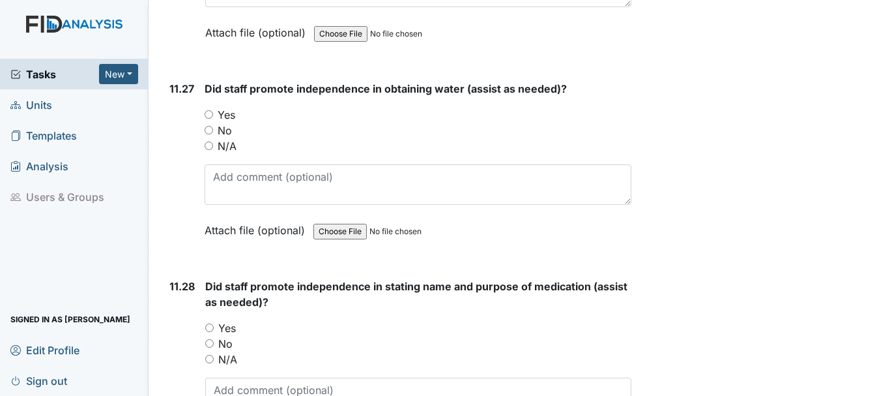
click at [212, 150] on input "N/A" at bounding box center [209, 145] width 8 height 8
radio input "true"
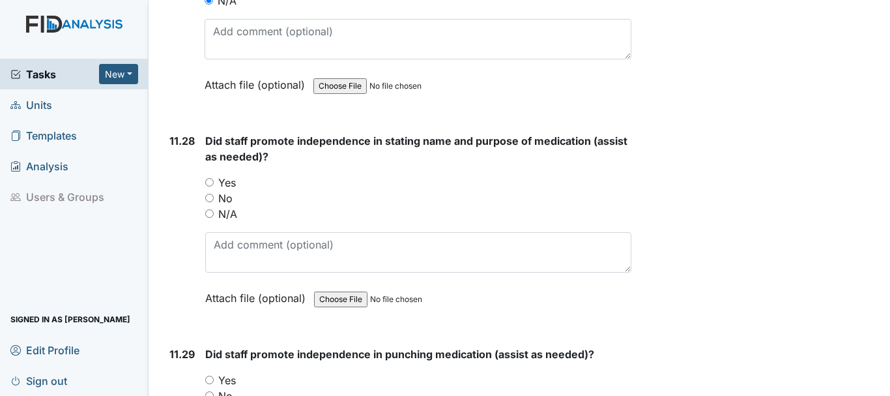
scroll to position [20347, 0]
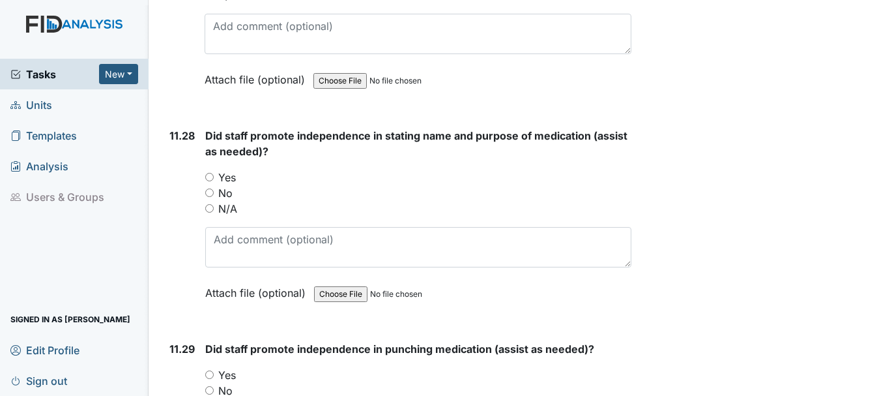
click at [211, 213] on input "N/A" at bounding box center [209, 208] width 8 height 8
radio input "true"
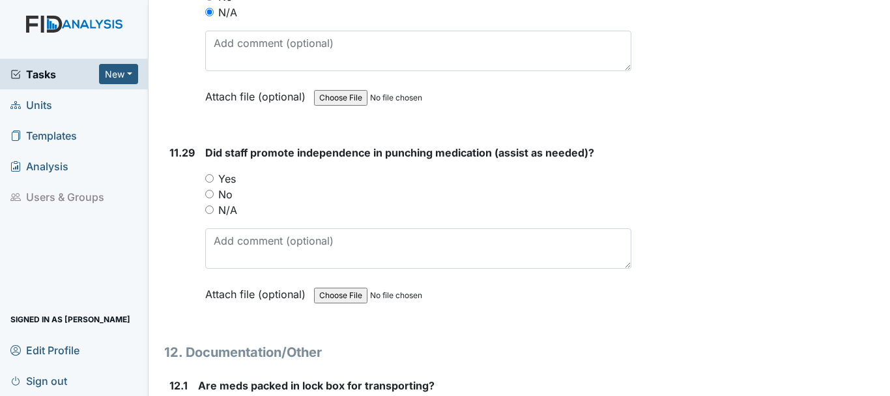
scroll to position [20546, 0]
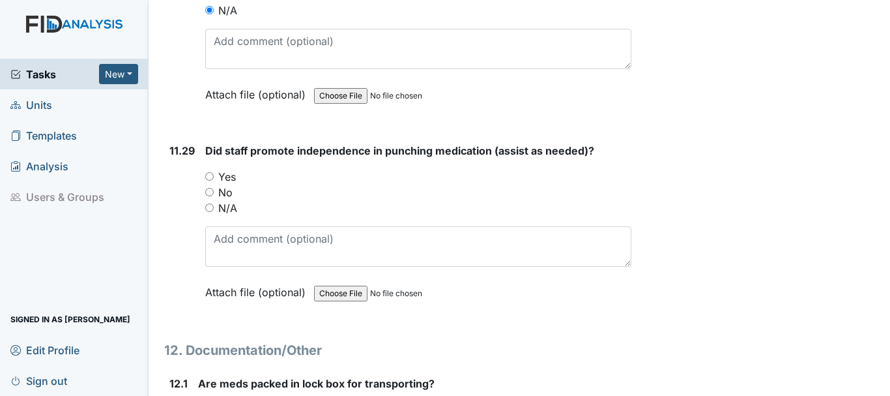
click at [211, 212] on input "N/A" at bounding box center [209, 207] width 8 height 8
radio input "true"
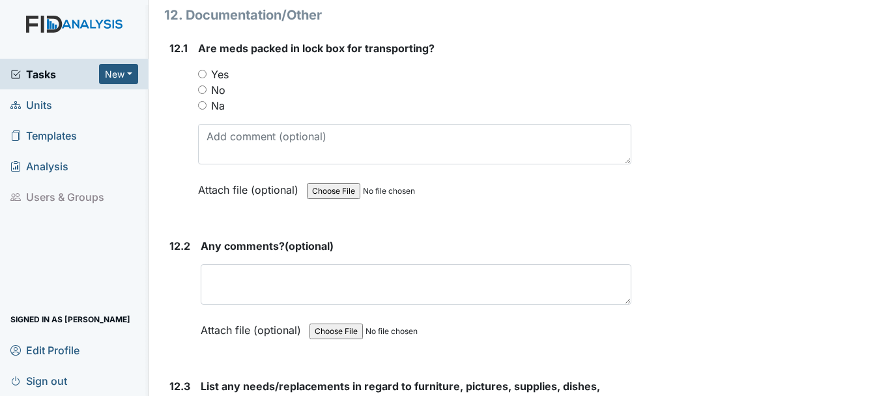
scroll to position [20881, 0]
click at [203, 78] on input "Yes" at bounding box center [202, 73] width 8 height 8
radio input "true"
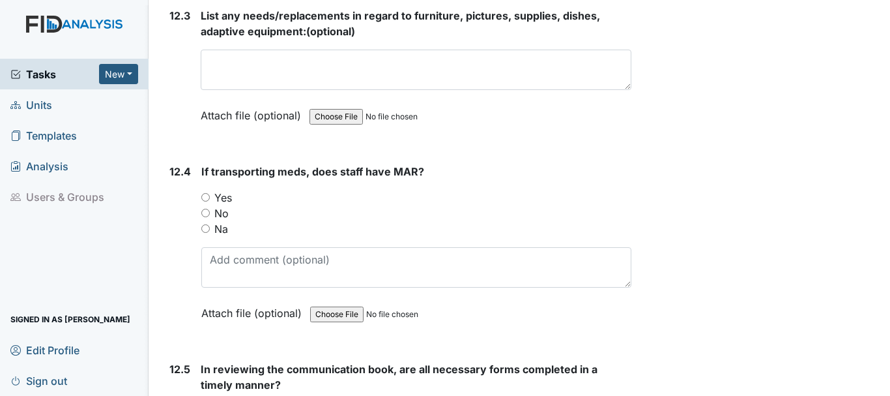
scroll to position [21253, 0]
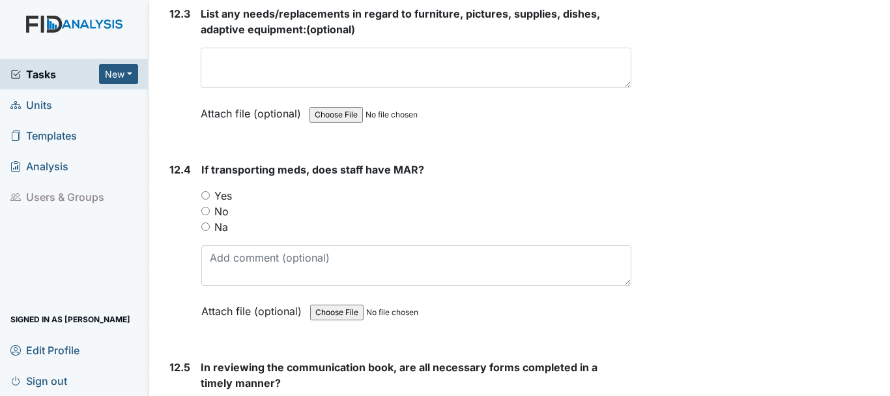
click at [205, 231] on input "Na" at bounding box center [205, 226] width 8 height 8
radio input "true"
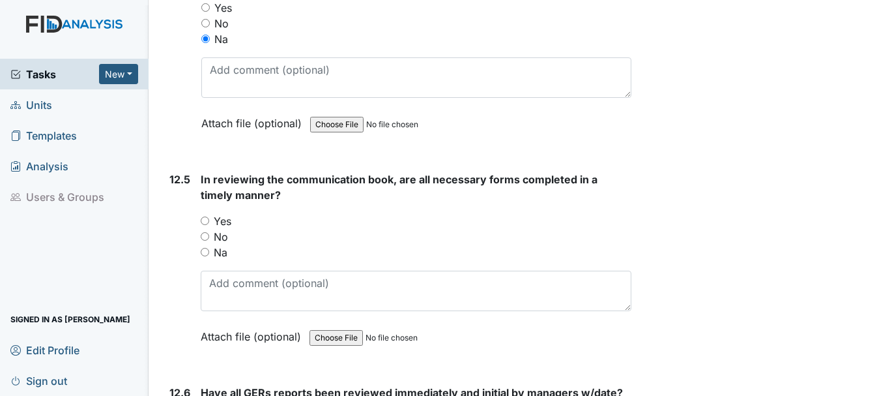
scroll to position [21441, 0]
click at [205, 240] on input "No" at bounding box center [205, 235] width 8 height 8
radio input "true"
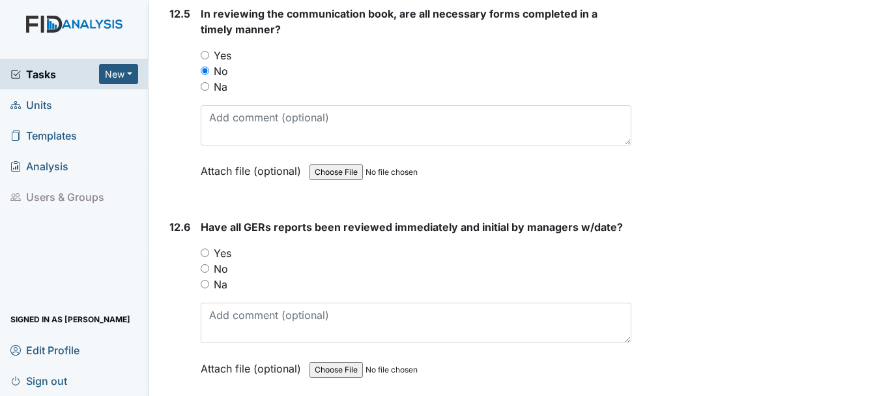
scroll to position [21598, 0]
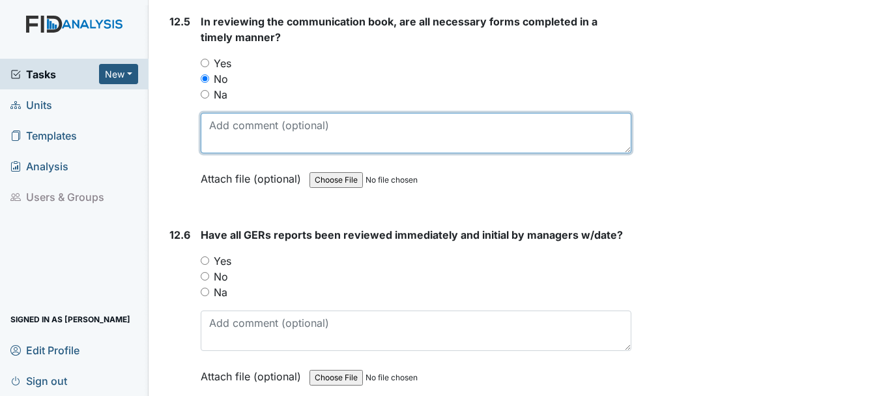
click at [307, 153] on textarea at bounding box center [416, 133] width 431 height 40
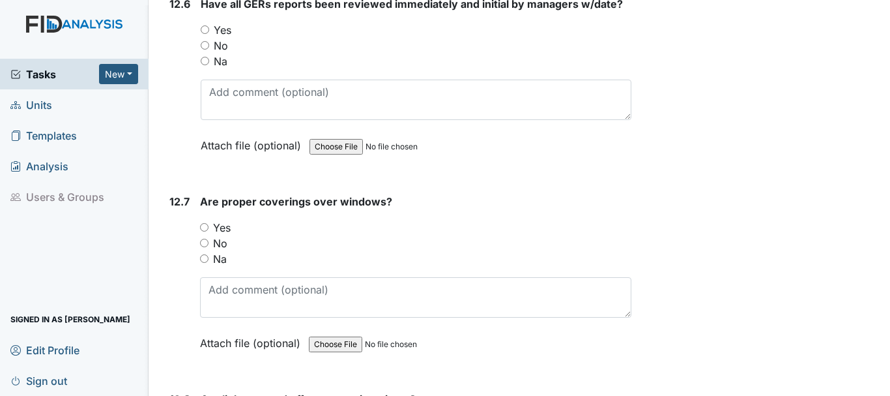
scroll to position [21828, 0]
type textarea "some missed day not fill out"
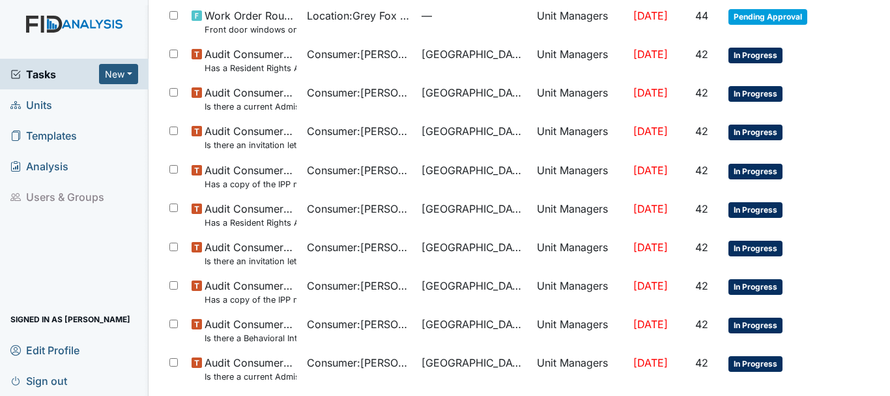
scroll to position [926, 0]
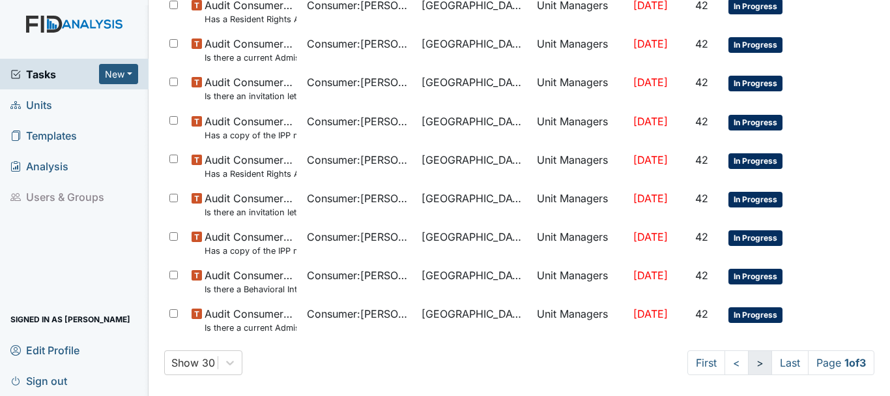
click at [748, 363] on link ">" at bounding box center [760, 362] width 24 height 25
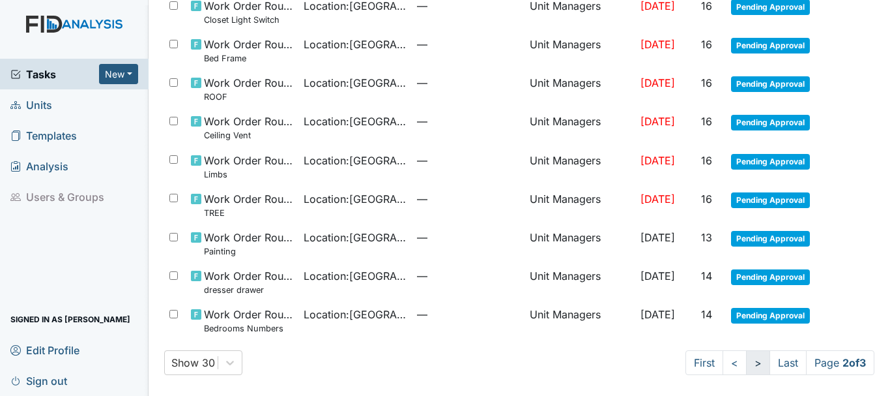
click at [746, 368] on link ">" at bounding box center [758, 362] width 24 height 25
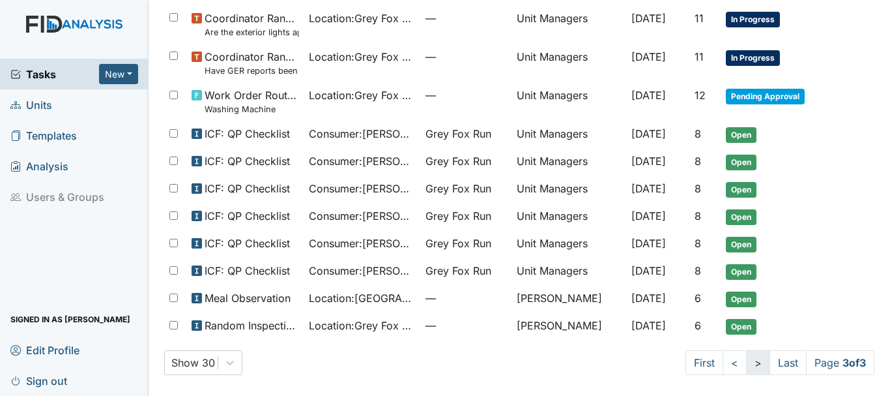
scroll to position [412, 0]
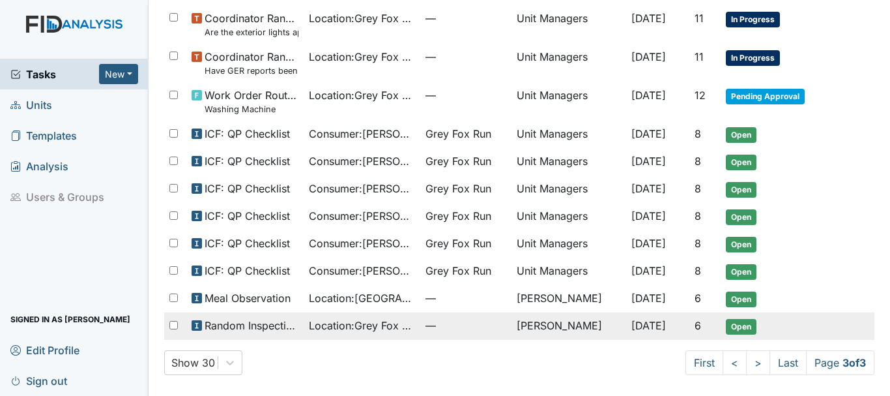
click at [735, 335] on td "Open" at bounding box center [774, 325] width 107 height 27
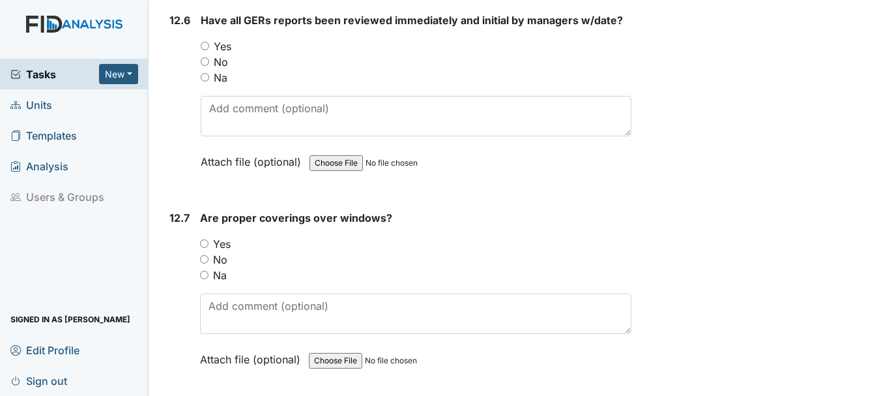
scroll to position [21813, 0]
click at [205, 65] on input "No" at bounding box center [205, 61] width 8 height 8
radio input "true"
click at [205, 50] on input "Yes" at bounding box center [205, 45] width 8 height 8
radio input "true"
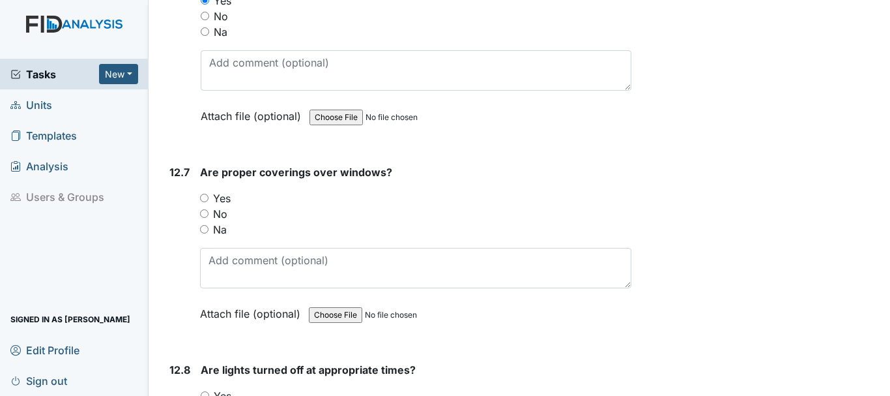
scroll to position [21883, 0]
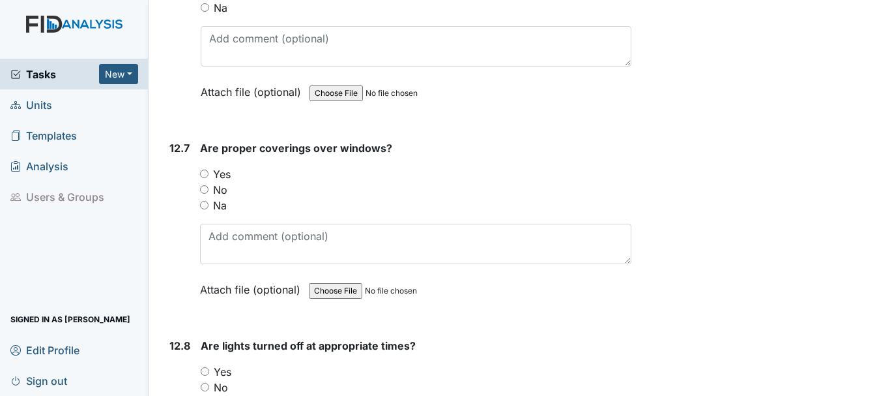
click at [208, 178] on input "Yes" at bounding box center [204, 173] width 8 height 8
radio input "true"
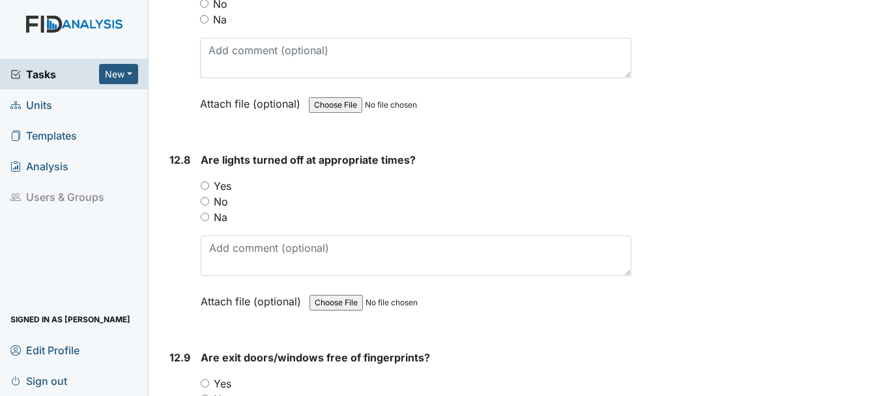
scroll to position [22077, 0]
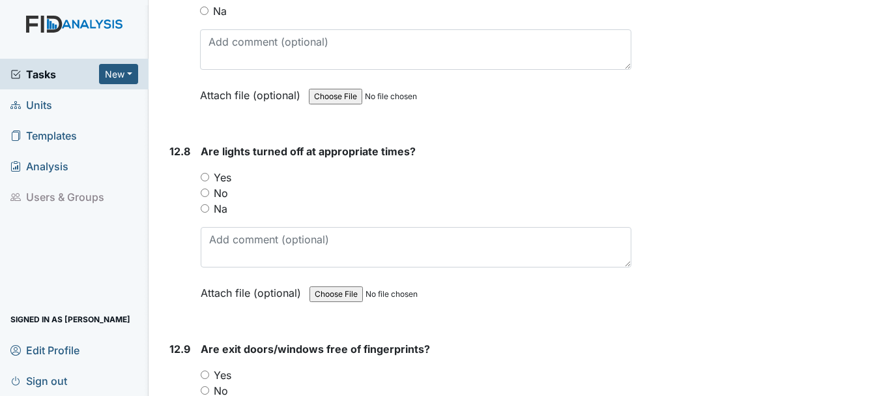
click at [208, 181] on input "Yes" at bounding box center [205, 177] width 8 height 8
radio input "true"
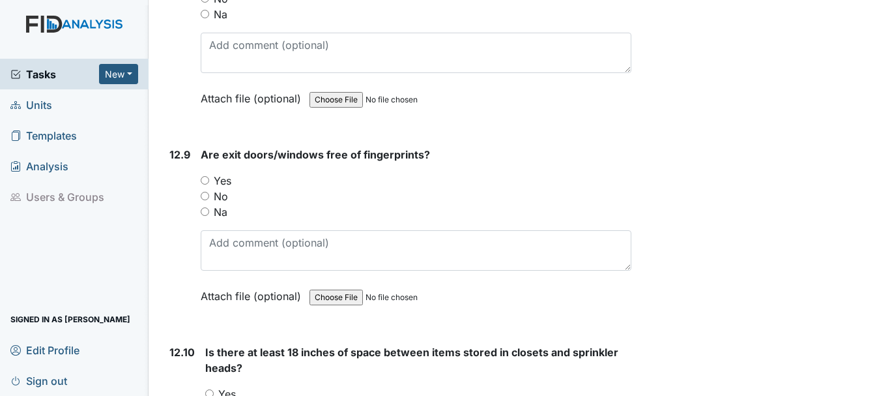
scroll to position [22274, 0]
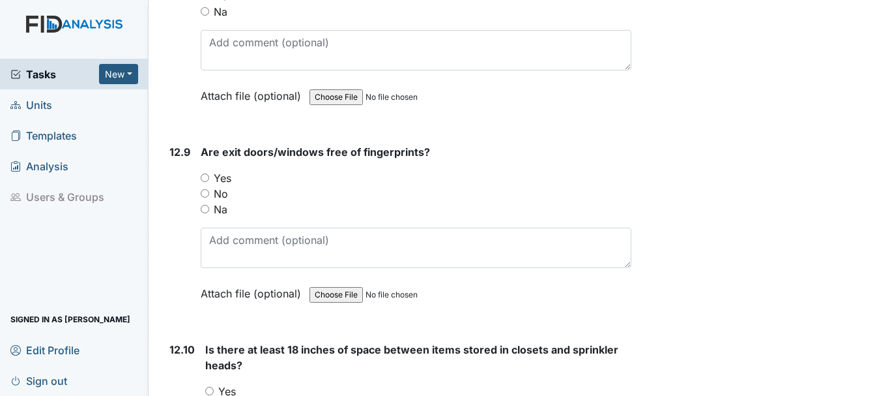
click at [208, 182] on input "Yes" at bounding box center [205, 177] width 8 height 8
radio input "true"
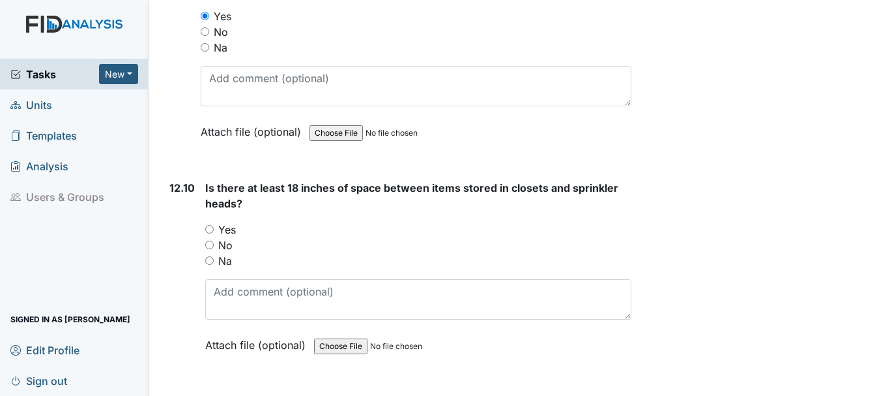
scroll to position [22448, 0]
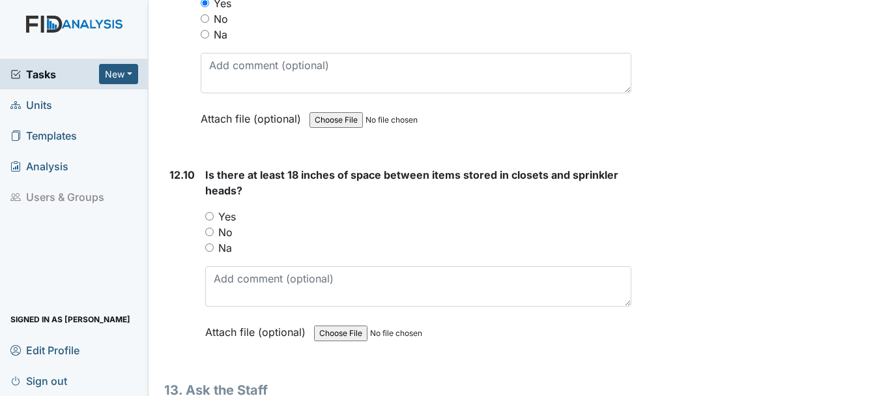
click at [213, 220] on input "Yes" at bounding box center [209, 216] width 8 height 8
radio input "true"
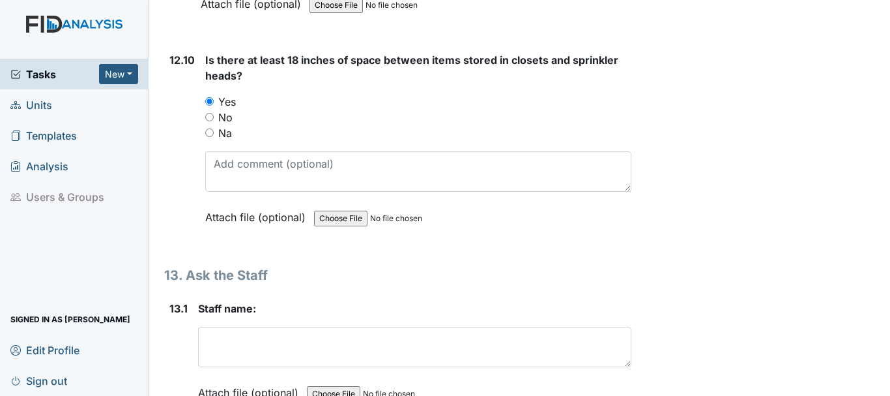
scroll to position [22564, 0]
click at [211, 120] on input "No" at bounding box center [209, 115] width 8 height 8
radio input "true"
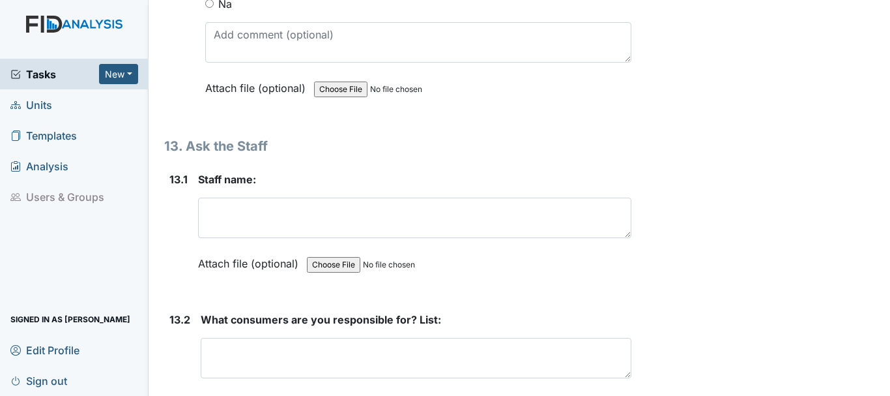
scroll to position [22693, 0]
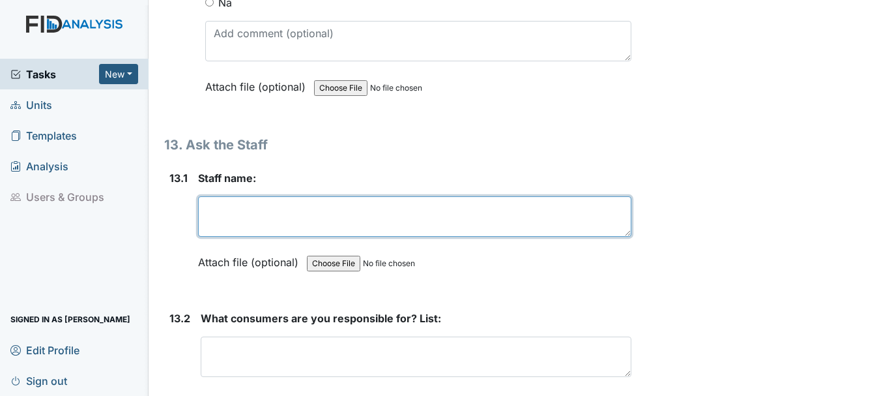
click at [311, 237] on textarea at bounding box center [414, 216] width 433 height 40
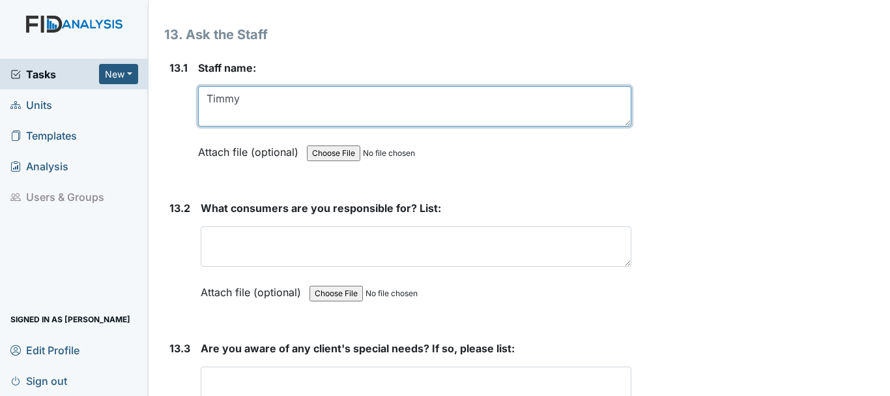
scroll to position [22804, 0]
type textarea "Timmy"
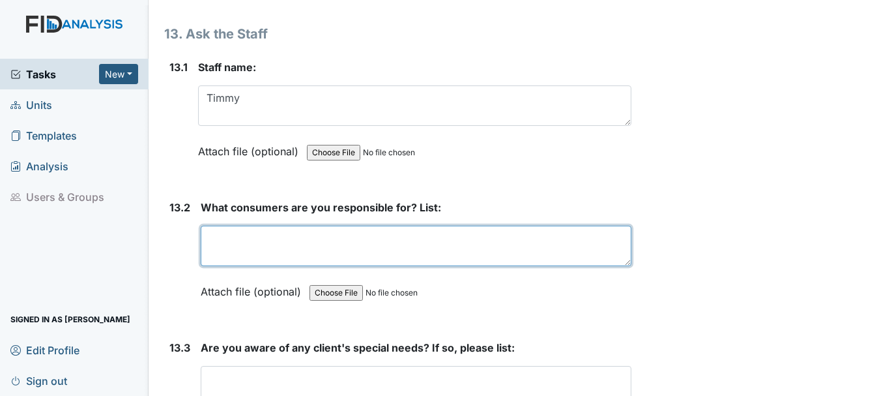
click at [355, 266] on textarea at bounding box center [416, 246] width 431 height 40
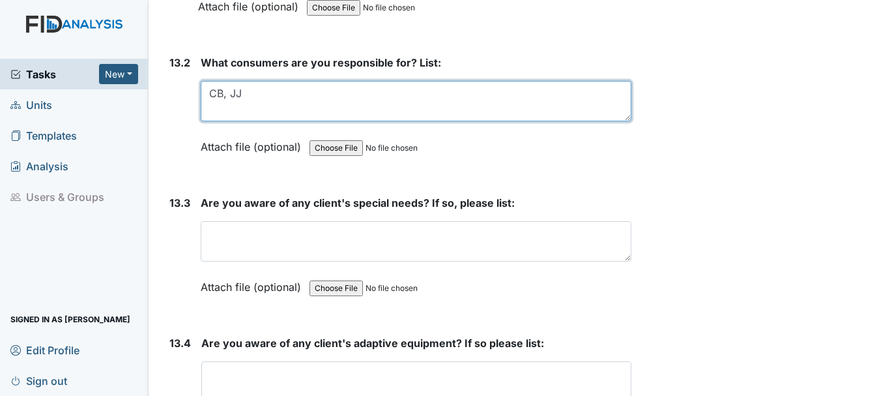
scroll to position [22950, 0]
type textarea "CB, JJ"
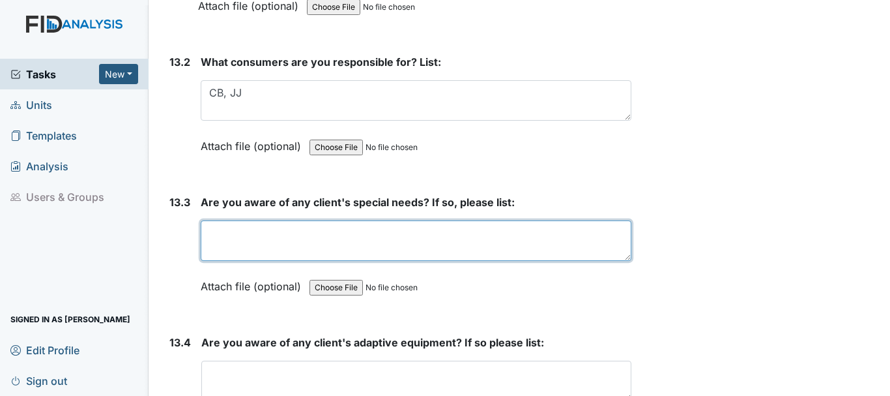
click at [336, 261] on textarea at bounding box center [416, 240] width 431 height 40
type textarea "g"
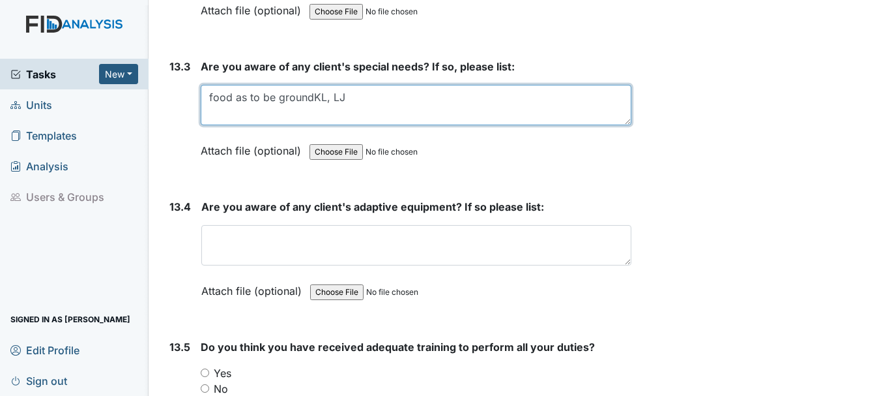
scroll to position [23086, 0]
type textarea "food as to be groundKL, LJ"
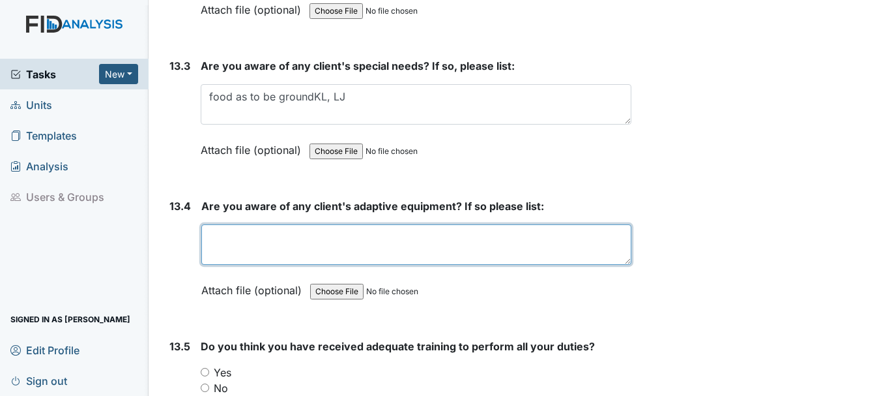
click at [336, 265] on textarea at bounding box center [416, 244] width 430 height 40
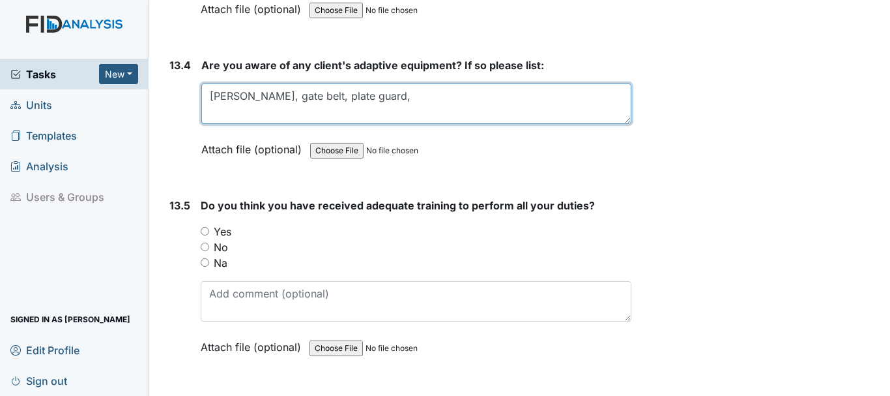
scroll to position [23227, 0]
type textarea "walker, gate belt, plate guard,"
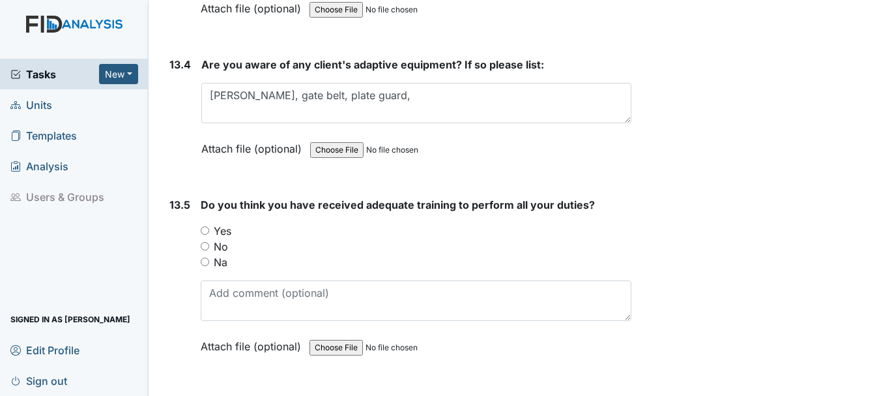
click at [206, 235] on input "Yes" at bounding box center [205, 230] width 8 height 8
radio input "true"
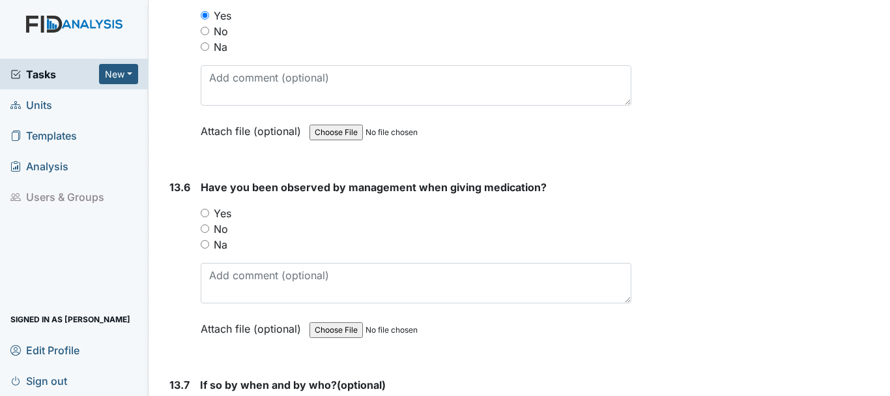
scroll to position [23443, 0]
click at [205, 216] on input "Yes" at bounding box center [205, 212] width 8 height 8
radio input "true"
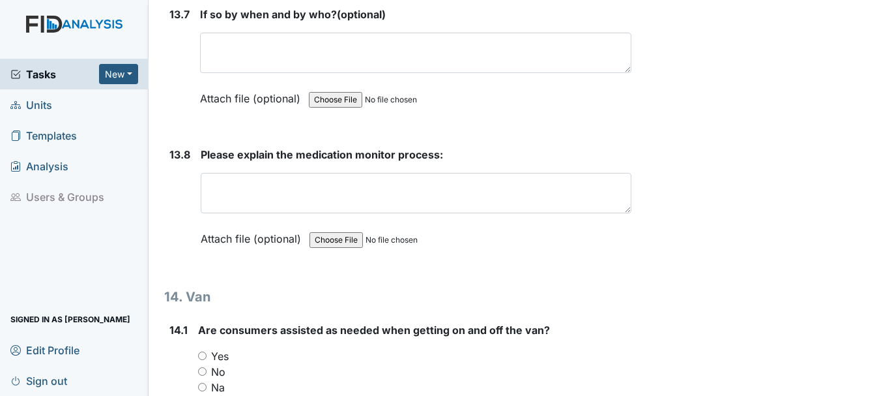
scroll to position [23818, 0]
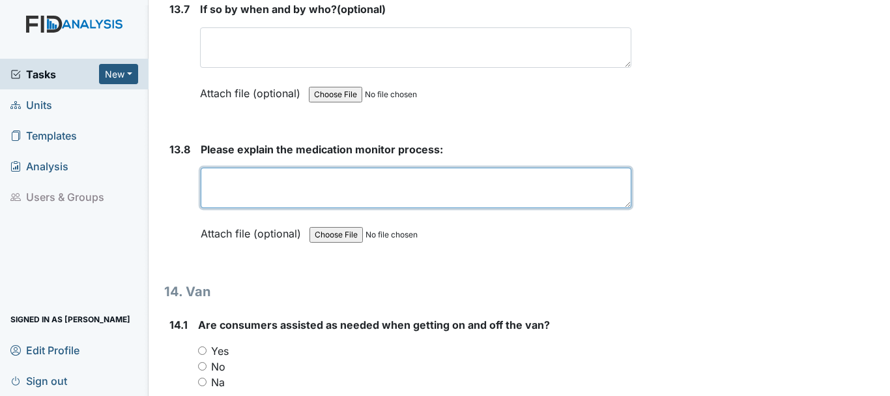
click at [316, 207] on textarea at bounding box center [416, 188] width 431 height 40
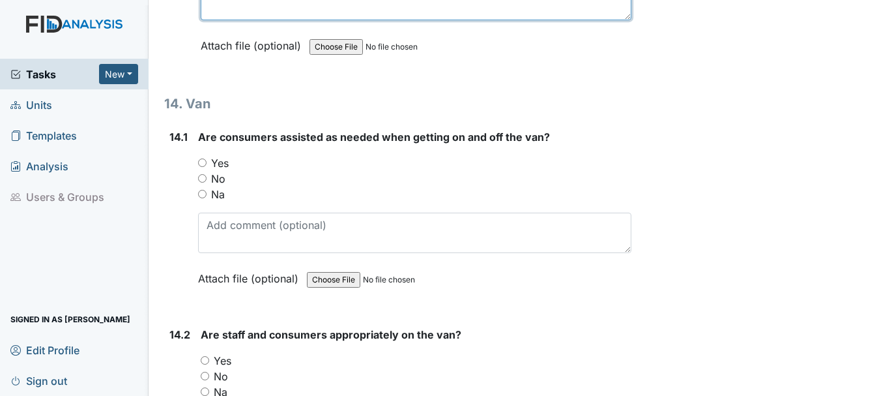
scroll to position [24023, 0]
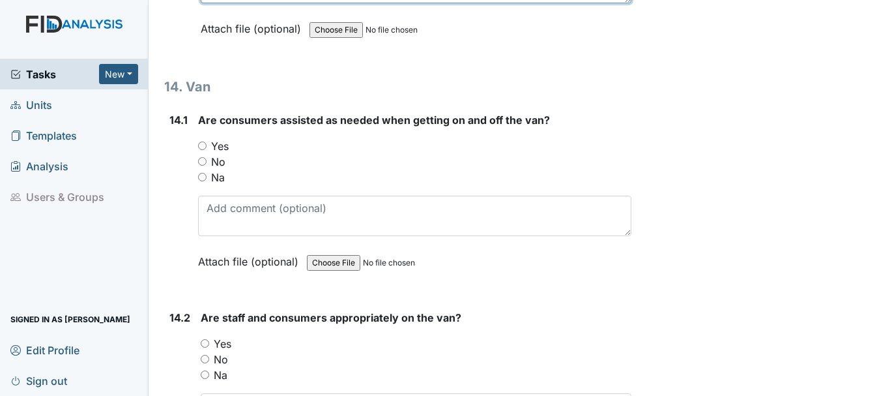
type textarea "make sure the person has given the meds blister pack sign and date and MAR sign"
click at [202, 150] on input "Yes" at bounding box center [202, 145] width 8 height 8
radio input "true"
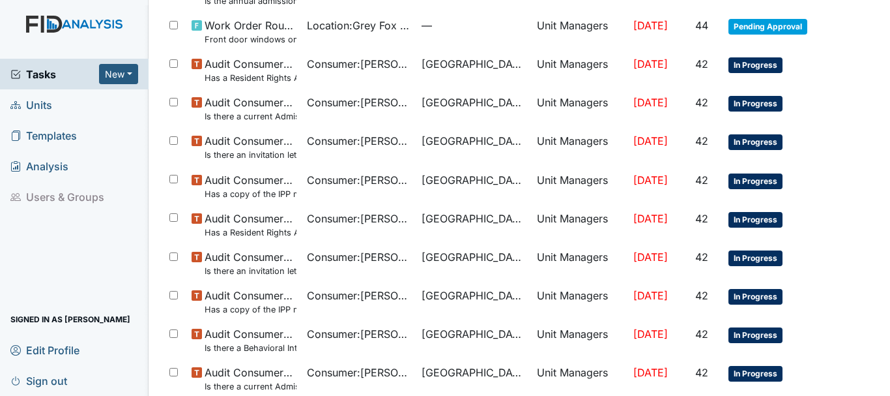
scroll to position [926, 0]
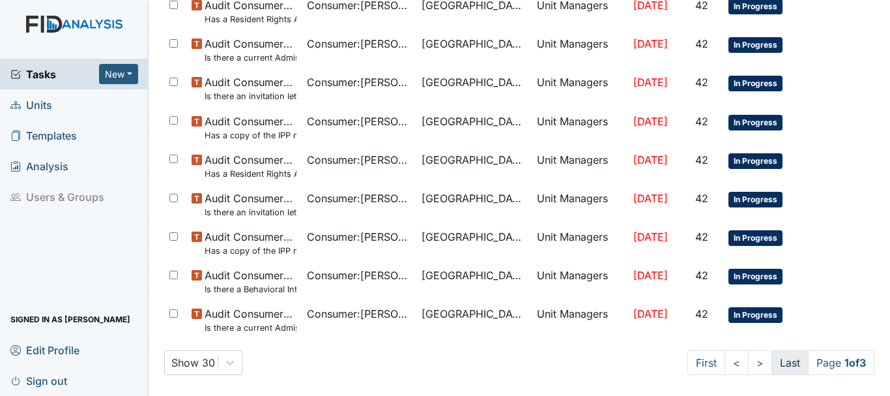
click at [772, 353] on link "Last" at bounding box center [790, 362] width 37 height 25
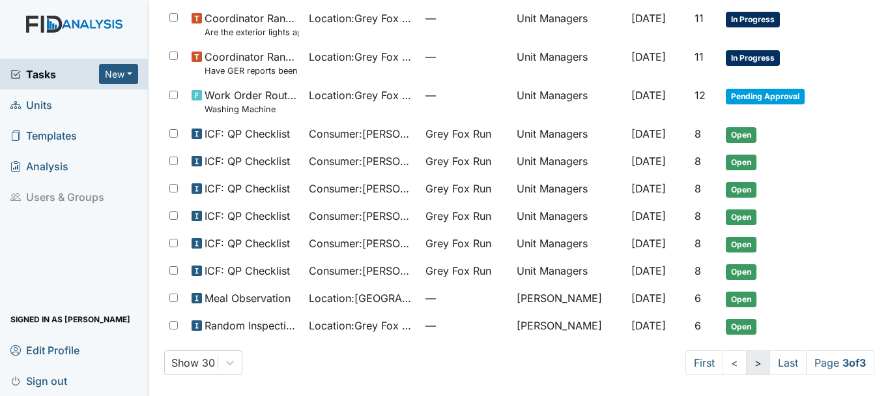
click at [746, 366] on link ">" at bounding box center [758, 362] width 24 height 25
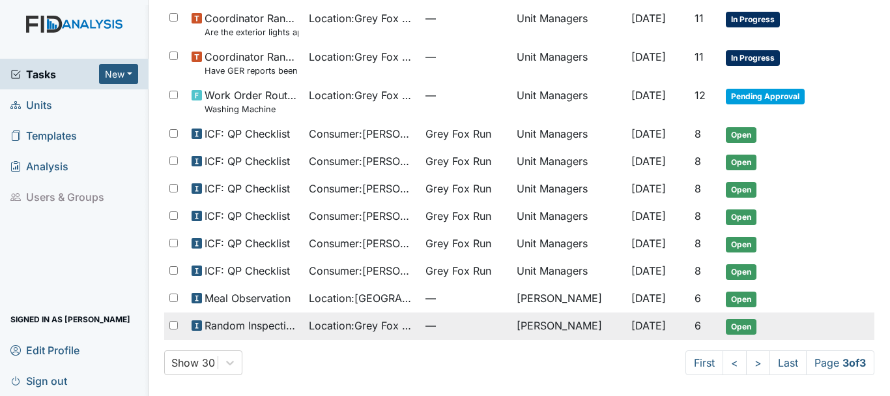
click at [736, 336] on td "Open" at bounding box center [774, 325] width 107 height 27
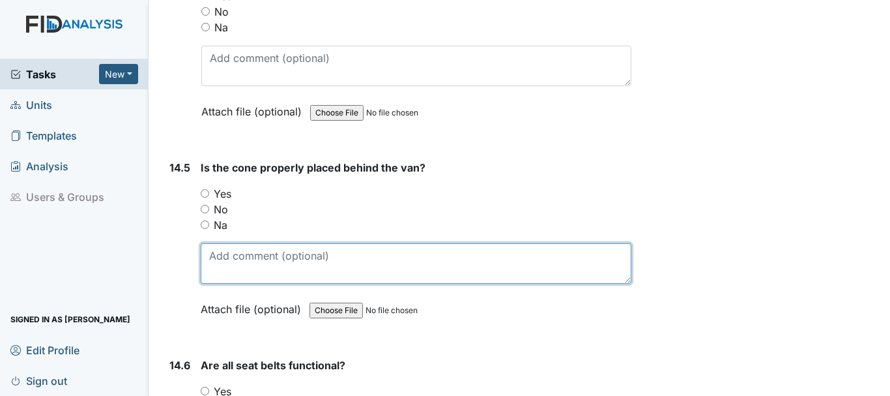
click at [540, 284] on textarea at bounding box center [416, 263] width 431 height 40
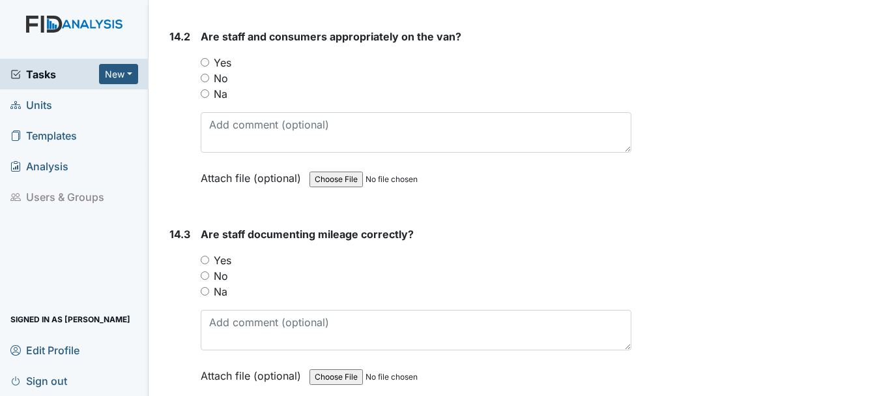
scroll to position [24302, 0]
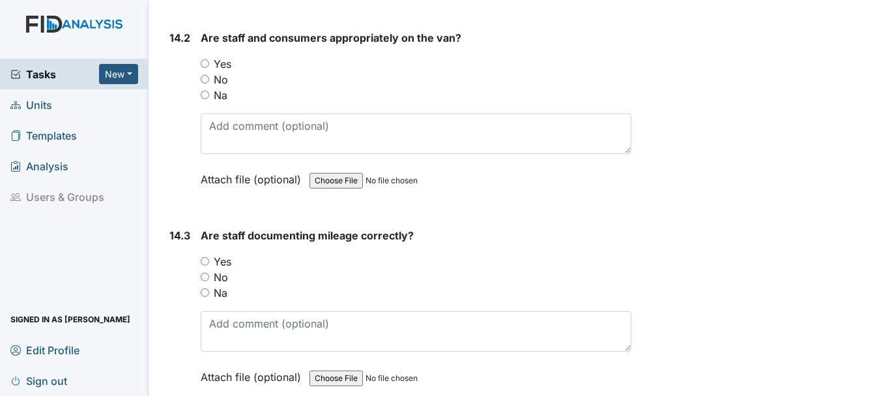
click at [203, 265] on input "Yes" at bounding box center [205, 261] width 8 height 8
radio input "true"
click at [188, 88] on div "14.2" at bounding box center [179, 118] width 21 height 177
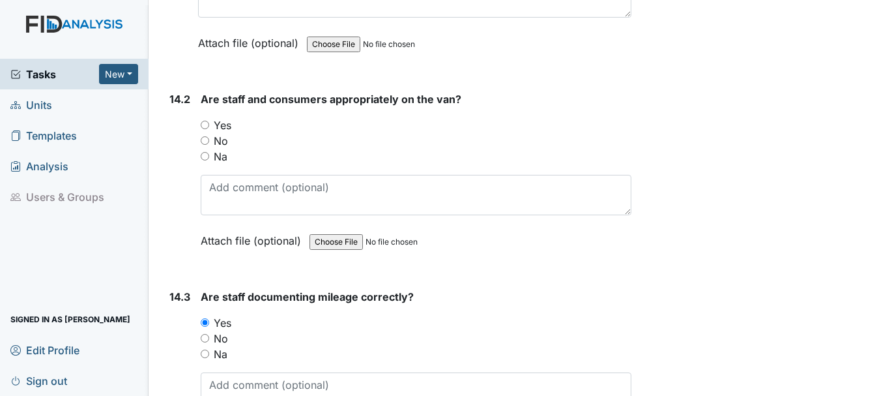
scroll to position [24229, 0]
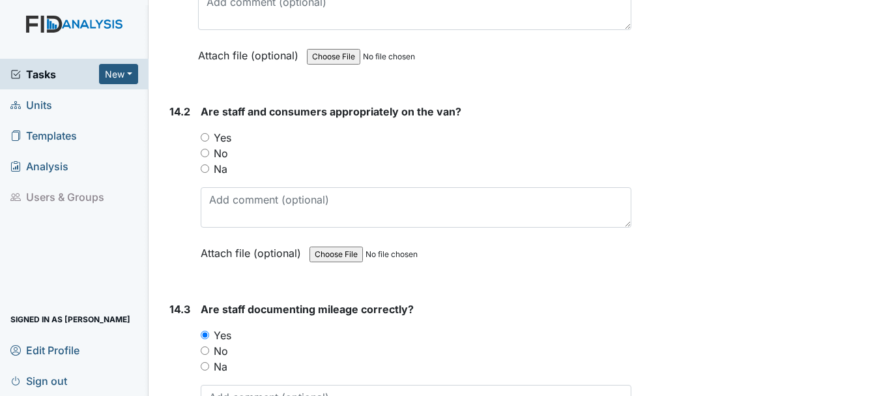
click at [205, 141] on input "Yes" at bounding box center [205, 137] width 8 height 8
radio input "true"
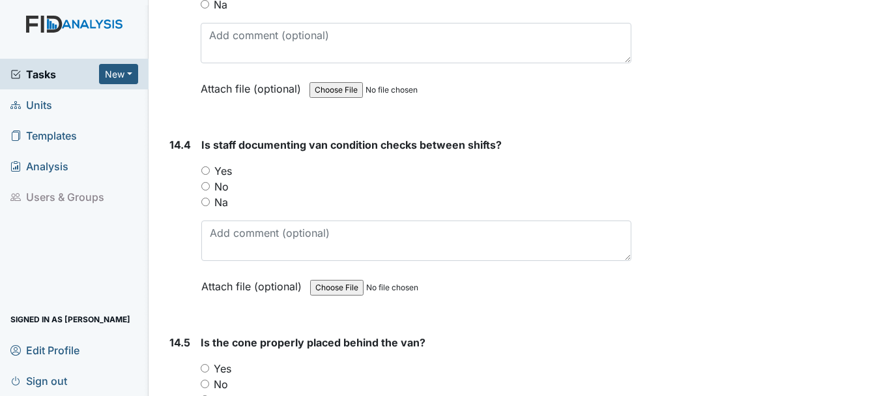
scroll to position [24592, 0]
click at [209, 173] on input "Yes" at bounding box center [205, 169] width 8 height 8
radio input "true"
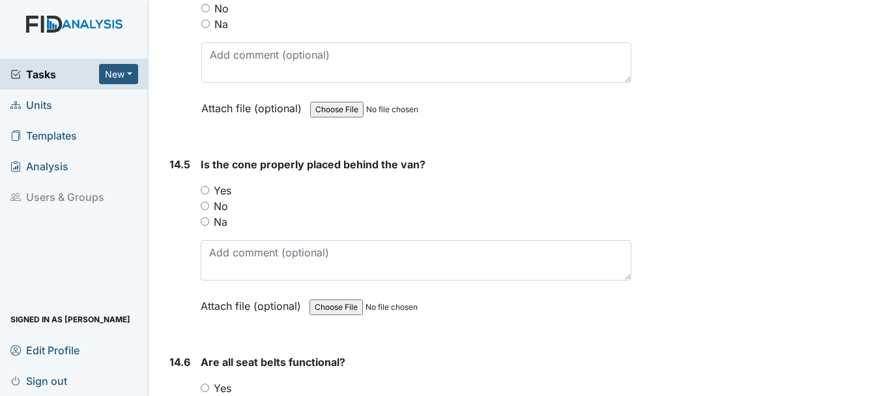
scroll to position [24776, 0]
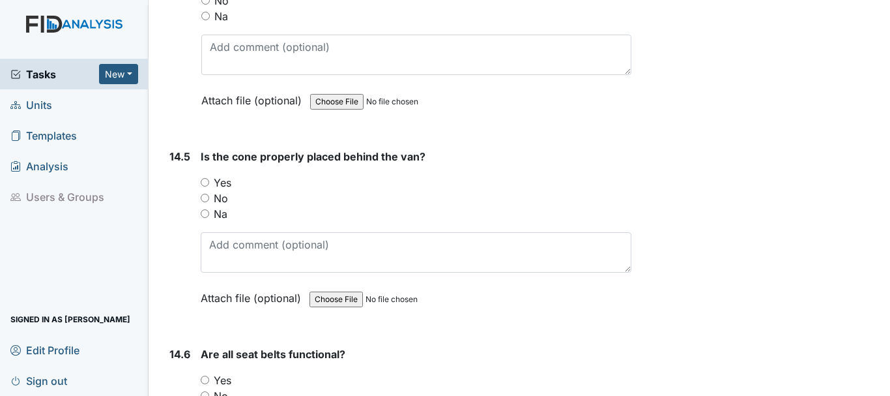
click at [203, 186] on input "Yes" at bounding box center [205, 182] width 8 height 8
radio input "true"
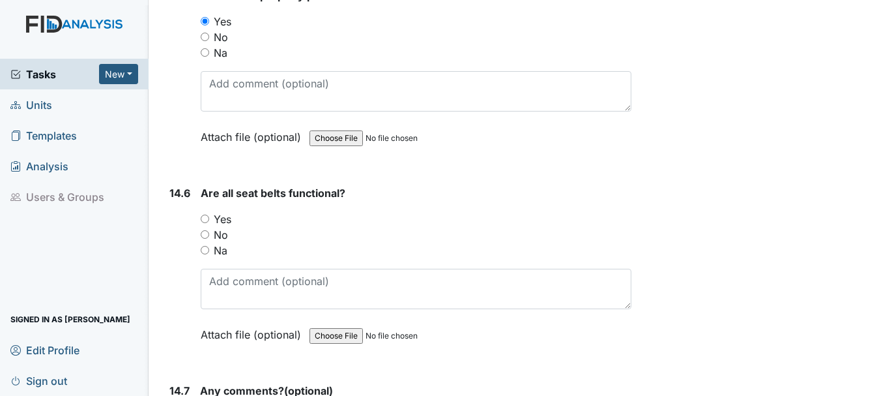
scroll to position [24942, 0]
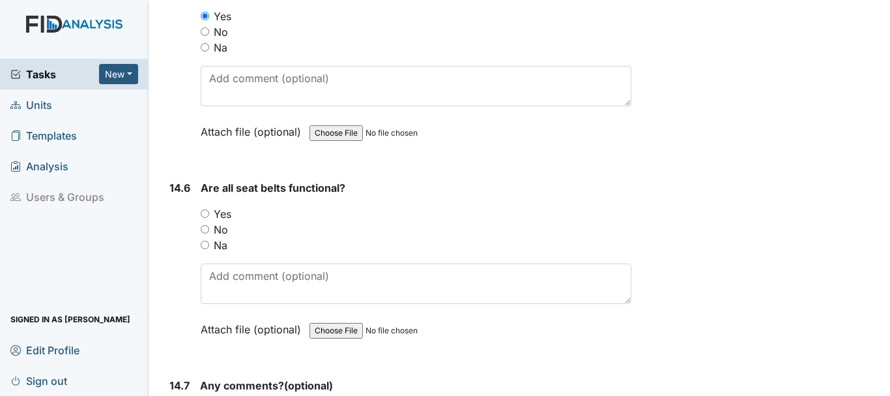
click at [203, 218] on input "Yes" at bounding box center [205, 213] width 8 height 8
radio input "true"
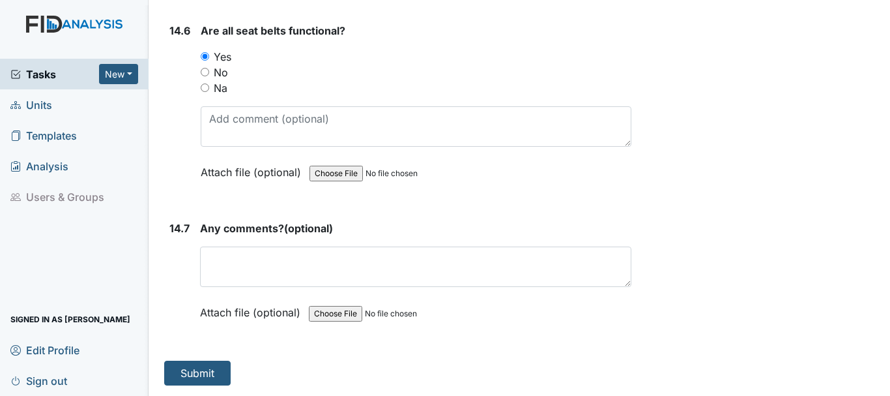
scroll to position [25131, 0]
click at [189, 377] on button "Submit" at bounding box center [197, 372] width 66 height 25
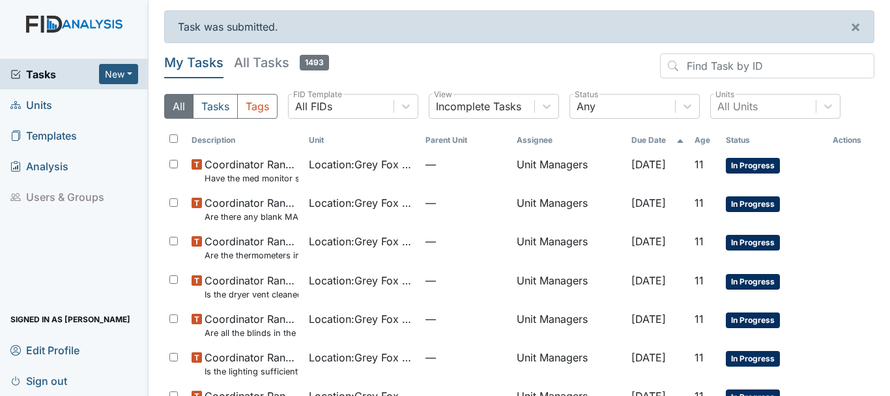
click at [38, 111] on span "Units" at bounding box center [31, 105] width 42 height 20
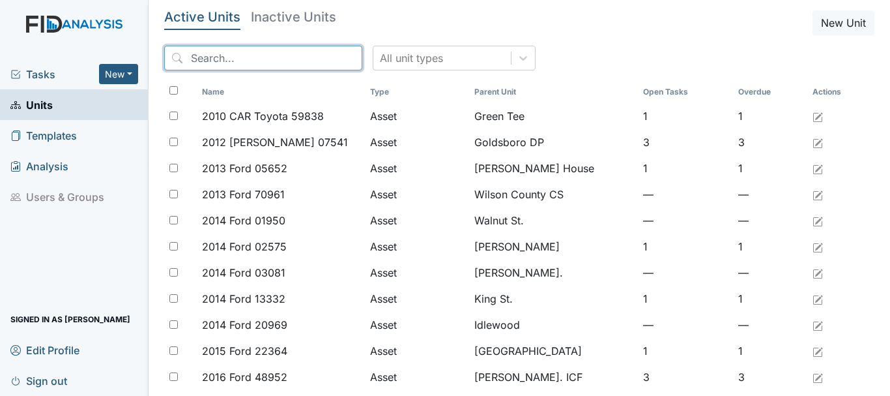
click at [259, 60] on input "search" at bounding box center [263, 58] width 198 height 25
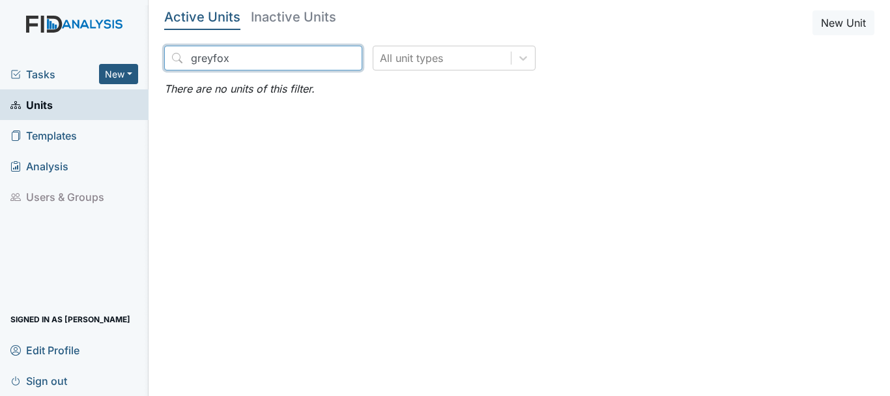
type input "greyfox"
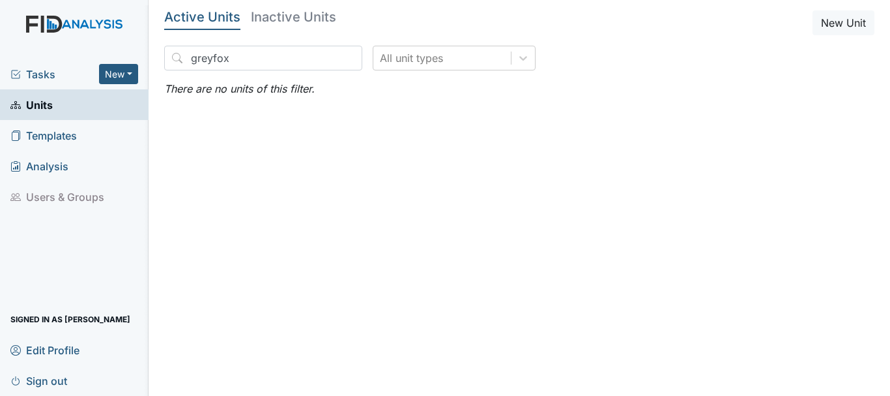
click at [45, 113] on span "Units" at bounding box center [31, 105] width 42 height 20
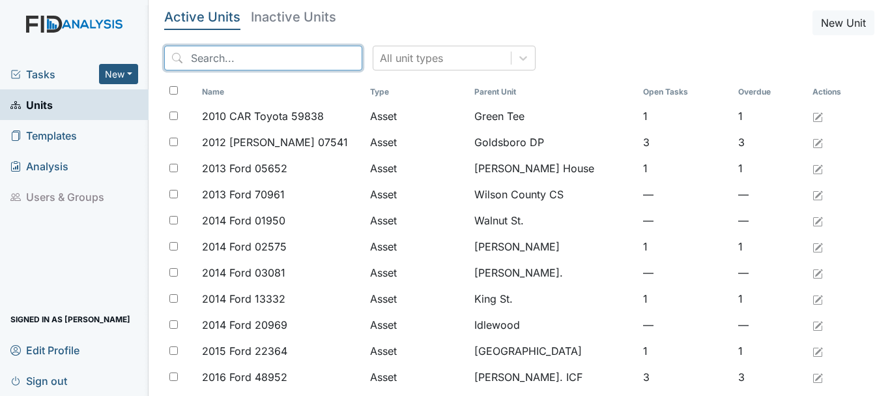
click at [240, 64] on input "search" at bounding box center [263, 58] width 198 height 25
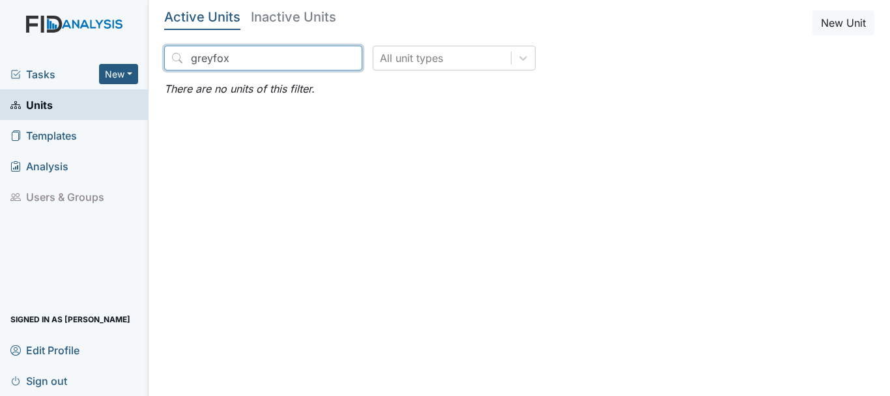
type input "greyfox"
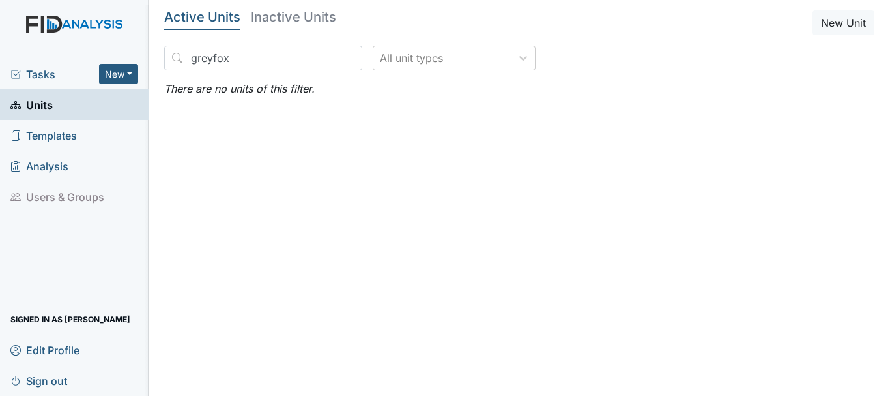
click at [47, 80] on span "Tasks" at bounding box center [54, 74] width 89 height 16
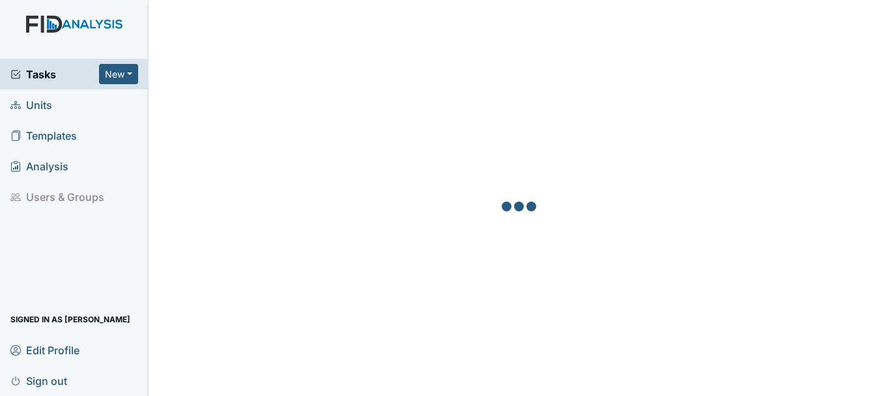
click at [59, 106] on link "Units" at bounding box center [74, 104] width 149 height 31
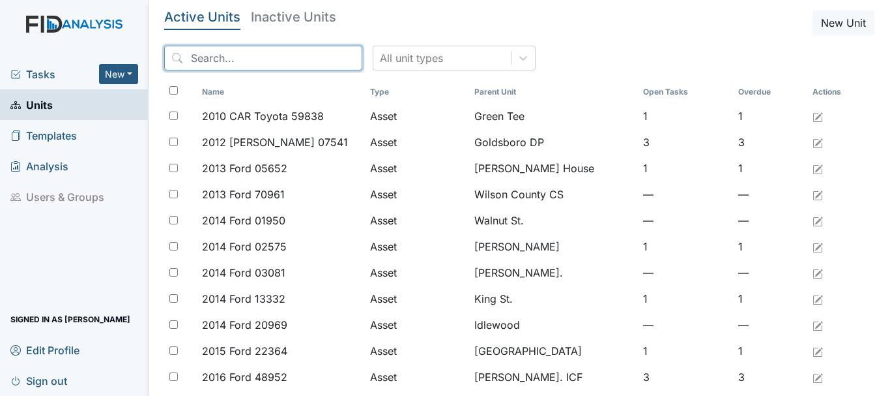
click at [237, 59] on input "search" at bounding box center [263, 58] width 198 height 25
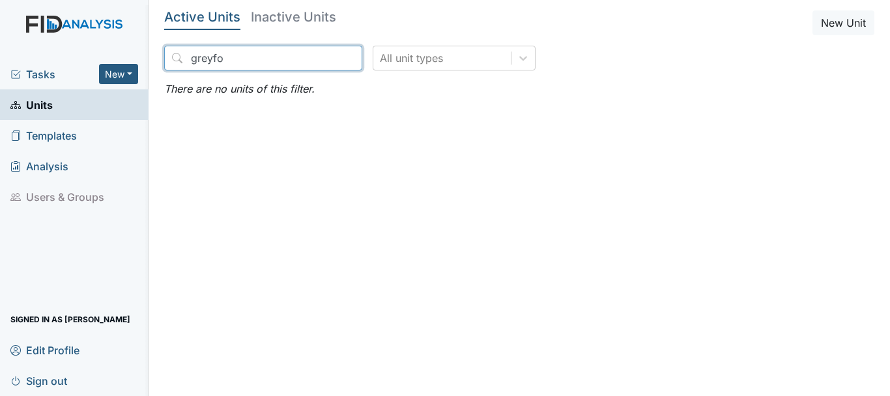
type input "greyfo"
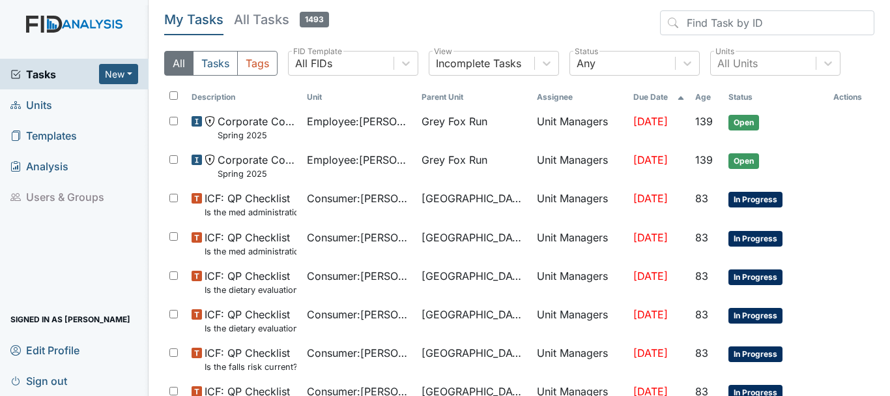
click at [57, 104] on link "Units" at bounding box center [74, 104] width 149 height 31
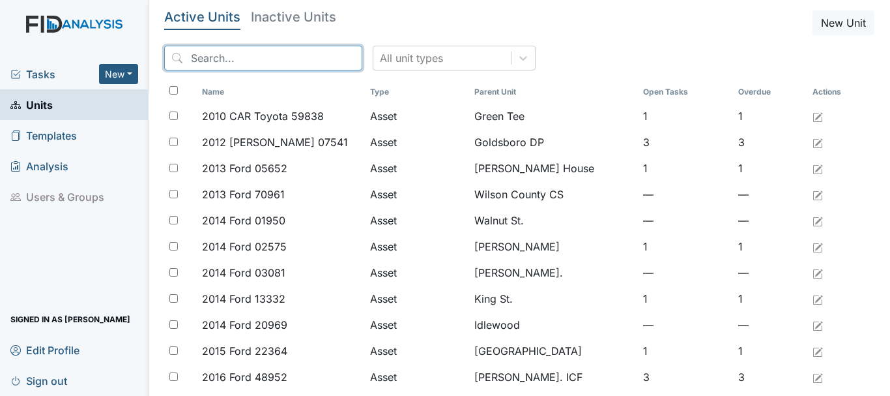
click at [208, 55] on input "search" at bounding box center [263, 58] width 198 height 25
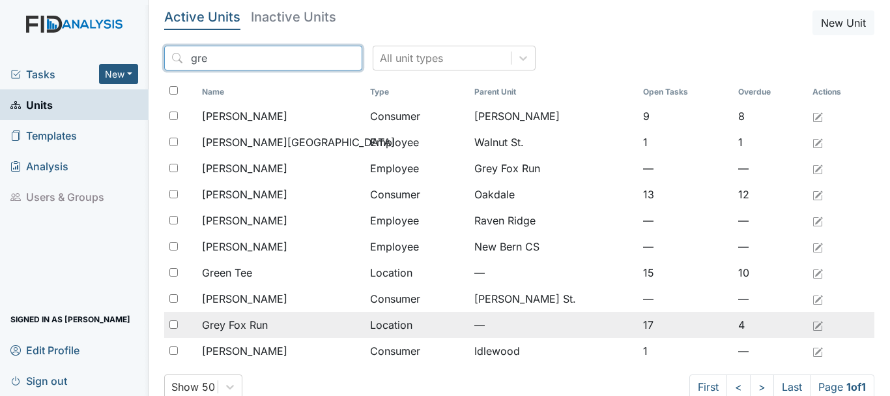
type input "gre"
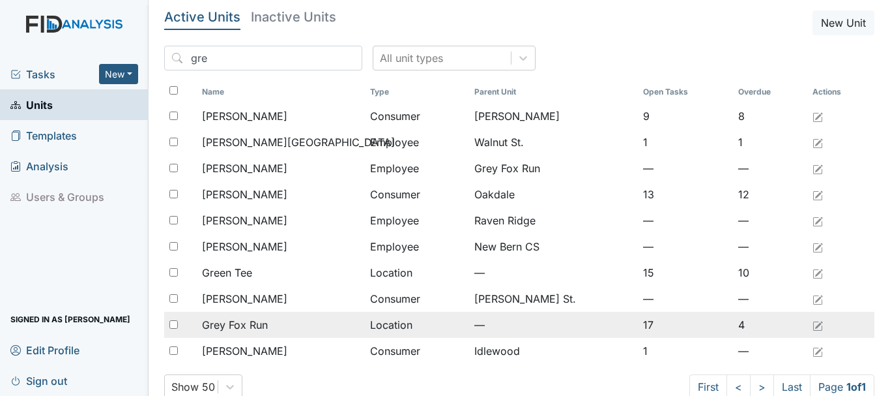
click at [279, 325] on div "Grey Fox Run" at bounding box center [281, 325] width 158 height 16
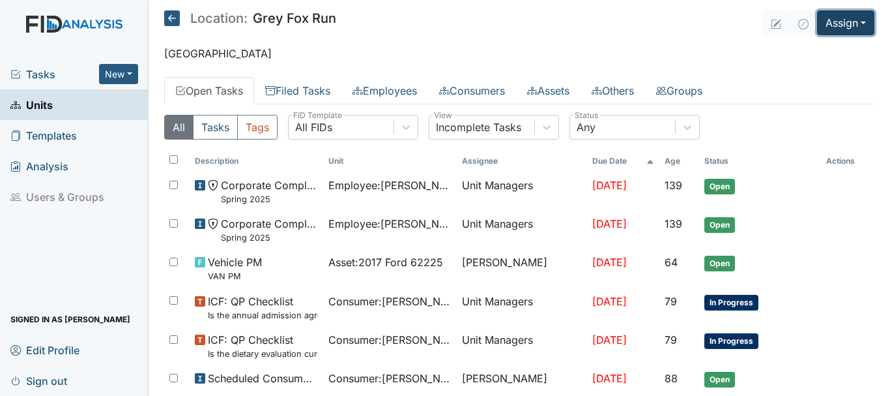
click at [851, 27] on button "Assign" at bounding box center [845, 22] width 57 height 25
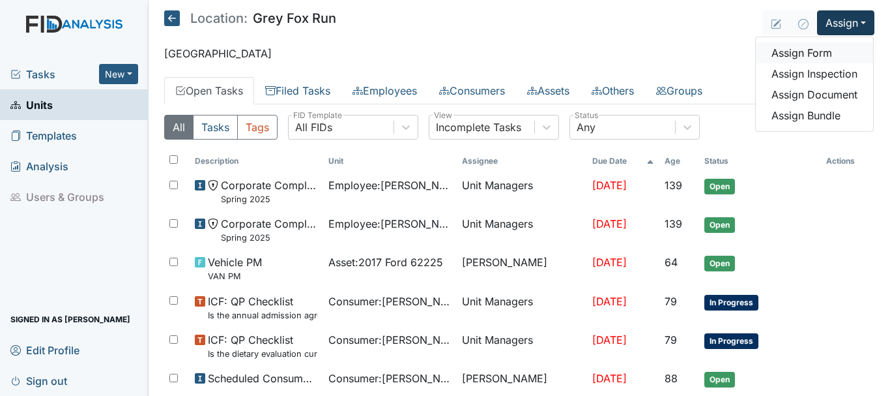
click at [806, 53] on link "Assign Form" at bounding box center [814, 52] width 117 height 21
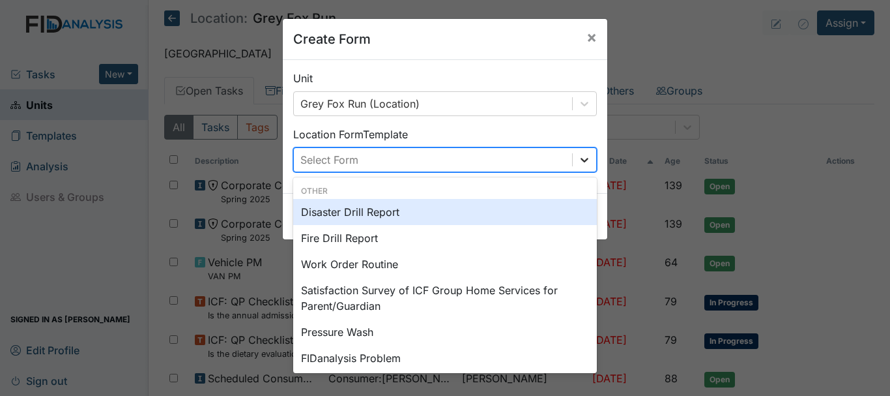
click at [579, 162] on icon at bounding box center [584, 159] width 13 height 13
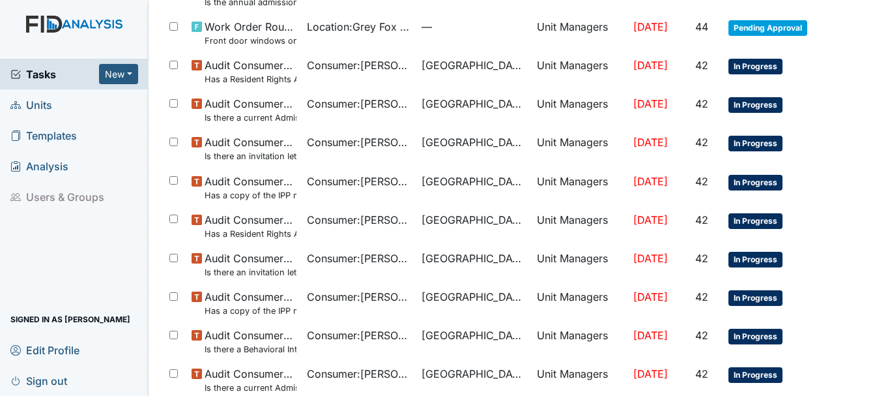
scroll to position [926, 0]
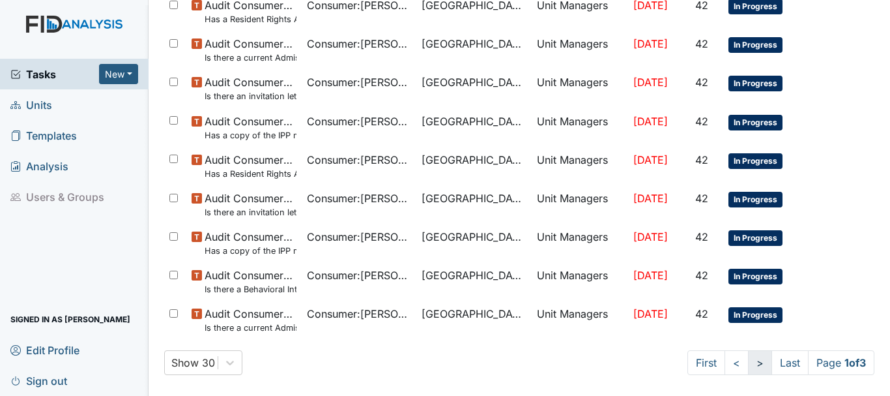
click at [748, 372] on link ">" at bounding box center [760, 362] width 24 height 25
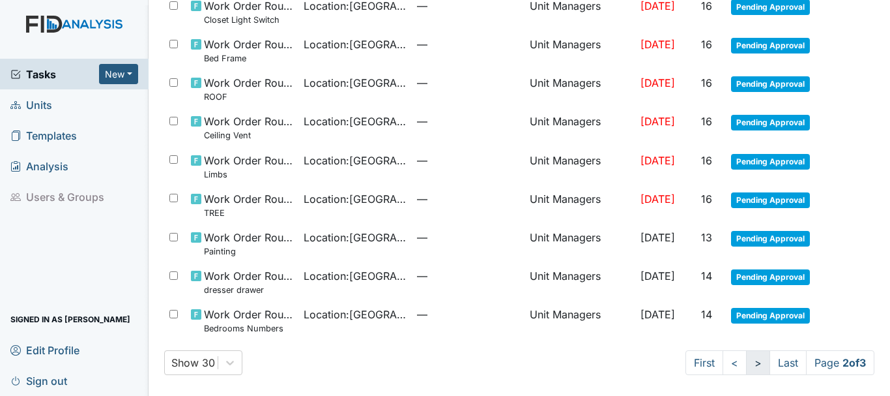
click at [746, 372] on link ">" at bounding box center [758, 362] width 24 height 25
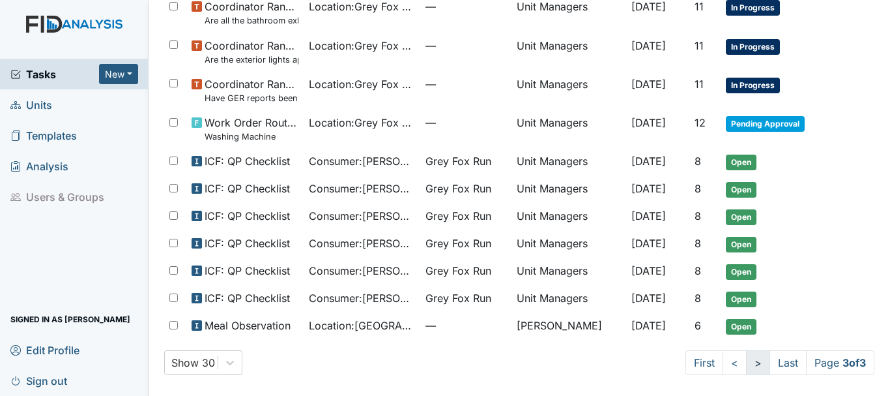
scroll to position [385, 0]
click at [49, 104] on span "Units" at bounding box center [31, 105] width 42 height 20
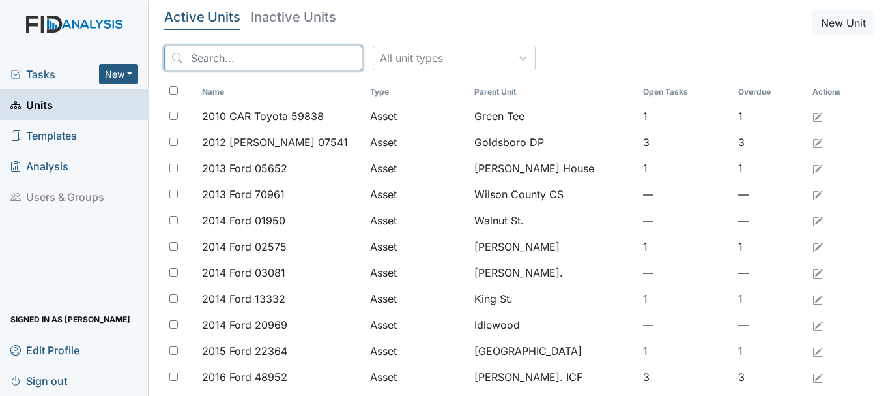
click at [253, 63] on input "search" at bounding box center [263, 58] width 198 height 25
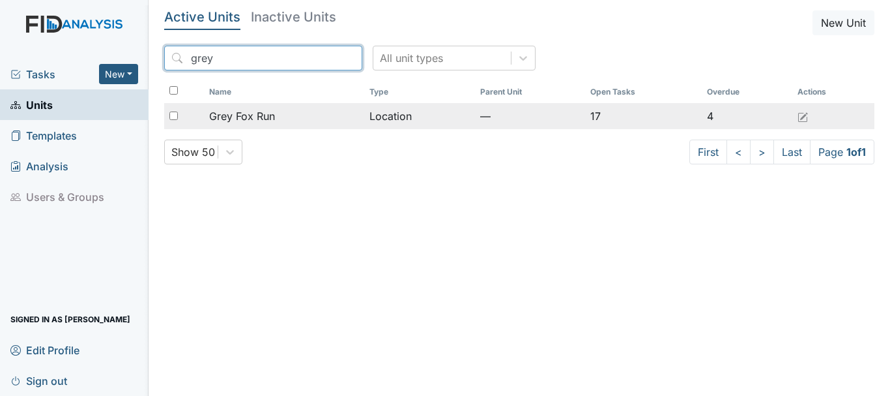
type input "grey"
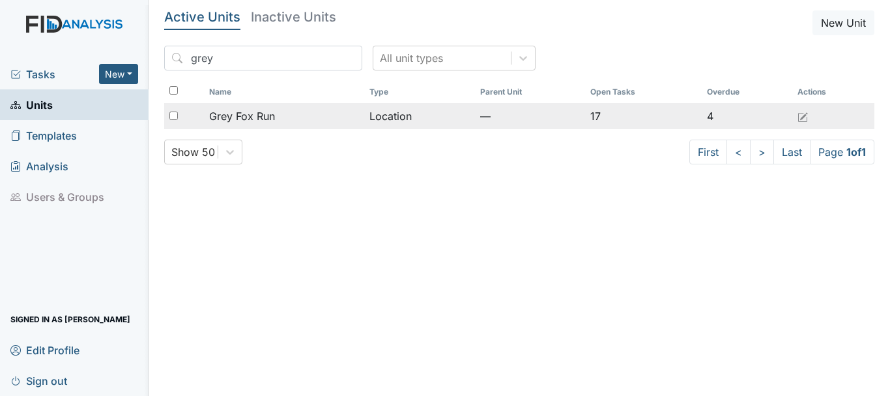
click at [274, 125] on td "Grey Fox Run" at bounding box center [284, 116] width 160 height 26
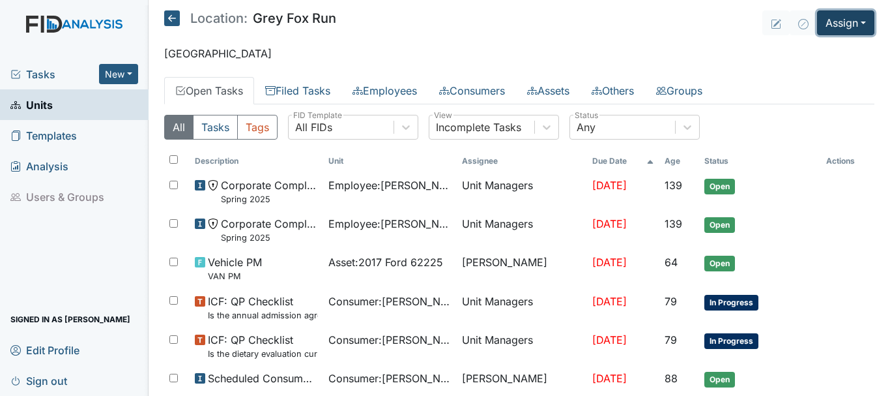
click at [842, 28] on button "Assign" at bounding box center [845, 22] width 57 height 25
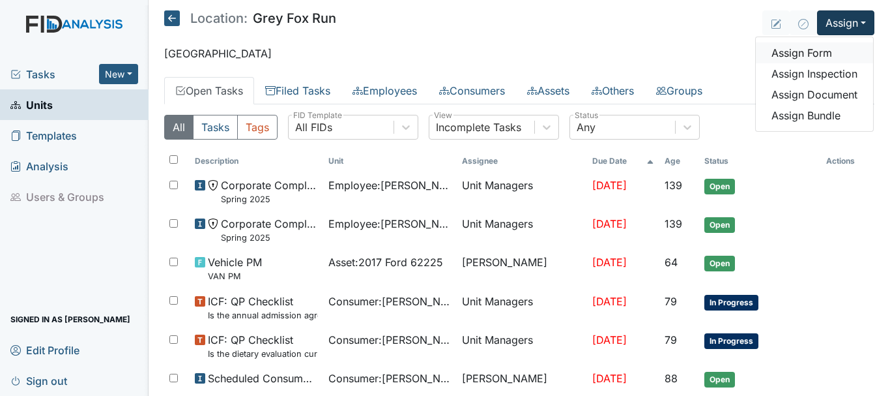
click at [817, 50] on link "Assign Form" at bounding box center [814, 52] width 117 height 21
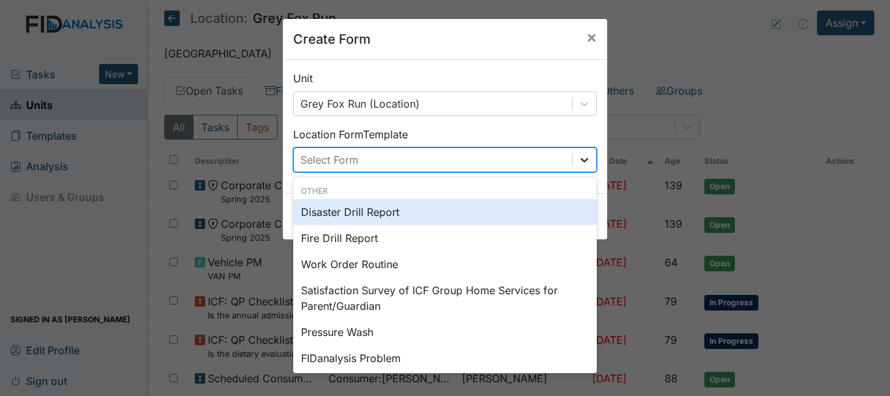
click at [580, 159] on icon at bounding box center [584, 159] width 13 height 13
click at [479, 209] on div "Disaster Drill Report" at bounding box center [445, 212] width 304 height 26
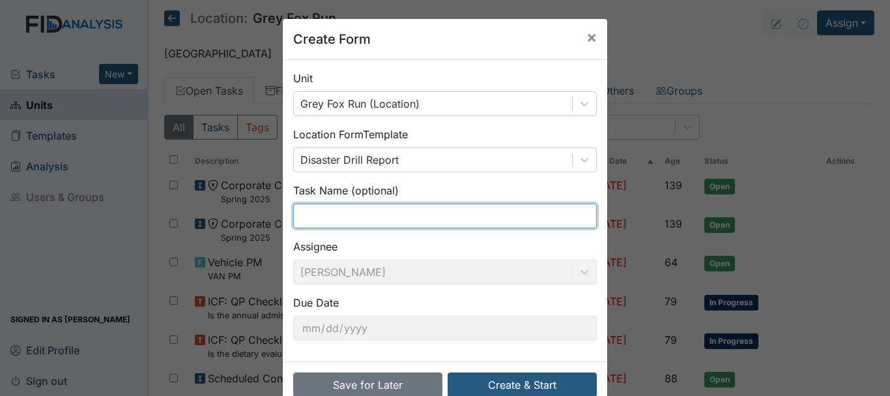
click at [372, 225] on input "text" at bounding box center [445, 215] width 304 height 25
type input "F"
type input "No light"
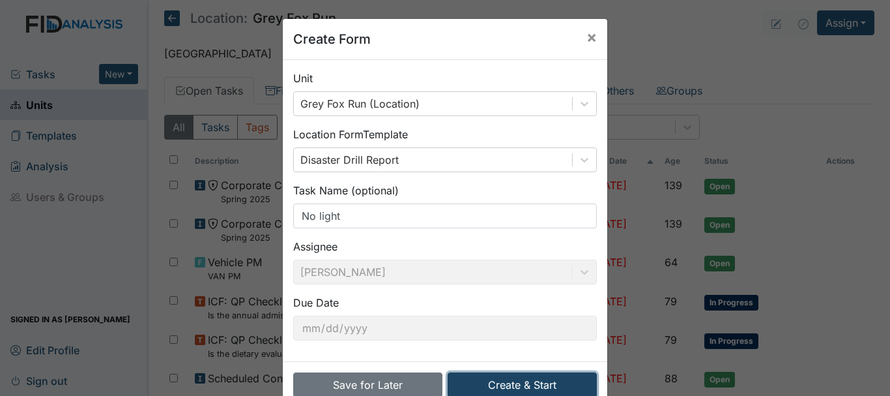
click at [507, 378] on button "Create & Start" at bounding box center [522, 384] width 149 height 25
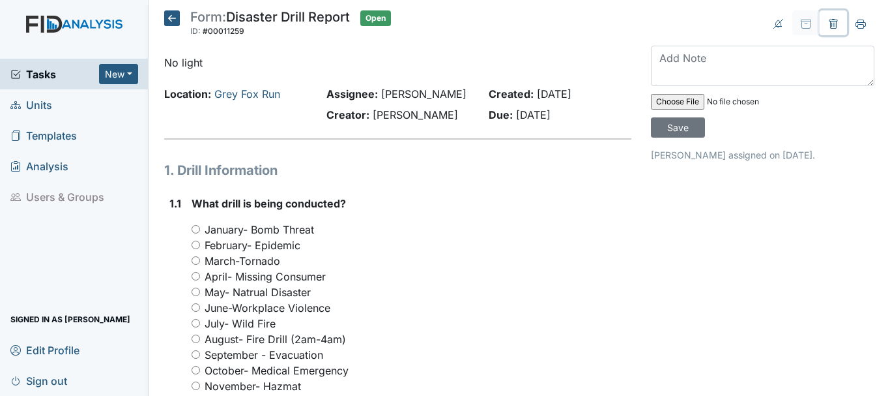
click at [829, 20] on icon at bounding box center [834, 24] width 10 height 10
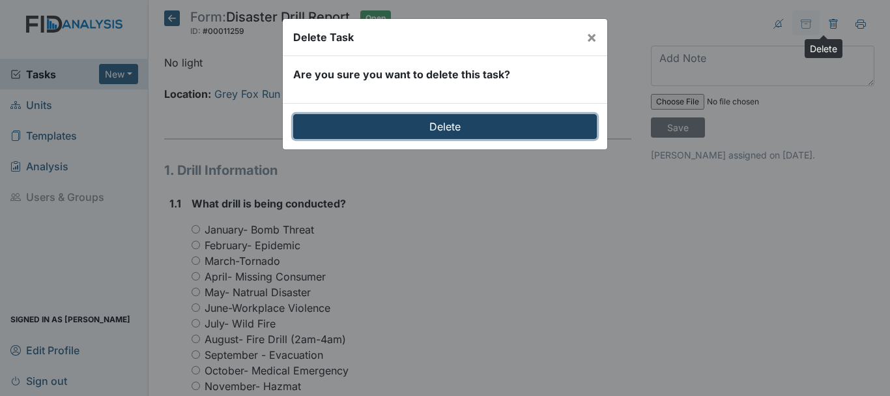
click at [457, 126] on input "Delete" at bounding box center [445, 126] width 304 height 25
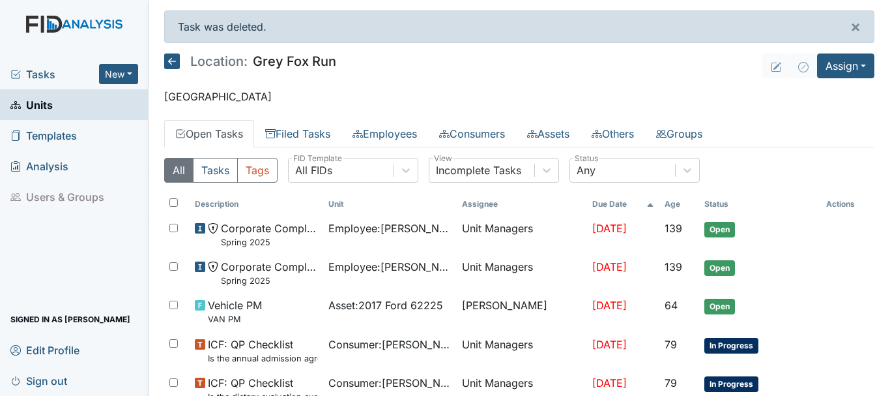
click at [49, 103] on span "Units" at bounding box center [31, 105] width 42 height 20
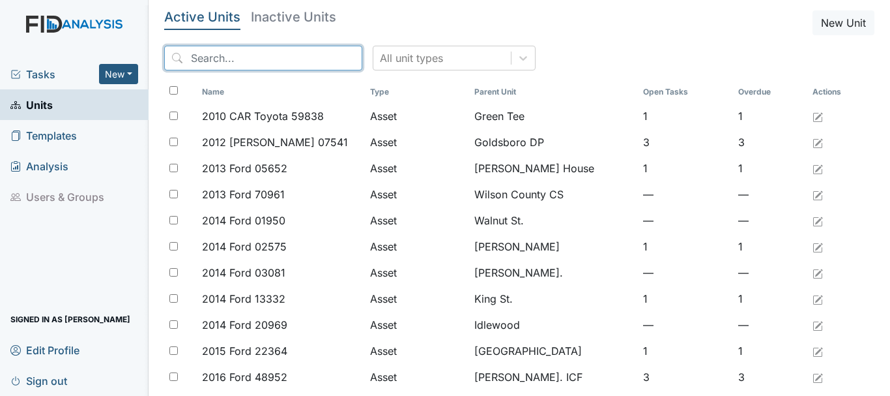
click at [221, 59] on input "search" at bounding box center [263, 58] width 198 height 25
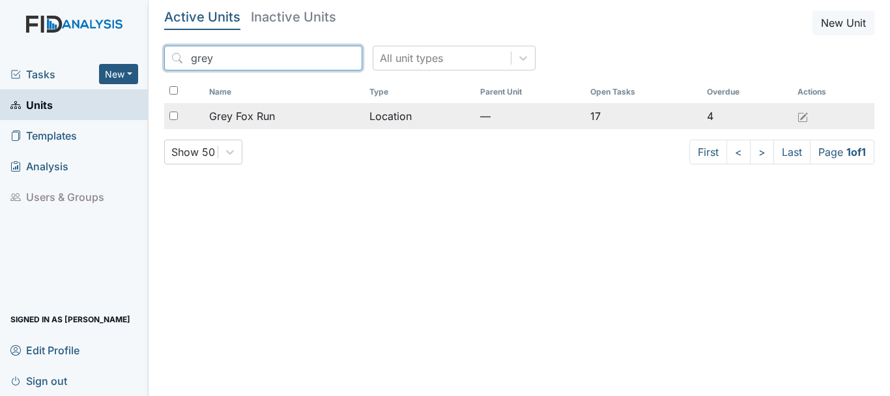
type input "grey"
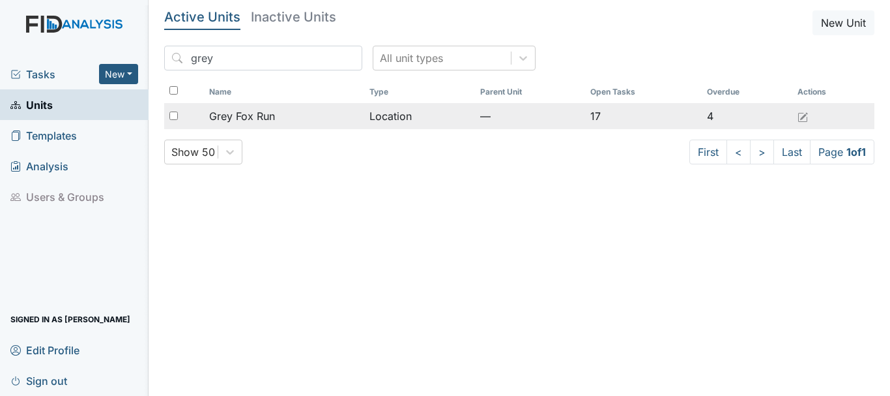
click at [257, 113] on span "Grey Fox Run" at bounding box center [242, 116] width 66 height 16
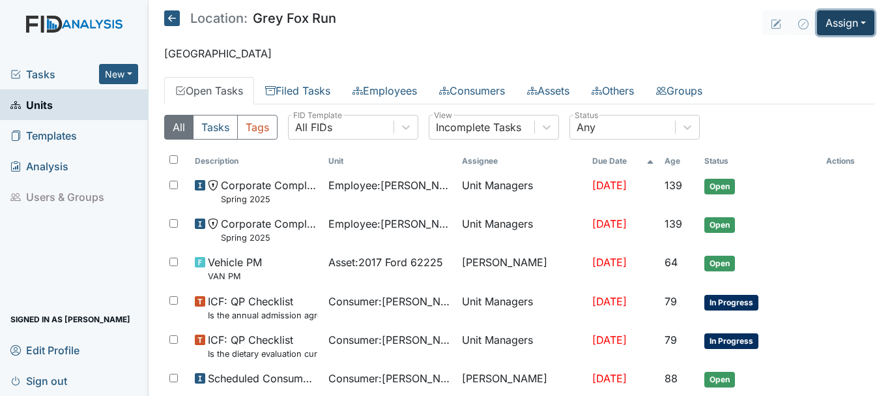
click at [845, 22] on button "Assign" at bounding box center [845, 22] width 57 height 25
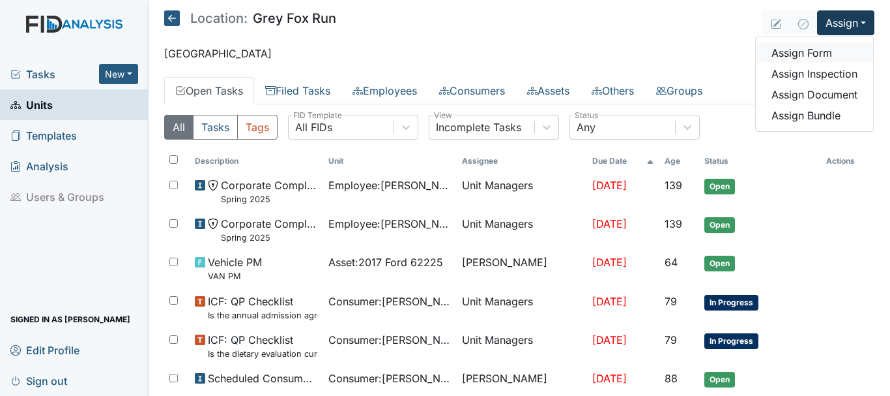
click at [827, 54] on link "Assign Form" at bounding box center [814, 52] width 117 height 21
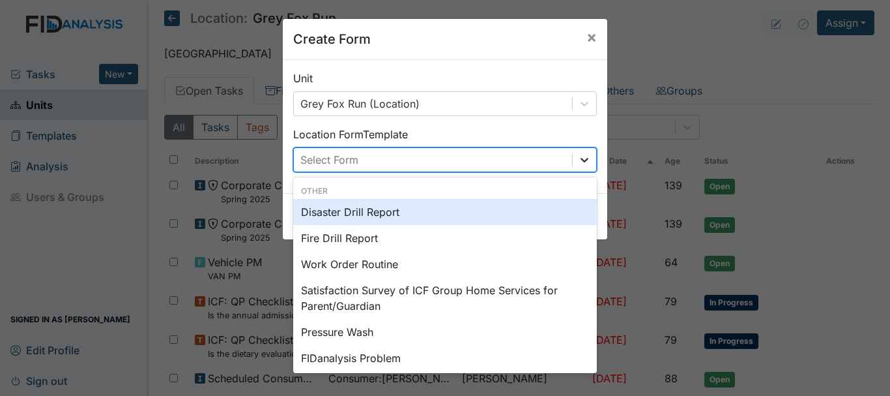
click at [581, 162] on icon at bounding box center [585, 160] width 8 height 5
click at [542, 209] on div "Disaster Drill Report" at bounding box center [445, 212] width 304 height 26
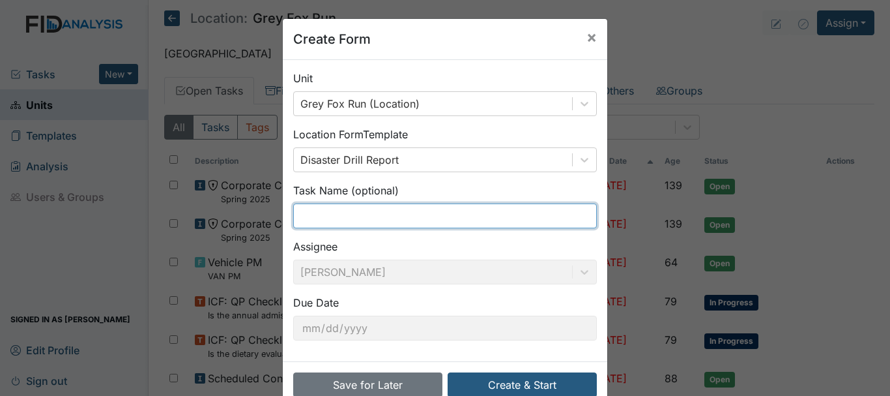
click at [398, 218] on input "text" at bounding box center [445, 215] width 304 height 25
type input "Evacuation"
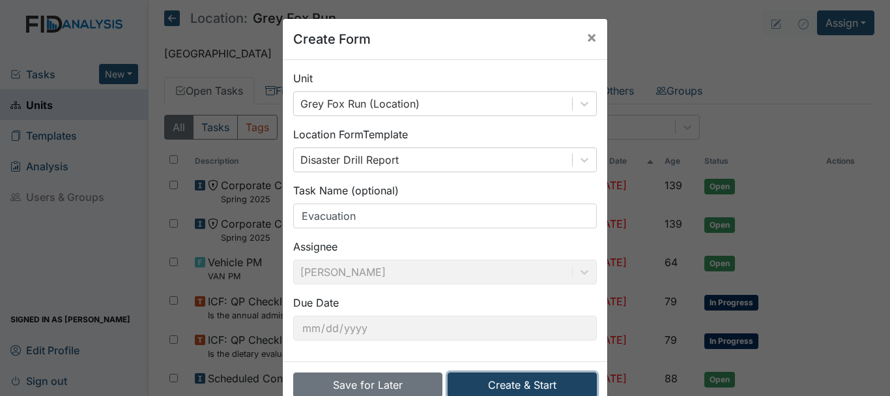
click at [500, 389] on button "Create & Start" at bounding box center [522, 384] width 149 height 25
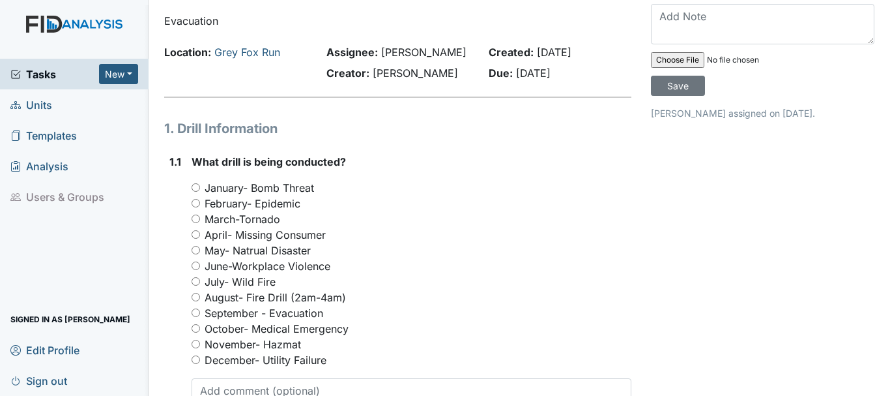
scroll to position [72, 0]
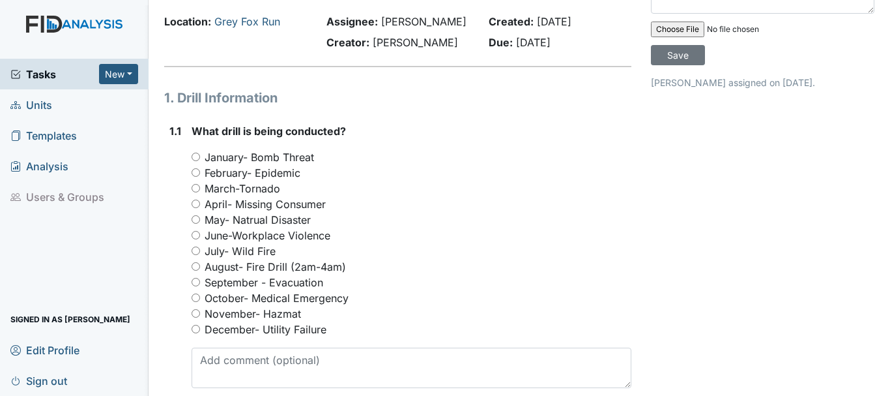
click at [198, 282] on input "September - Evacuation" at bounding box center [196, 282] width 8 height 8
radio input "true"
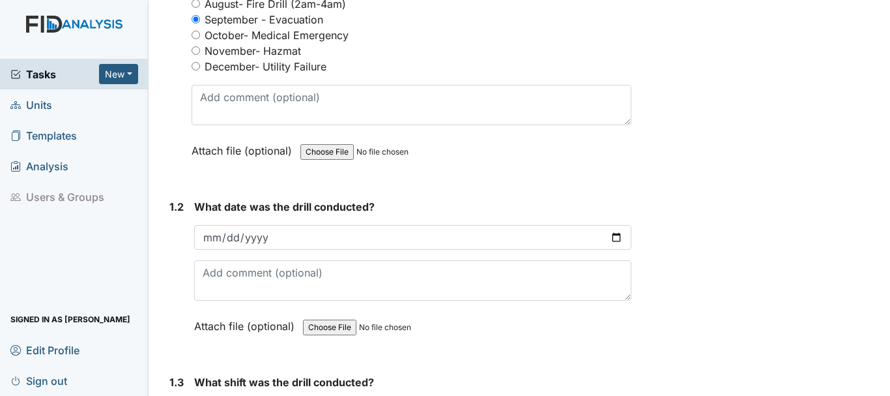
scroll to position [338, 0]
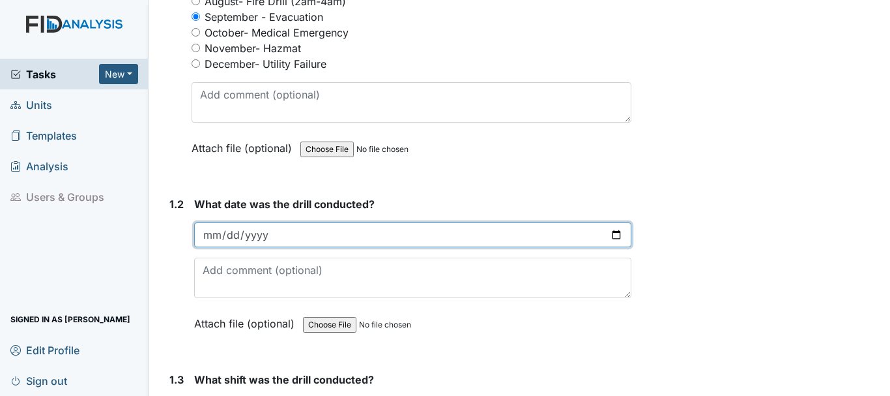
click at [209, 236] on input "date" at bounding box center [412, 234] width 437 height 25
click at [208, 241] on input "date" at bounding box center [412, 234] width 437 height 25
click at [212, 236] on input "date" at bounding box center [412, 234] width 437 height 25
type input "[DATE]"
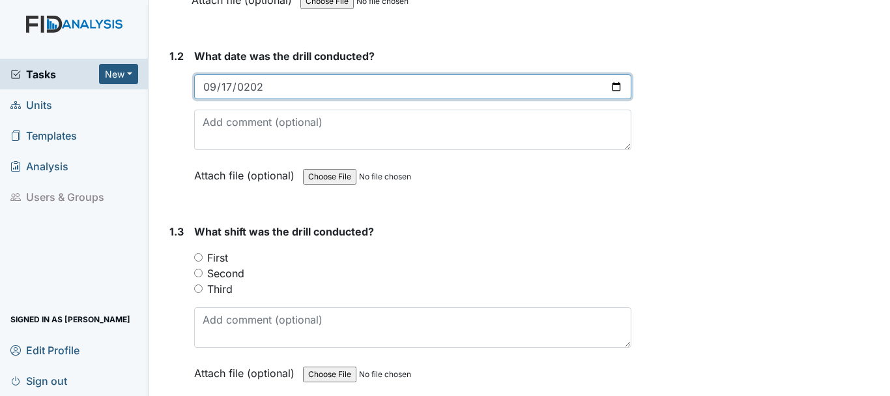
scroll to position [492, 0]
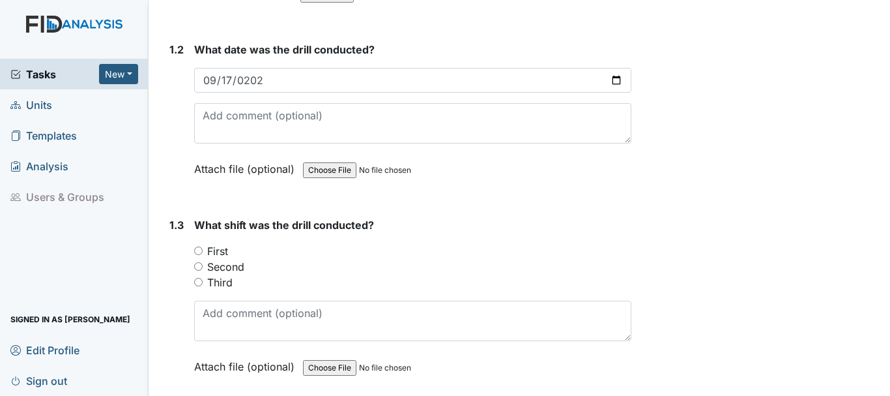
click at [201, 252] on input "First" at bounding box center [198, 250] width 8 height 8
radio input "true"
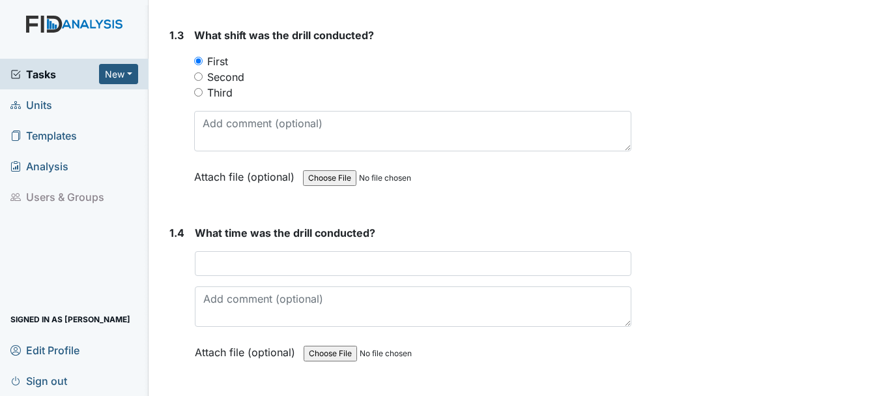
scroll to position [683, 0]
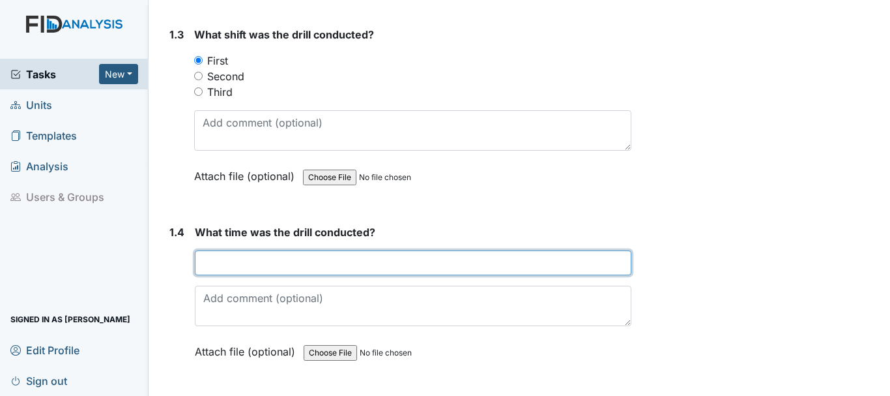
click at [243, 265] on input "text" at bounding box center [413, 262] width 437 height 25
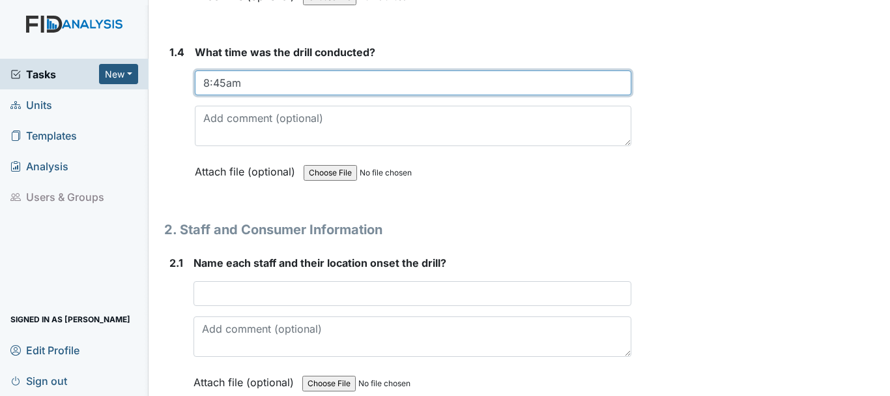
scroll to position [888, 0]
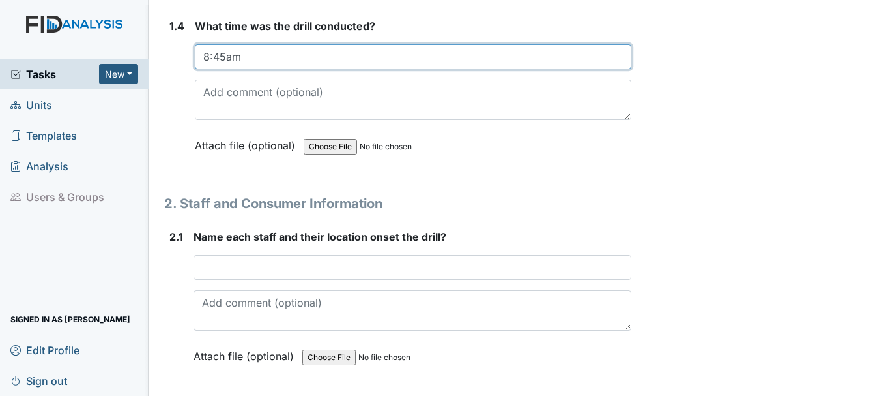
type input "8:45am"
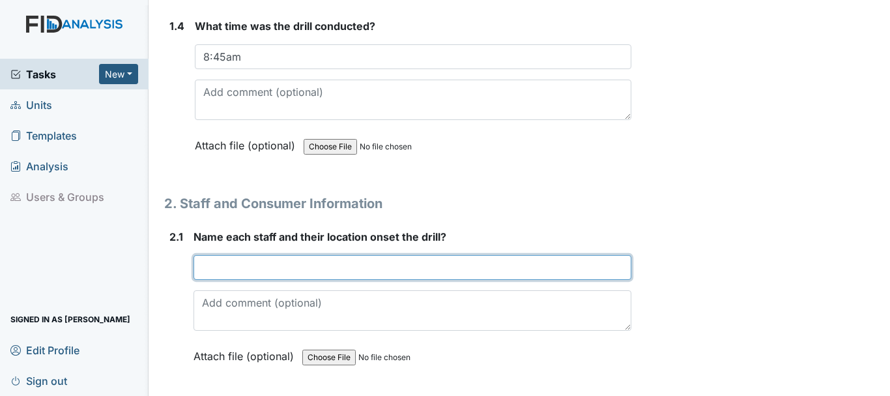
click at [272, 270] on input "text" at bounding box center [413, 267] width 438 height 25
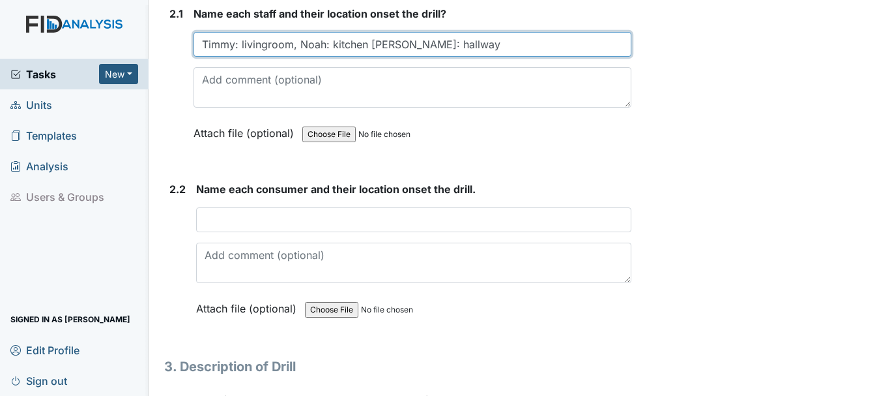
scroll to position [1119, 0]
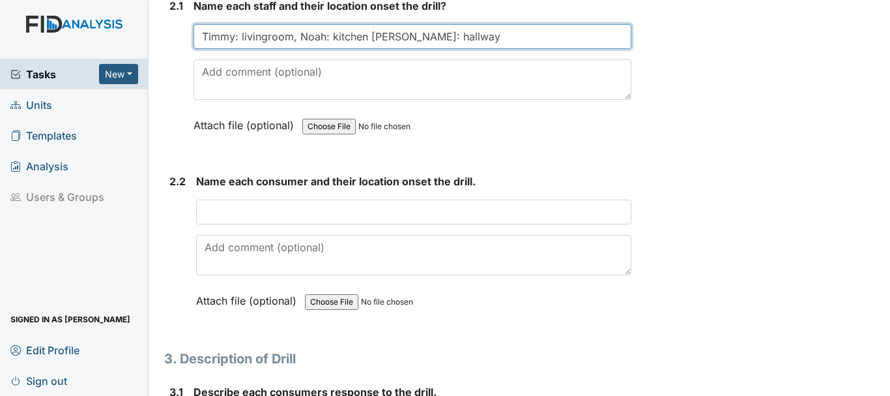
type input "Timmy: livingroom, Noah: kitchen [PERSON_NAME]: hallway"
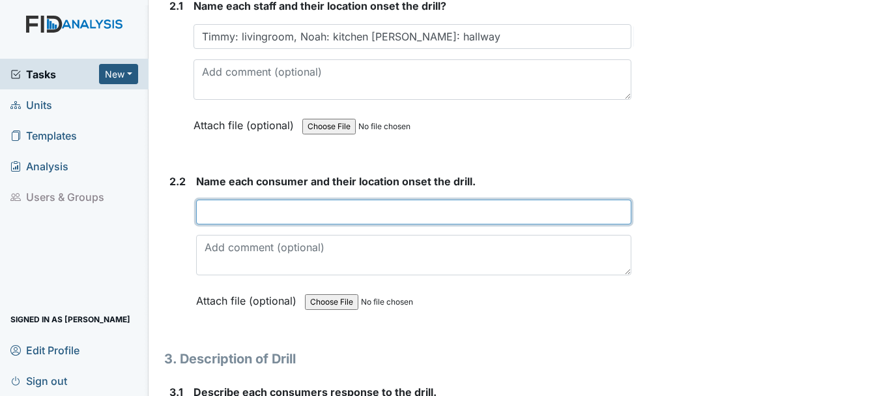
click at [243, 215] on input "text" at bounding box center [413, 211] width 435 height 25
type input "B"
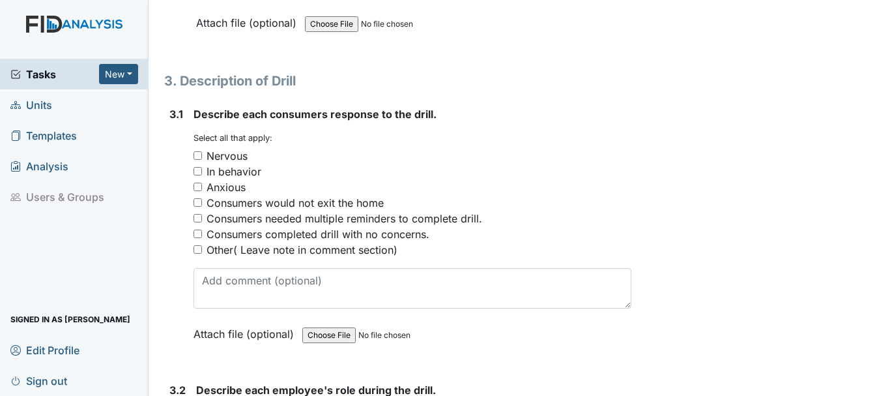
scroll to position [1398, 0]
type input "WD,LJ,JJ,KM livingroom CB bedroom KL diningroom"
click at [198, 233] on input "Consumers completed drill with no concerns." at bounding box center [198, 233] width 8 height 8
checkbox input "true"
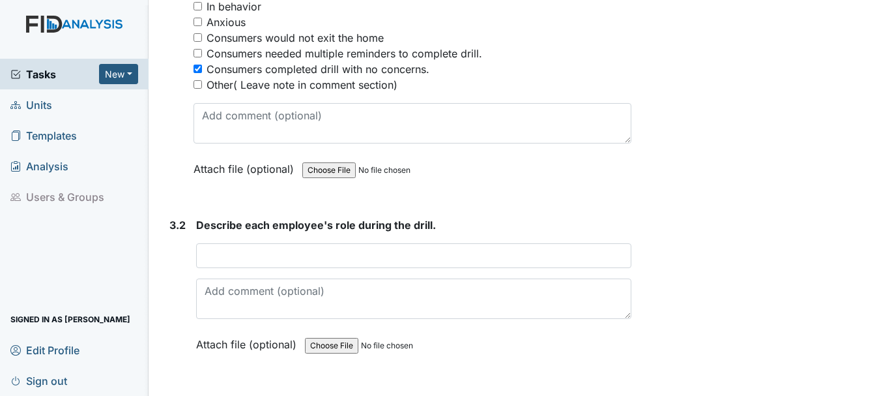
scroll to position [1576, 0]
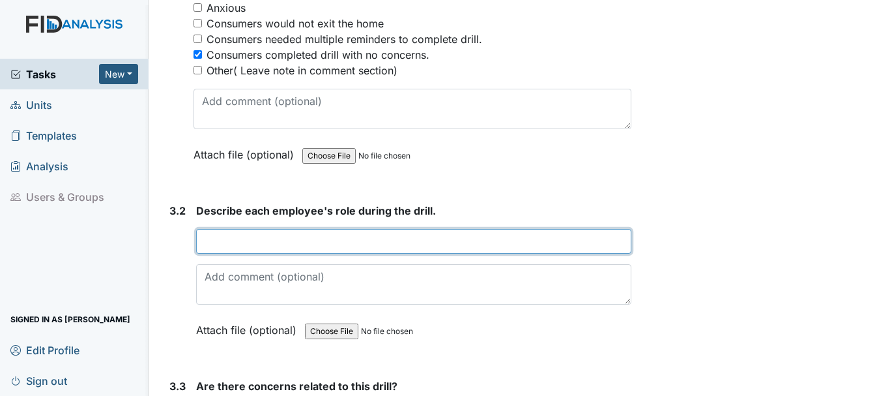
click at [232, 243] on input "text" at bounding box center [413, 241] width 435 height 25
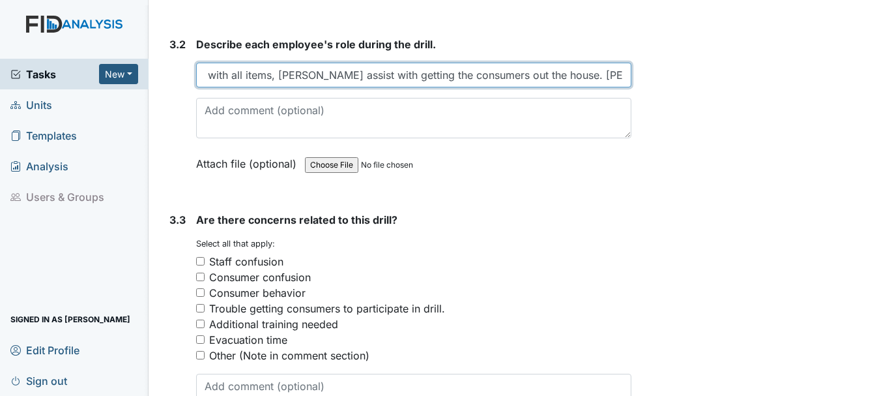
scroll to position [1745, 0]
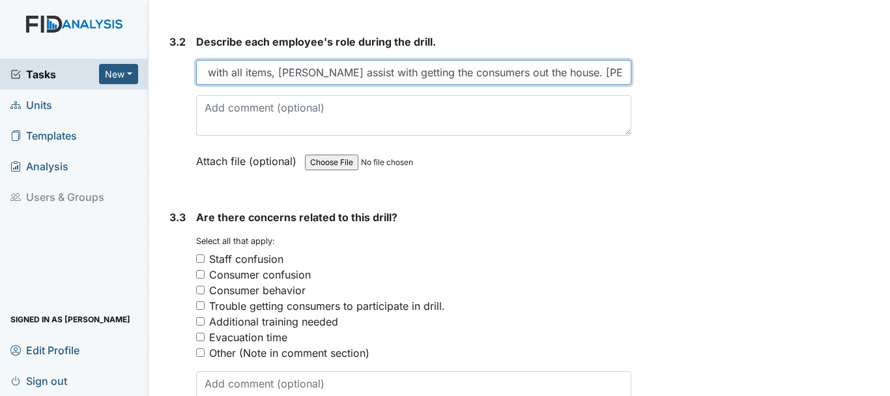
type input "[PERSON_NAME] make sure the van was pack with all items, [PERSON_NAME] assist w…"
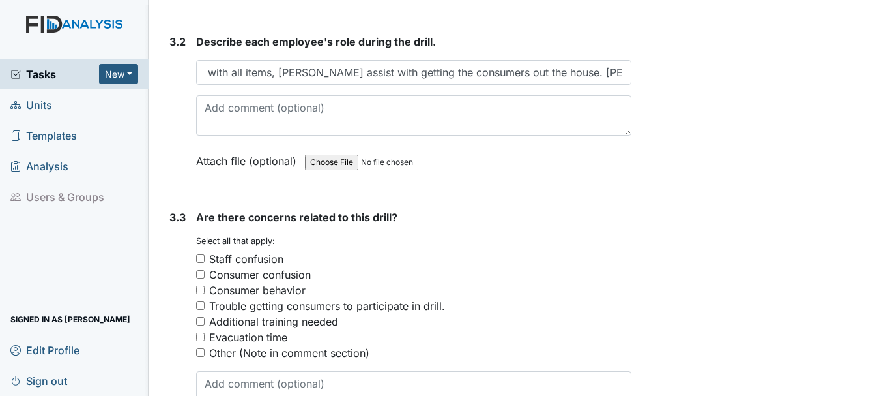
click at [200, 353] on input "Other (Note in comment section)" at bounding box center [200, 352] width 8 height 8
checkbox input "true"
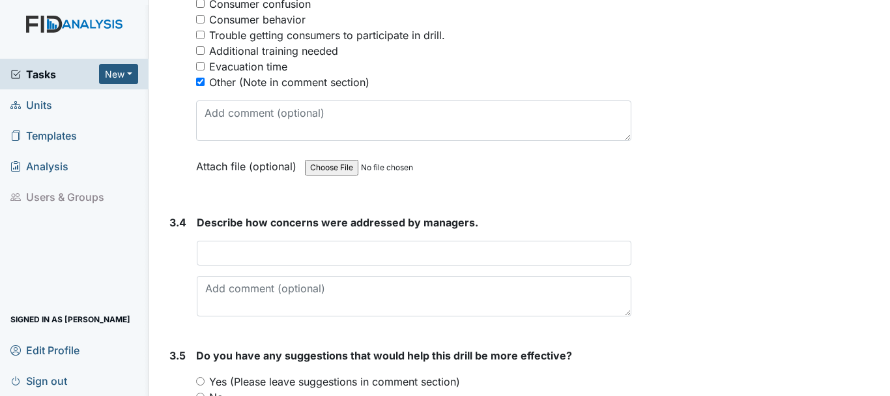
scroll to position [2027, 0]
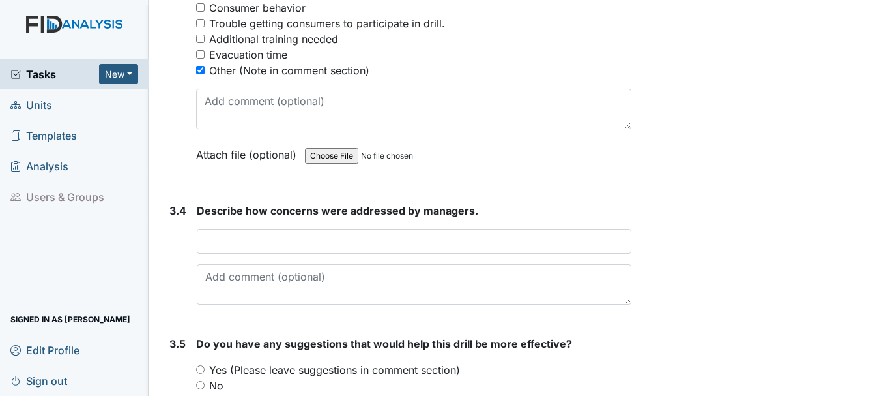
click at [254, 238] on input "text" at bounding box center [414, 241] width 435 height 25
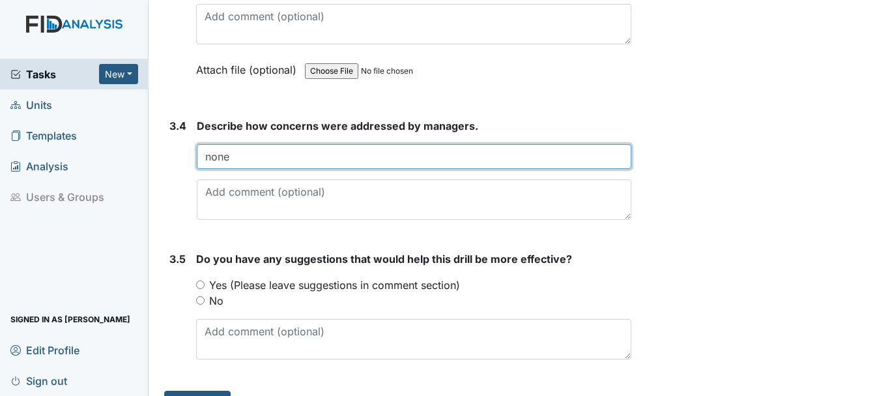
scroll to position [2142, 0]
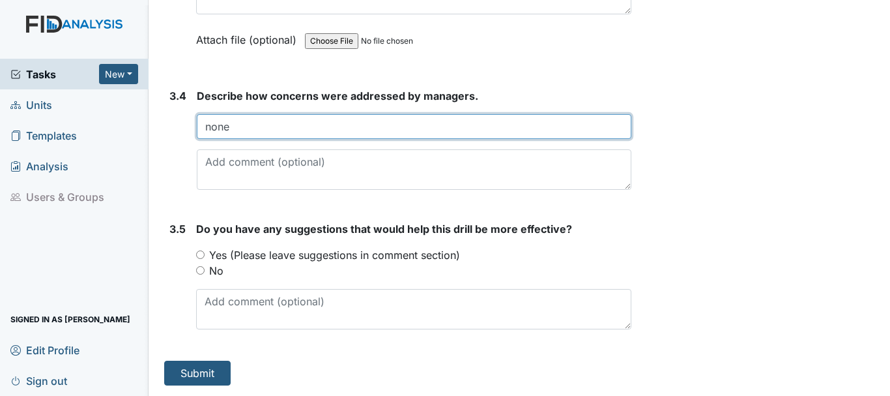
type input "none"
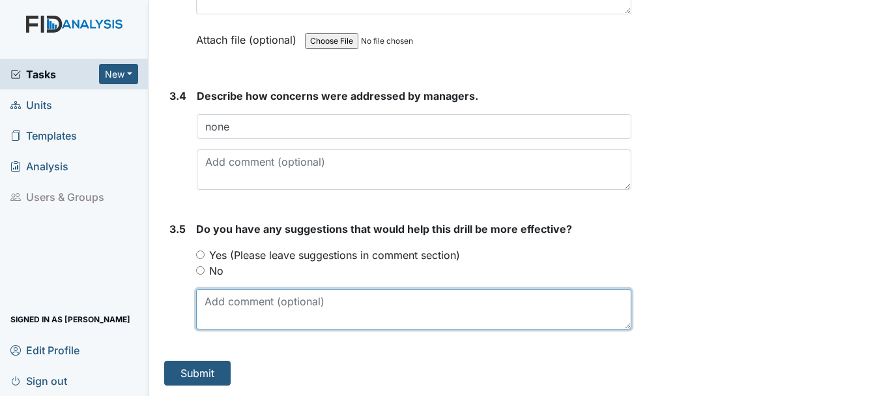
click at [261, 305] on textarea at bounding box center [413, 309] width 435 height 40
type textarea "make sure they a container to"
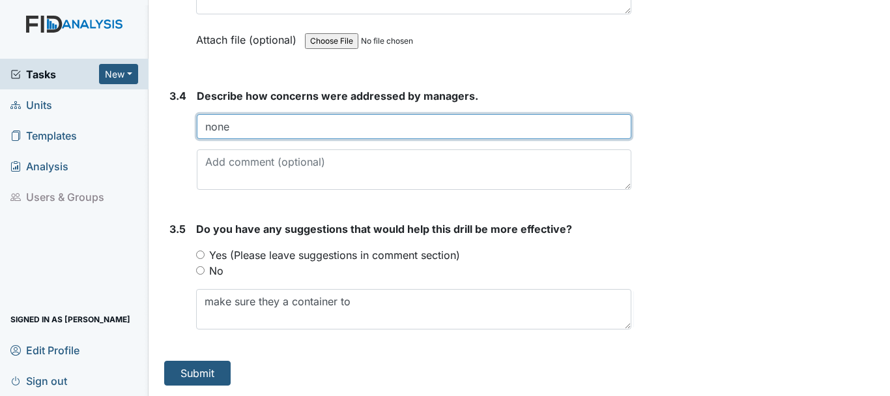
click at [239, 126] on input "none" at bounding box center [414, 126] width 435 height 25
type input "n"
click at [222, 126] on input "Hm will purshae a container for all meds to go in." at bounding box center [414, 126] width 435 height 25
click at [284, 125] on input "HM will purshae a container for all meds to go in." at bounding box center [414, 126] width 435 height 25
click at [400, 134] on input "HM will purshae a container for all meds to go in." at bounding box center [414, 126] width 435 height 25
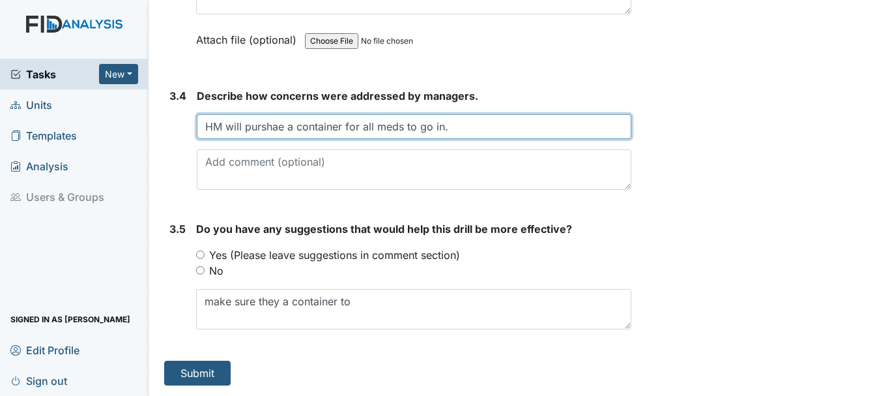
type input "HM will purshae a container for all meds to go in."
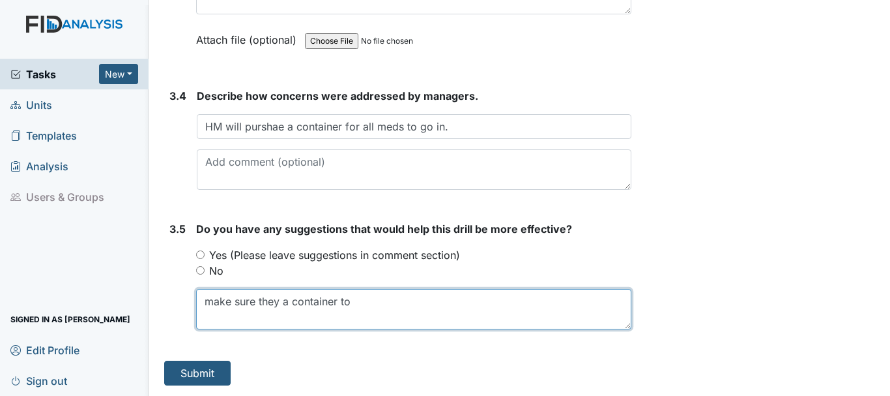
click at [354, 301] on textarea "make sure they a container to" at bounding box center [413, 309] width 435 height 40
type textarea "m"
type textarea "needs a Big container for all meds"
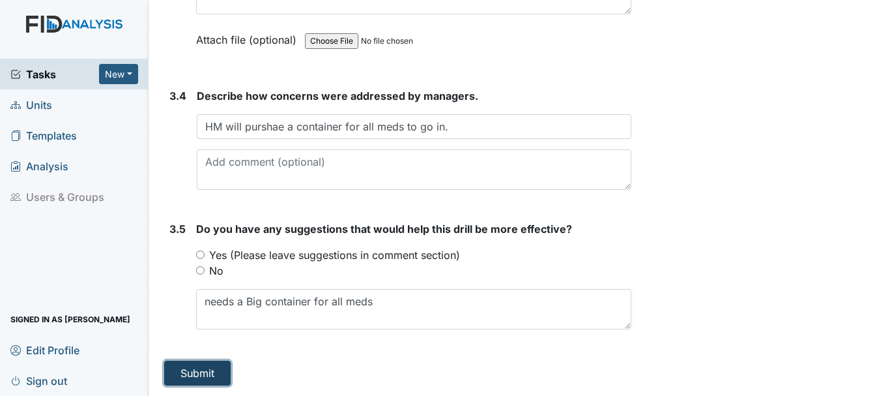
click at [203, 381] on button "Submit" at bounding box center [197, 372] width 66 height 25
